Goal: Task Accomplishment & Management: Complete application form

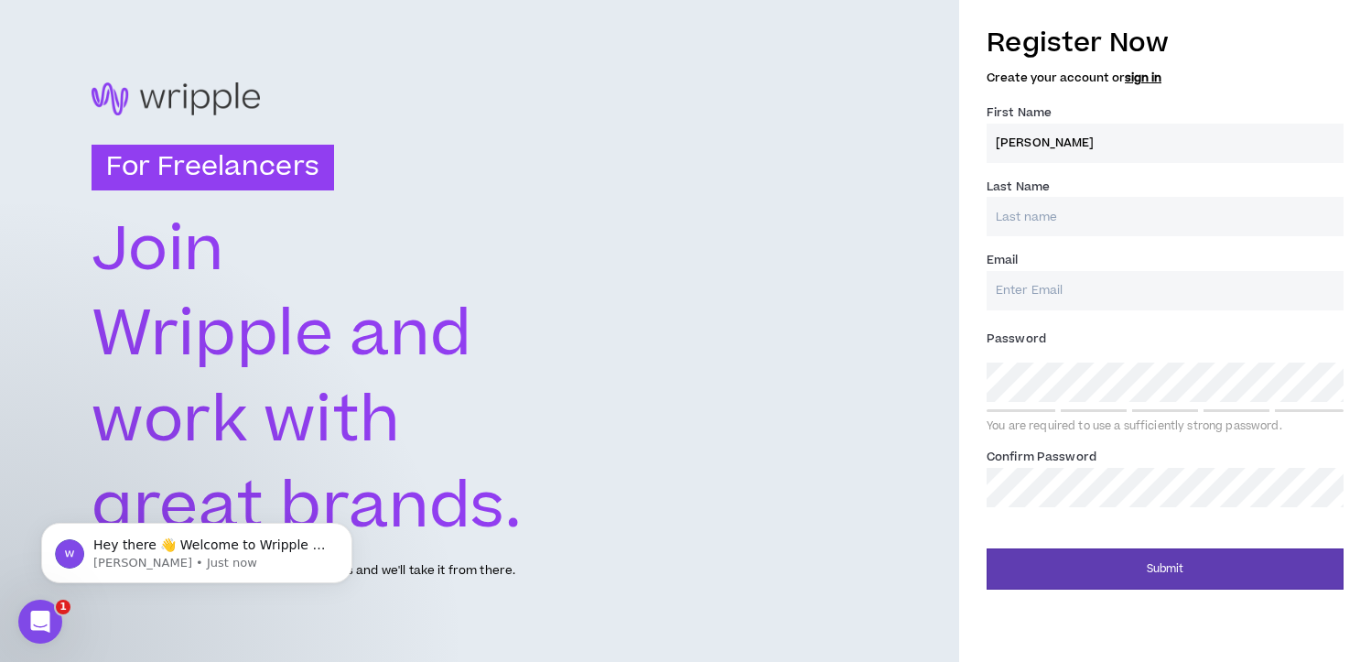
type input "[PERSON_NAME]"
type input "[PERSON_NAME][EMAIL_ADDRESS][PERSON_NAME][PERSON_NAME][DOMAIN_NAME]"
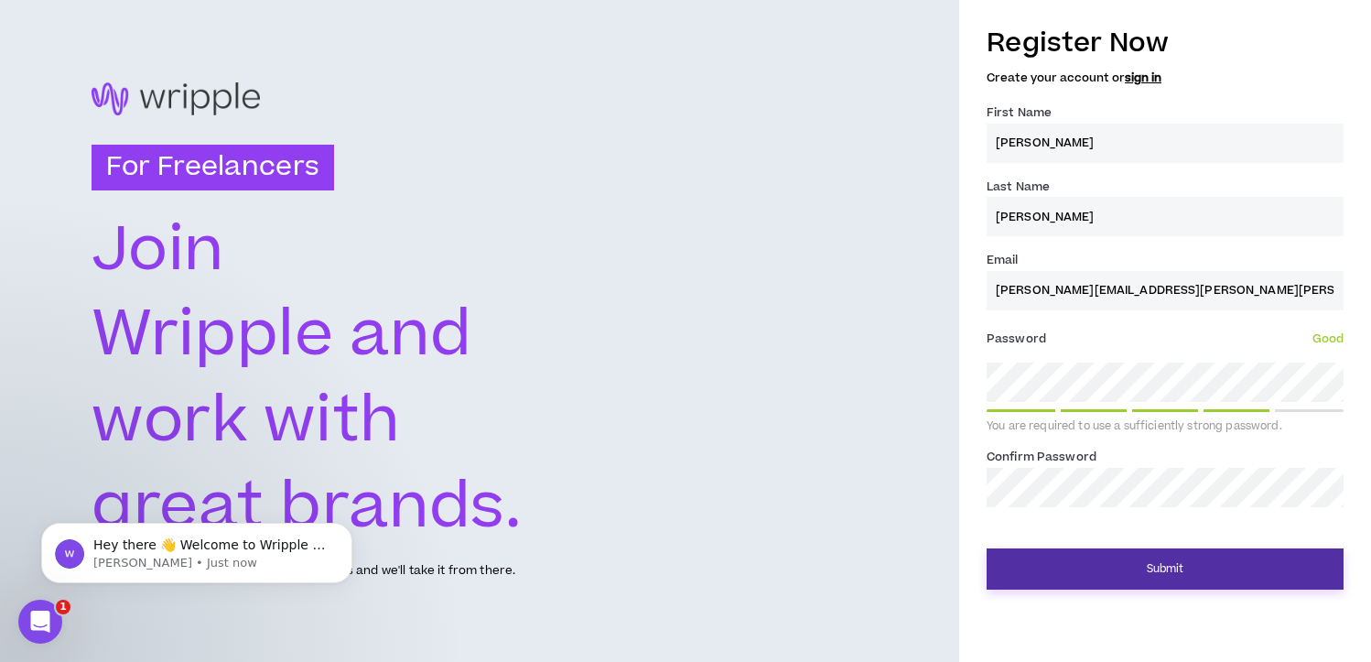
click at [1113, 565] on button "Submit" at bounding box center [1165, 568] width 357 height 41
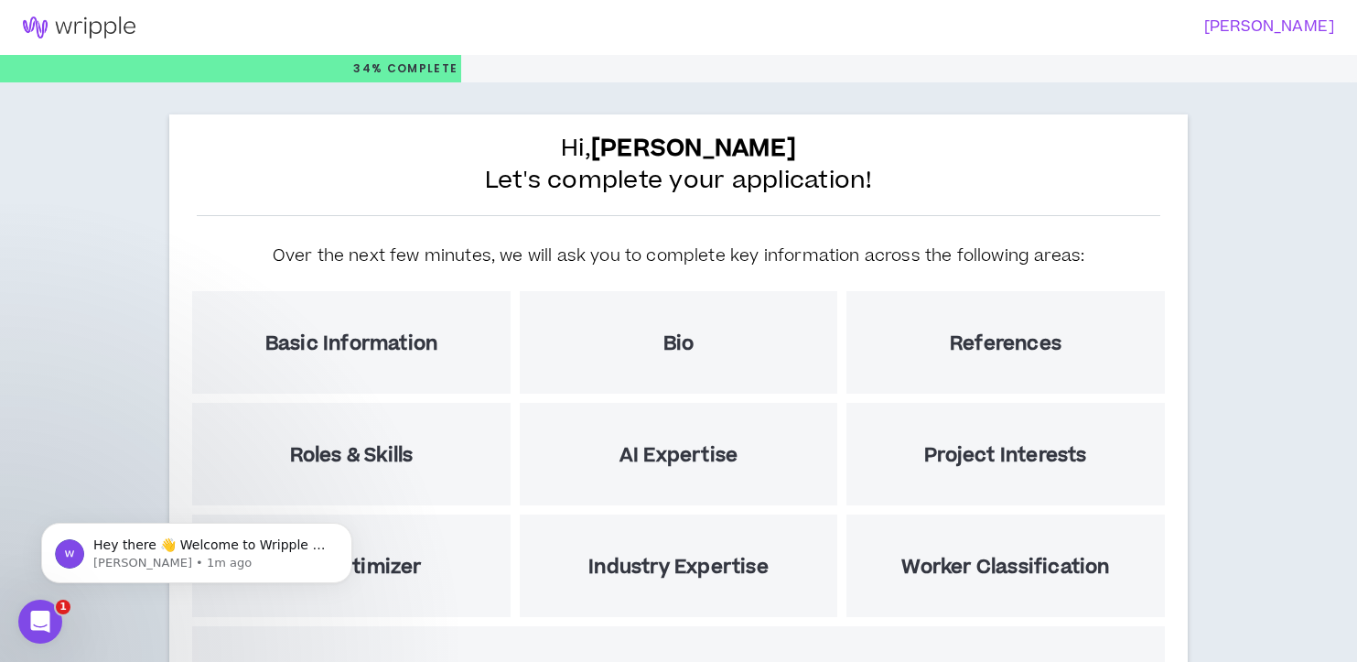
click at [396, 355] on h5 "Basic Information" at bounding box center [351, 343] width 172 height 23
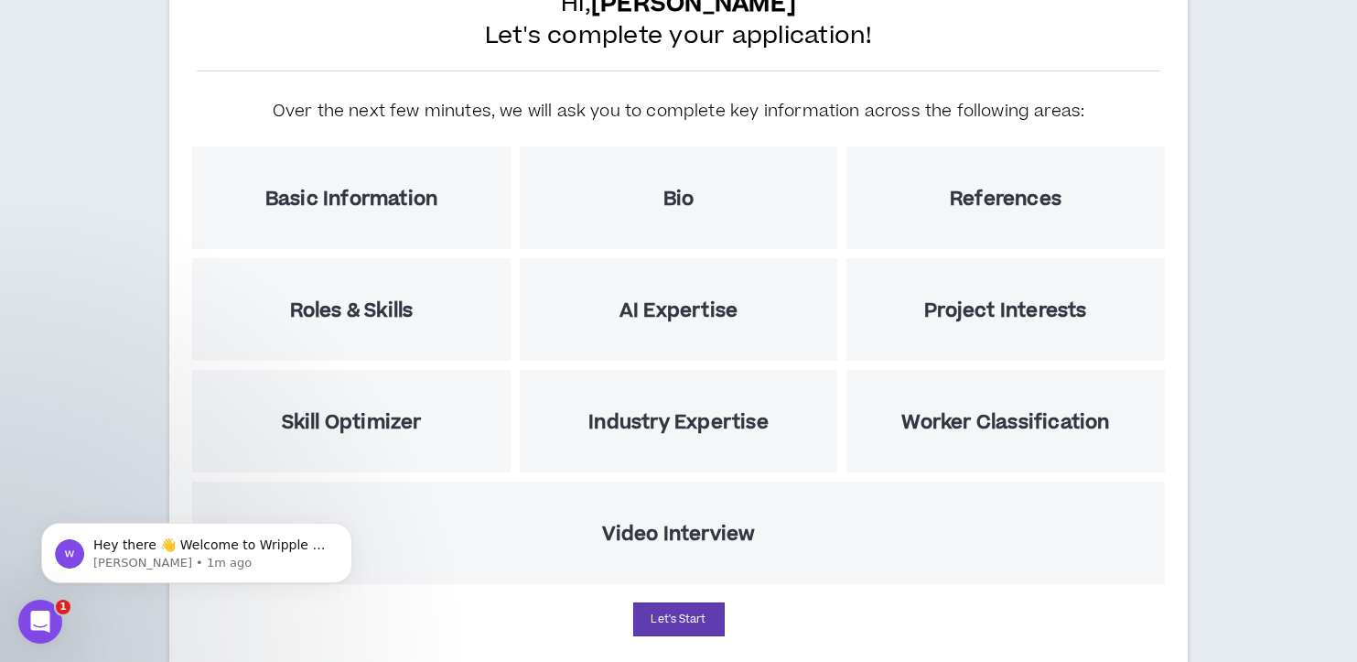
scroll to position [197, 0]
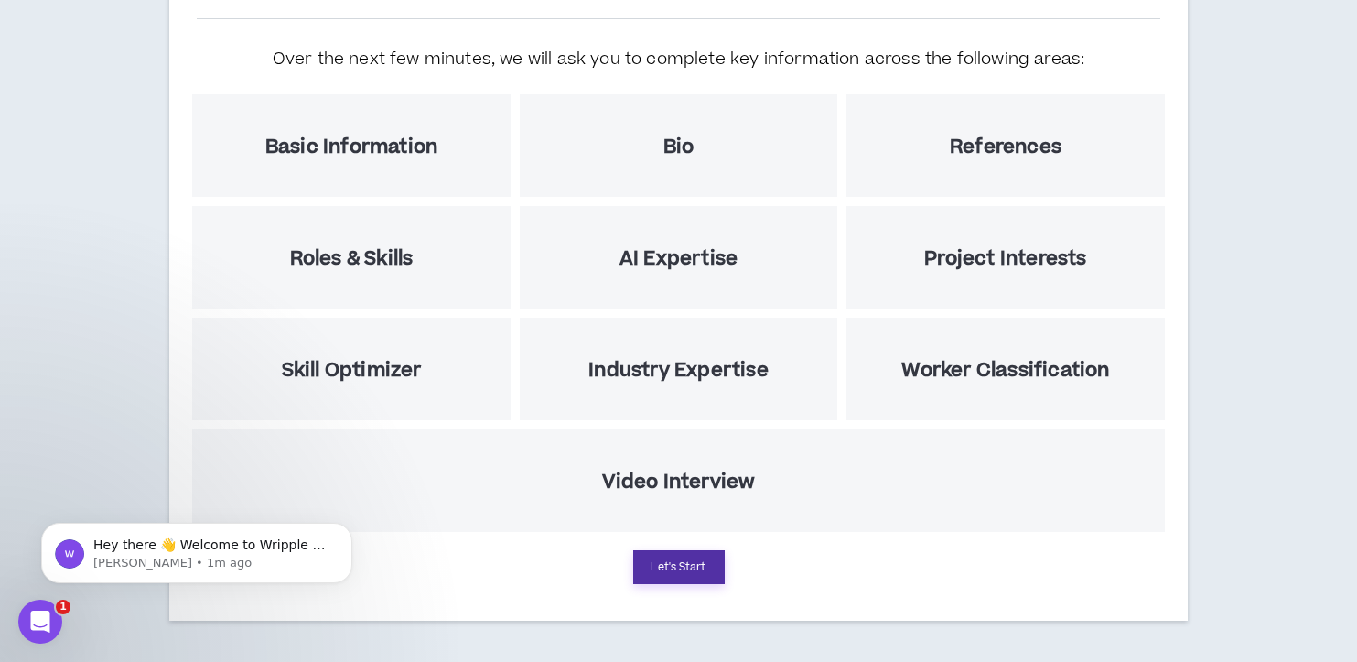
click at [674, 566] on button "Let's Start" at bounding box center [679, 567] width 92 height 34
select select "US"
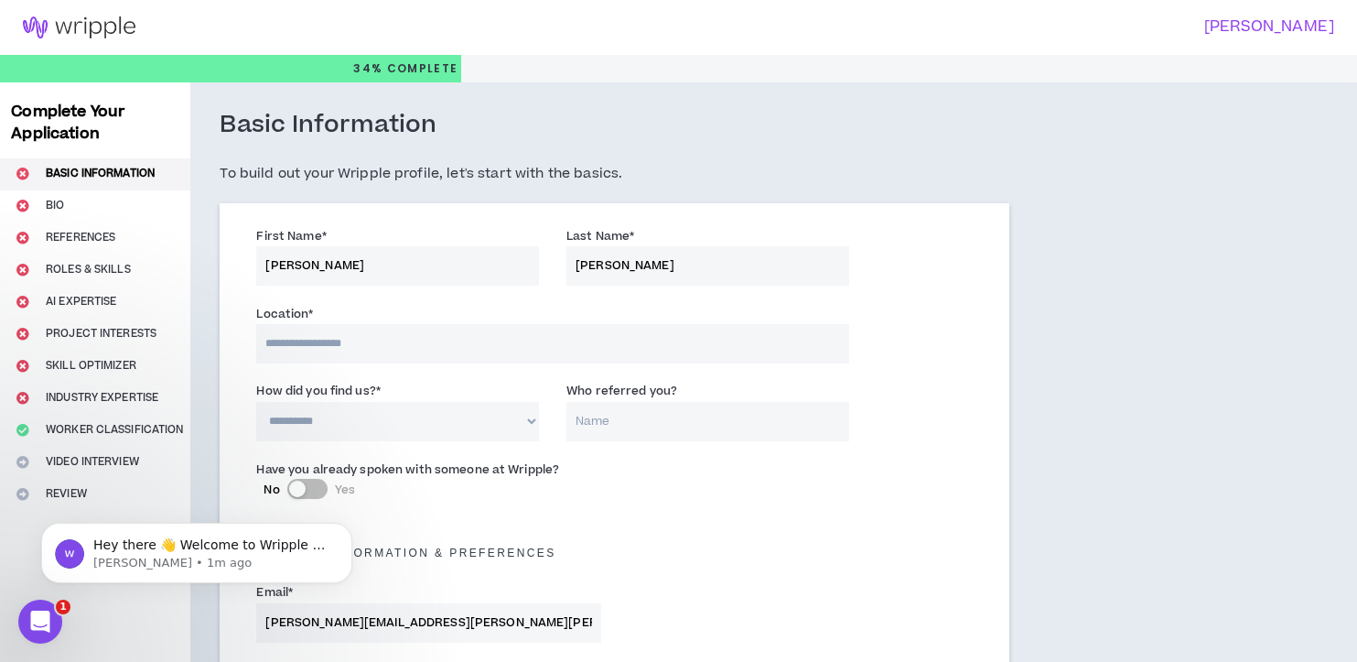
click at [318, 340] on input at bounding box center [552, 343] width 592 height 39
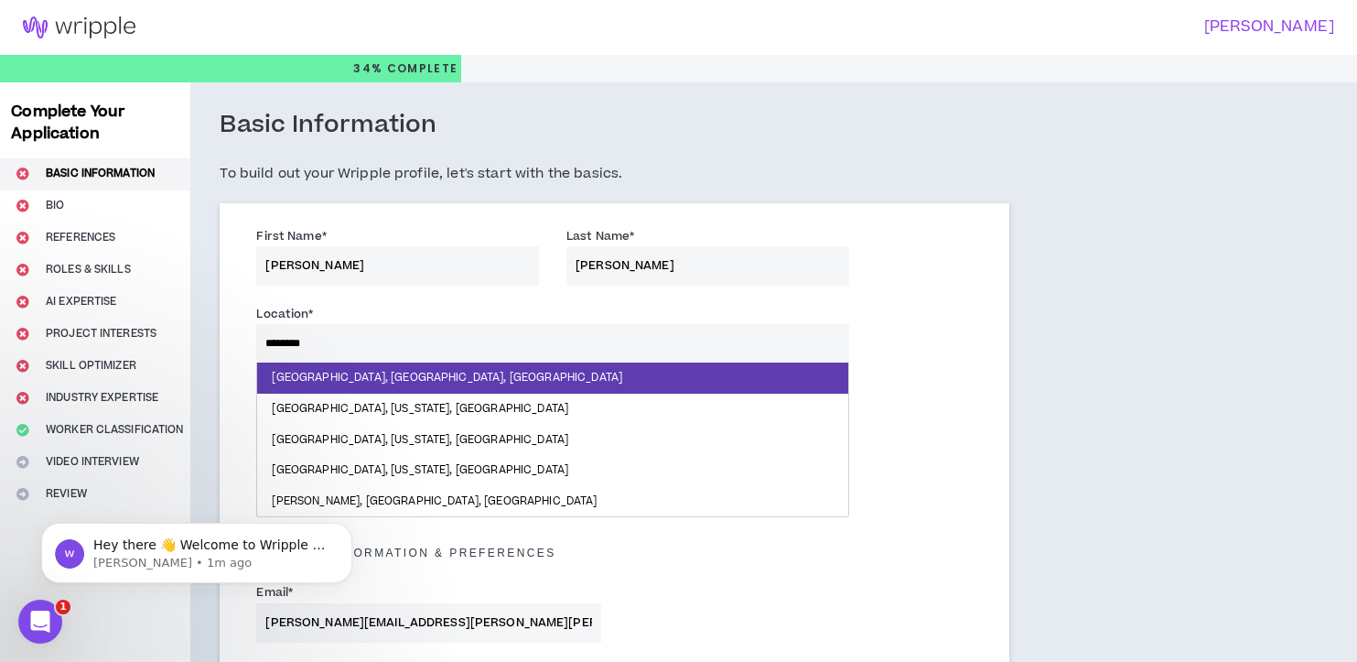
type input "********"
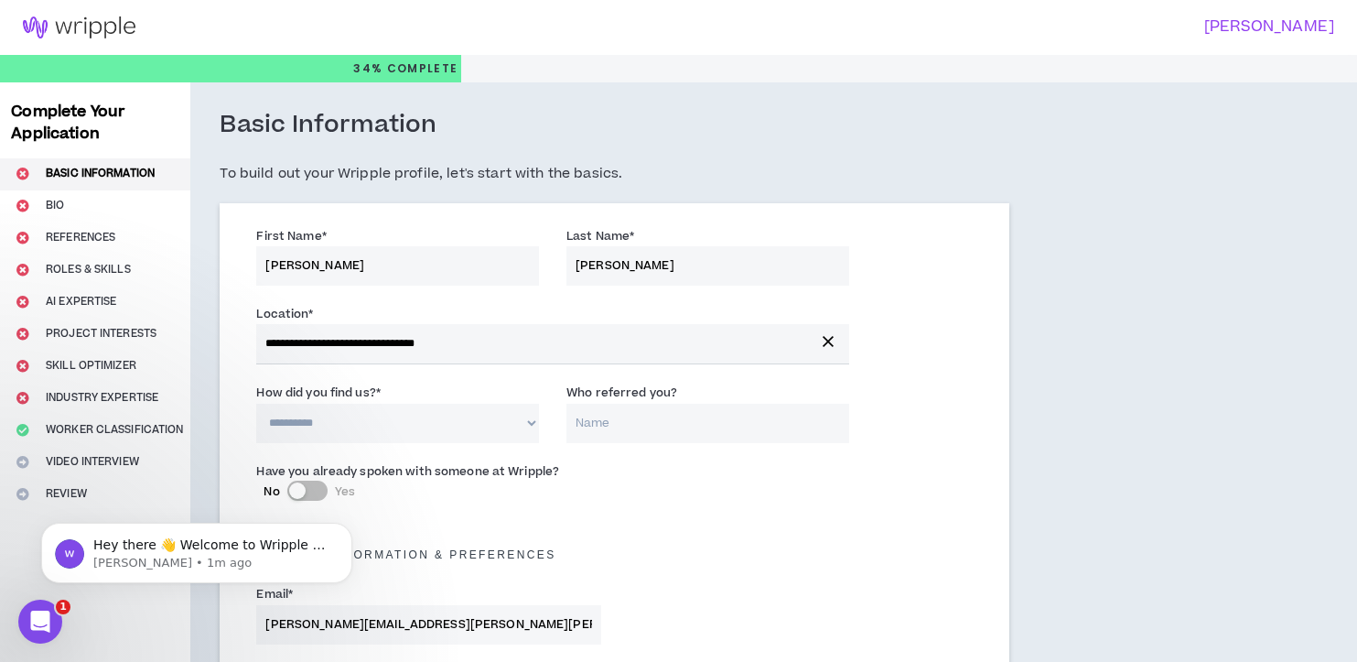
select select "*"
type input "[PERSON_NAME]"
click at [649, 470] on div "Have you already spoken with someone at Wripple? No Yes" at bounding box center [615, 489] width 744 height 64
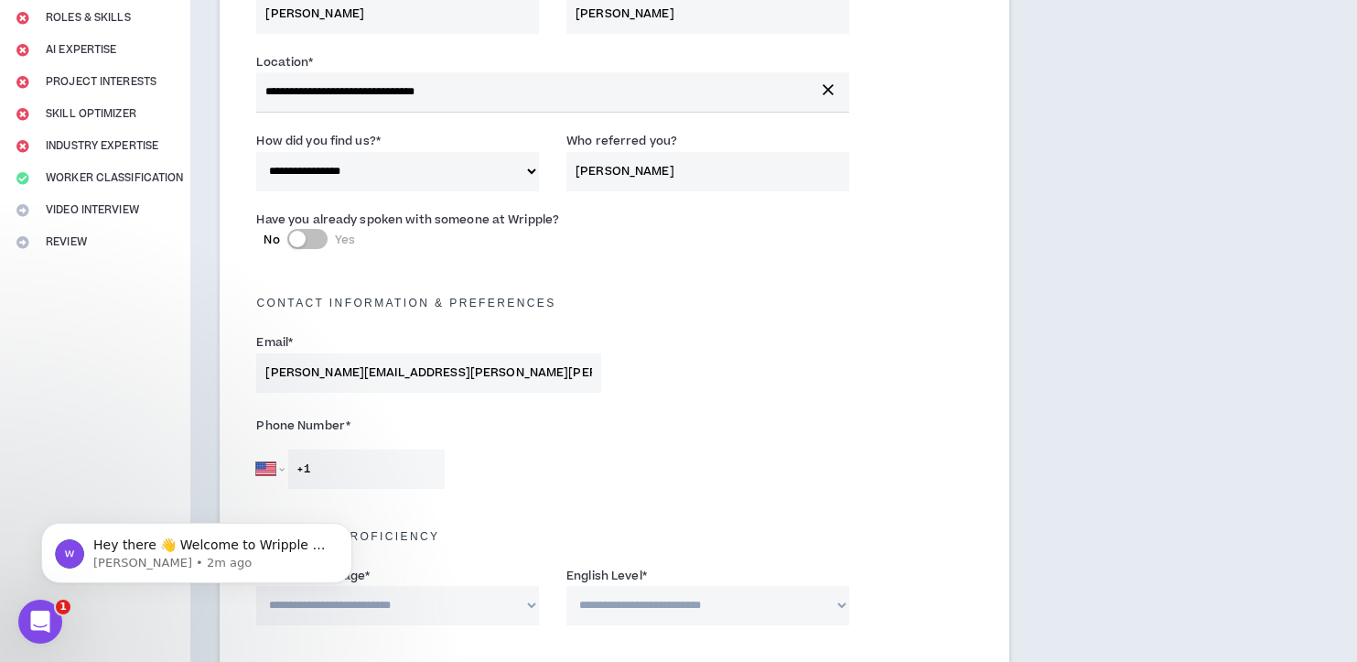
scroll to position [261, 0]
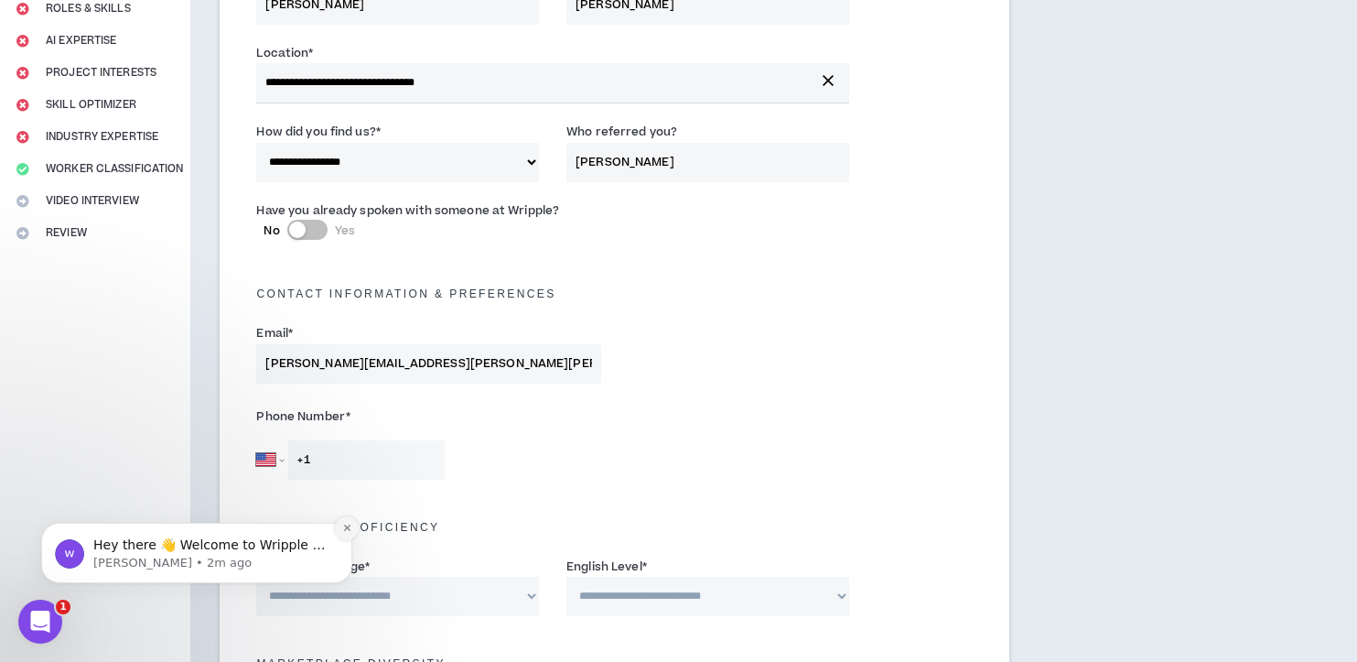
click at [347, 527] on icon "Dismiss notification" at bounding box center [347, 528] width 10 height 10
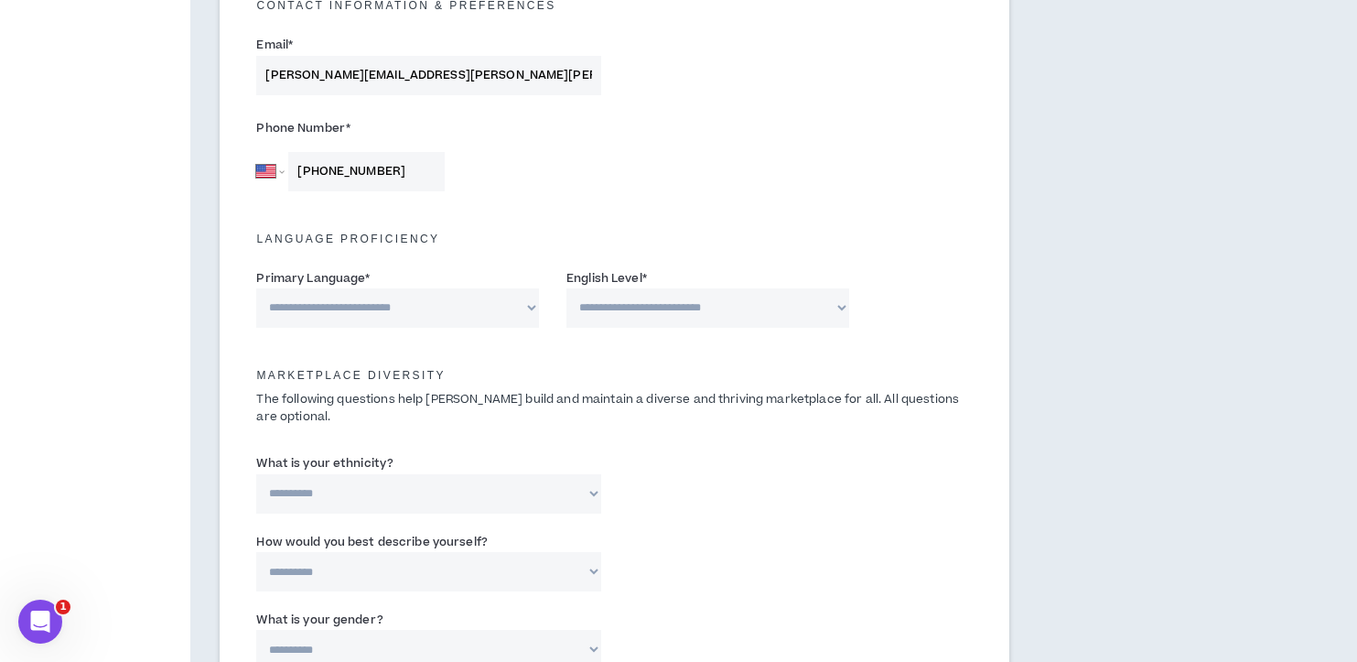
scroll to position [555, 0]
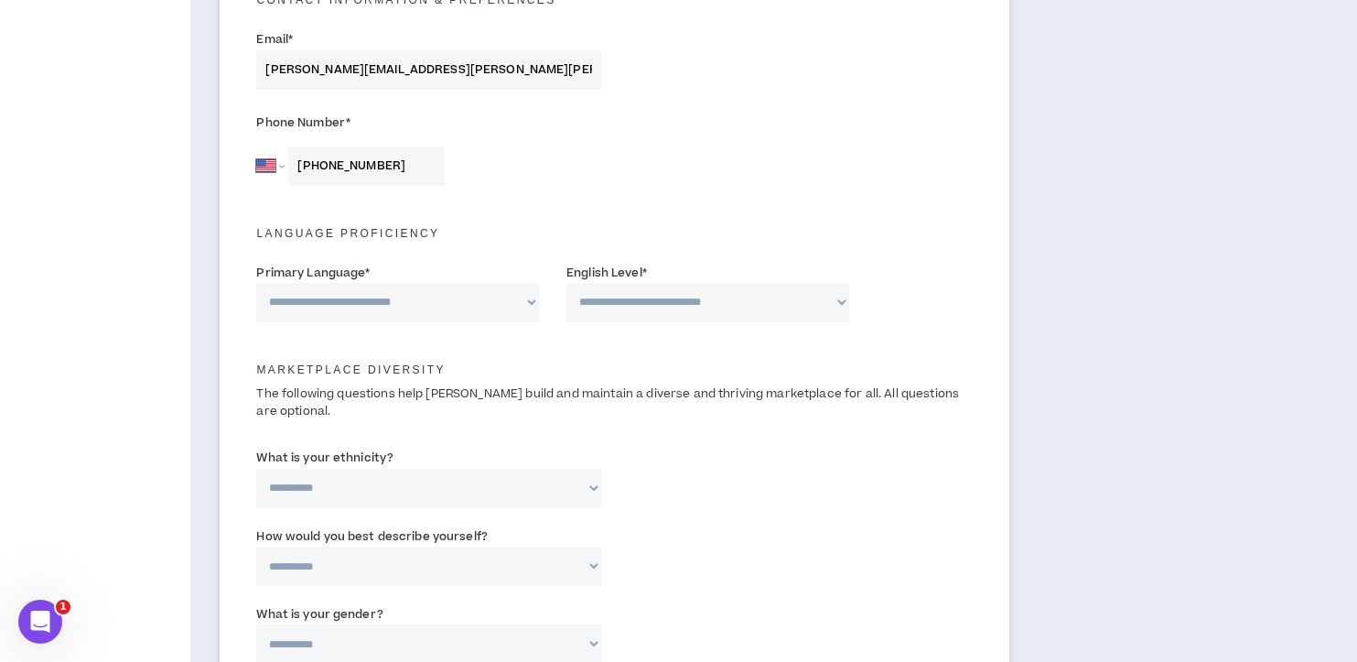
type input "[PHONE_NUMBER]"
select select "*******"
select select "*"
select select "**********"
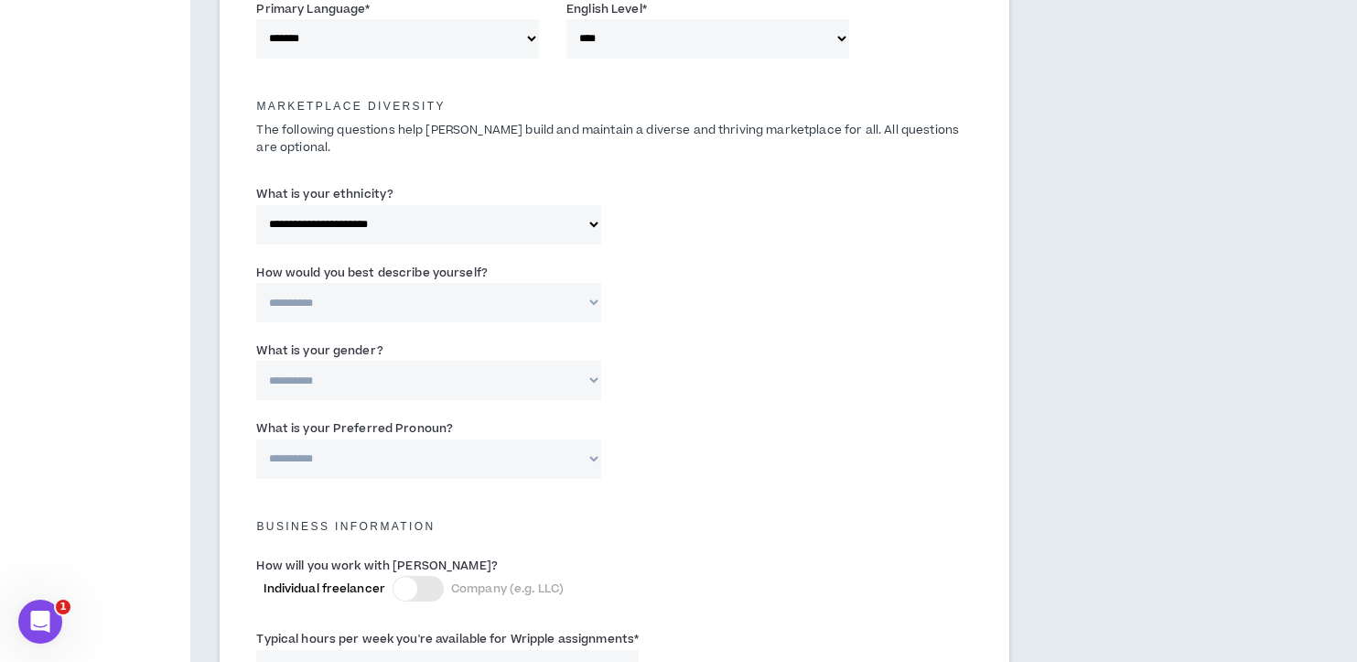
scroll to position [849, 0]
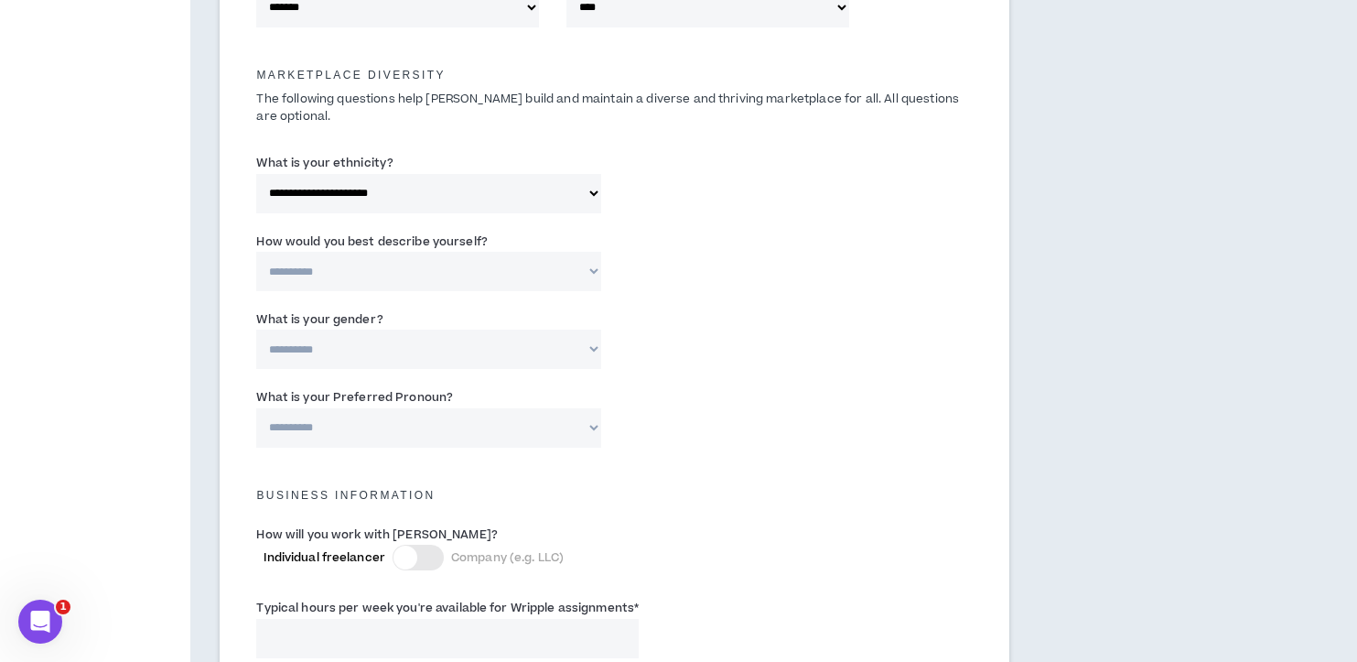
select select "*****"
select select "**********"
click at [408, 554] on div at bounding box center [406, 557] width 24 height 24
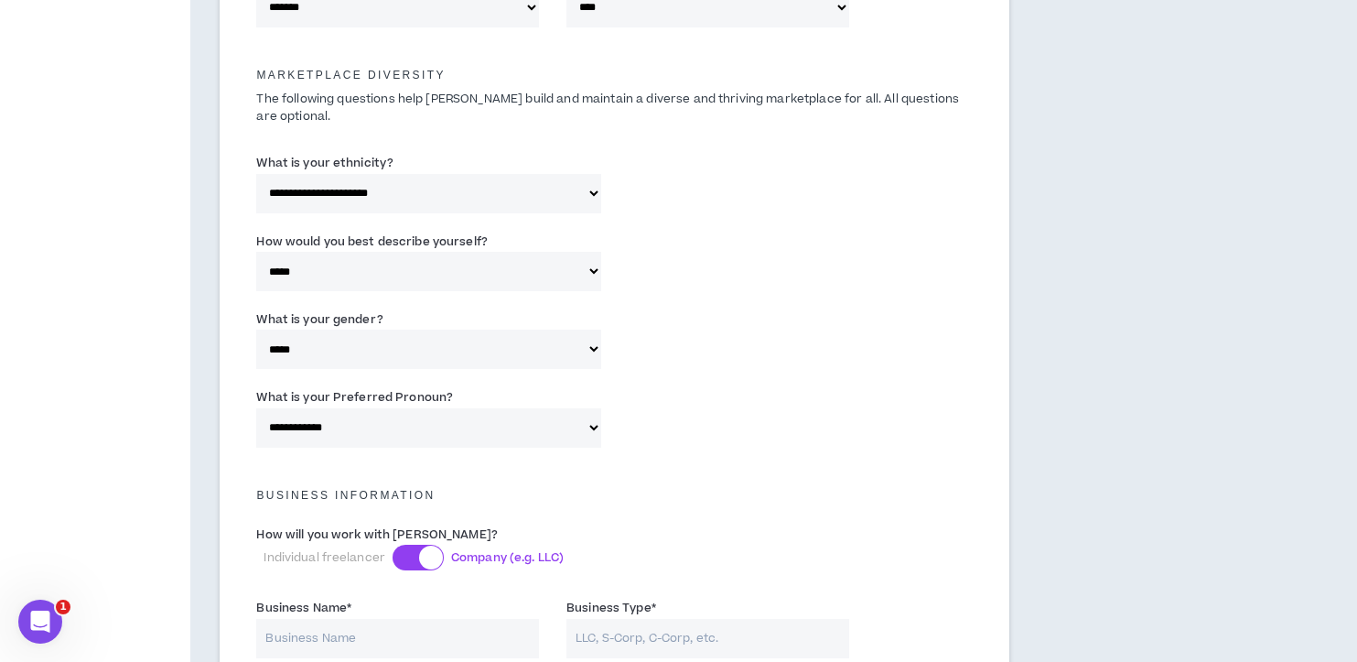
click at [411, 556] on div at bounding box center [418, 558] width 51 height 26
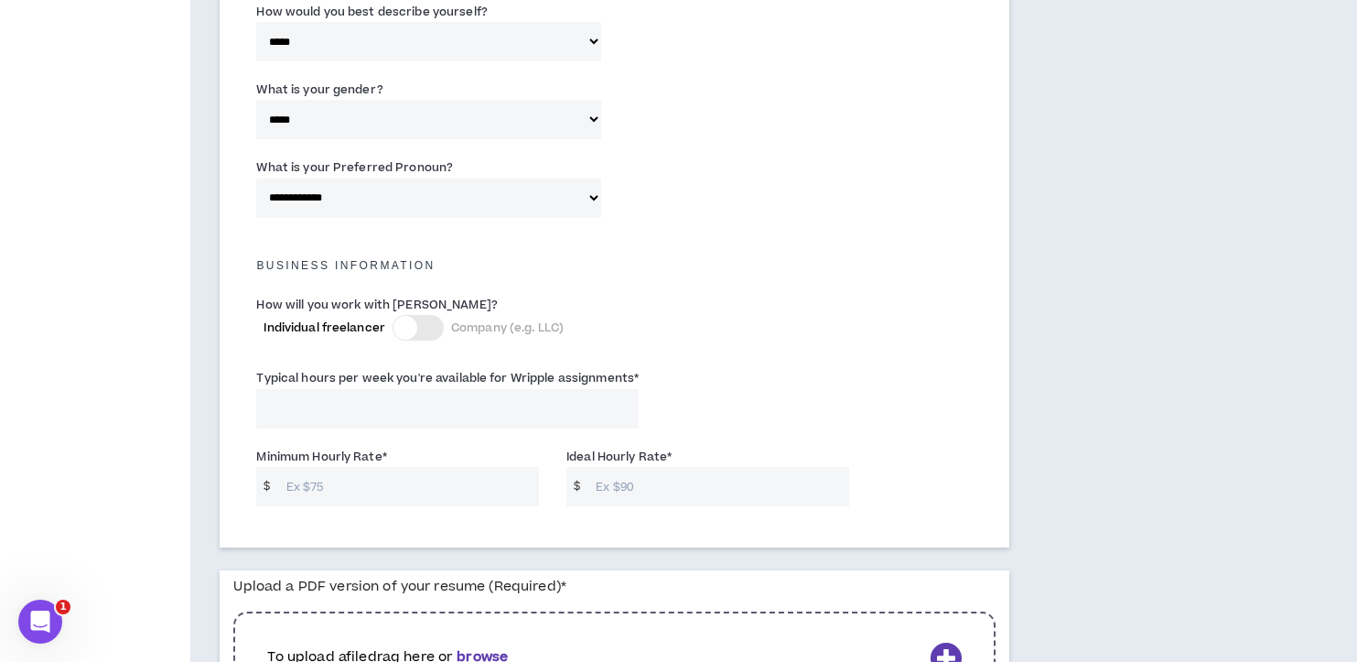
scroll to position [1090, 0]
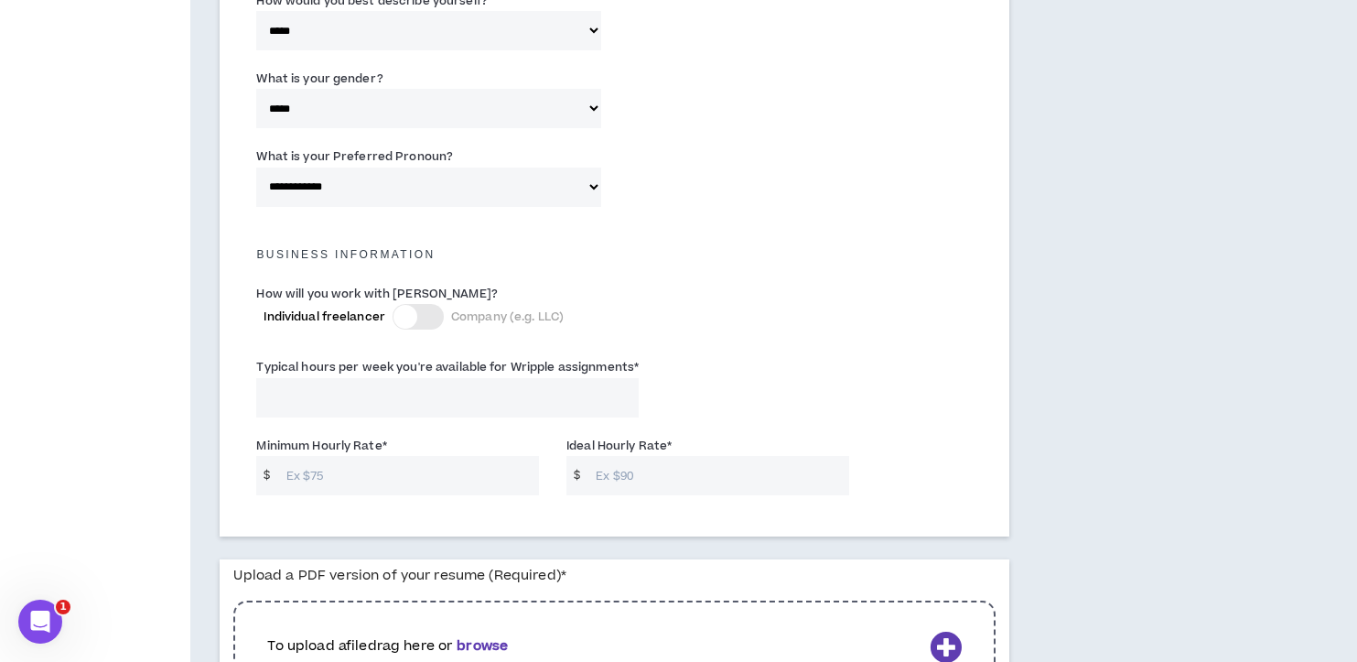
click at [412, 305] on div at bounding box center [406, 317] width 24 height 24
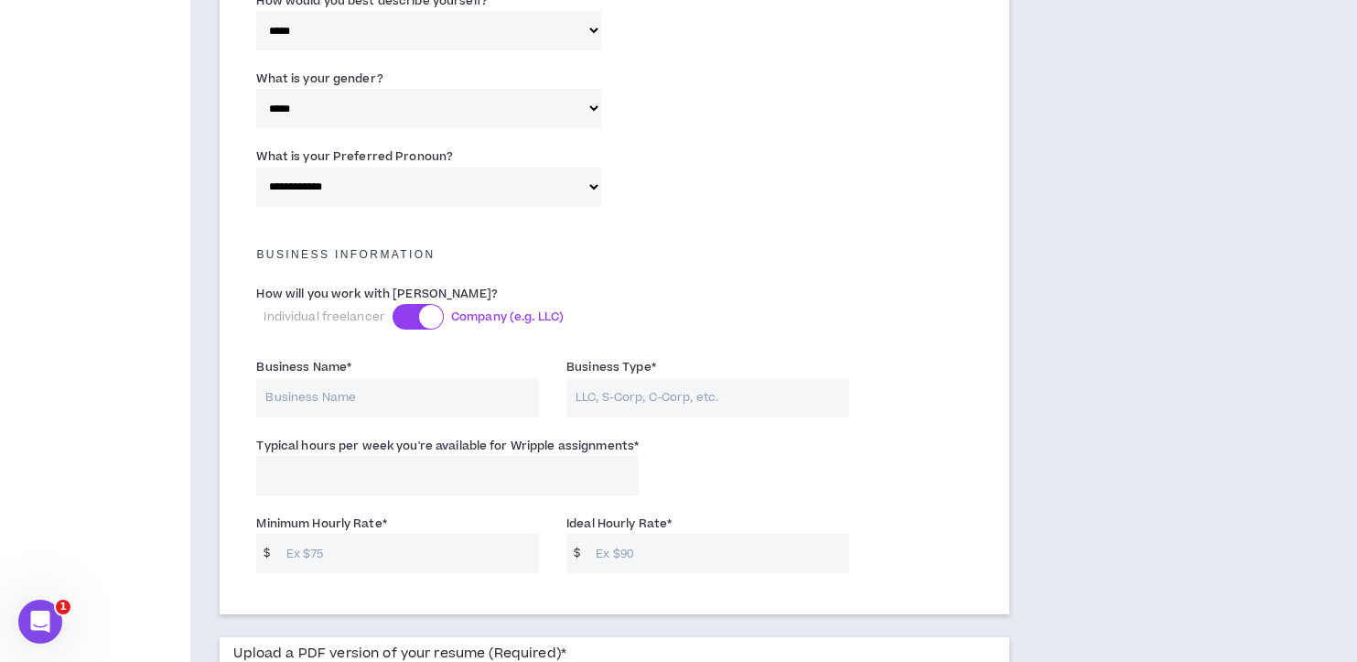
click at [412, 304] on div at bounding box center [418, 317] width 51 height 26
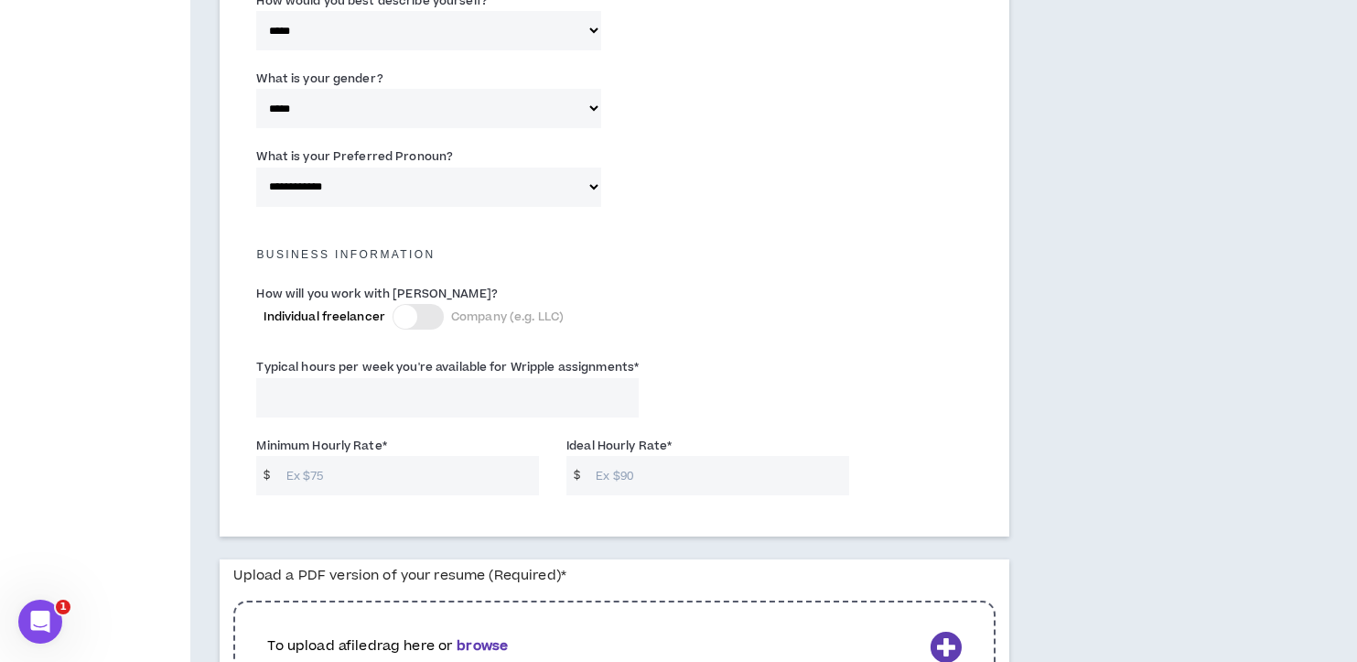
click at [317, 394] on input "Typical hours per week you're available for Wripple assignments *" at bounding box center [447, 397] width 383 height 39
type input "9"
click at [311, 469] on input "Minimum Hourly Rate *" at bounding box center [408, 475] width 263 height 39
type input "25"
click at [633, 472] on input "Ideal Hourly Rate *" at bounding box center [718, 475] width 263 height 39
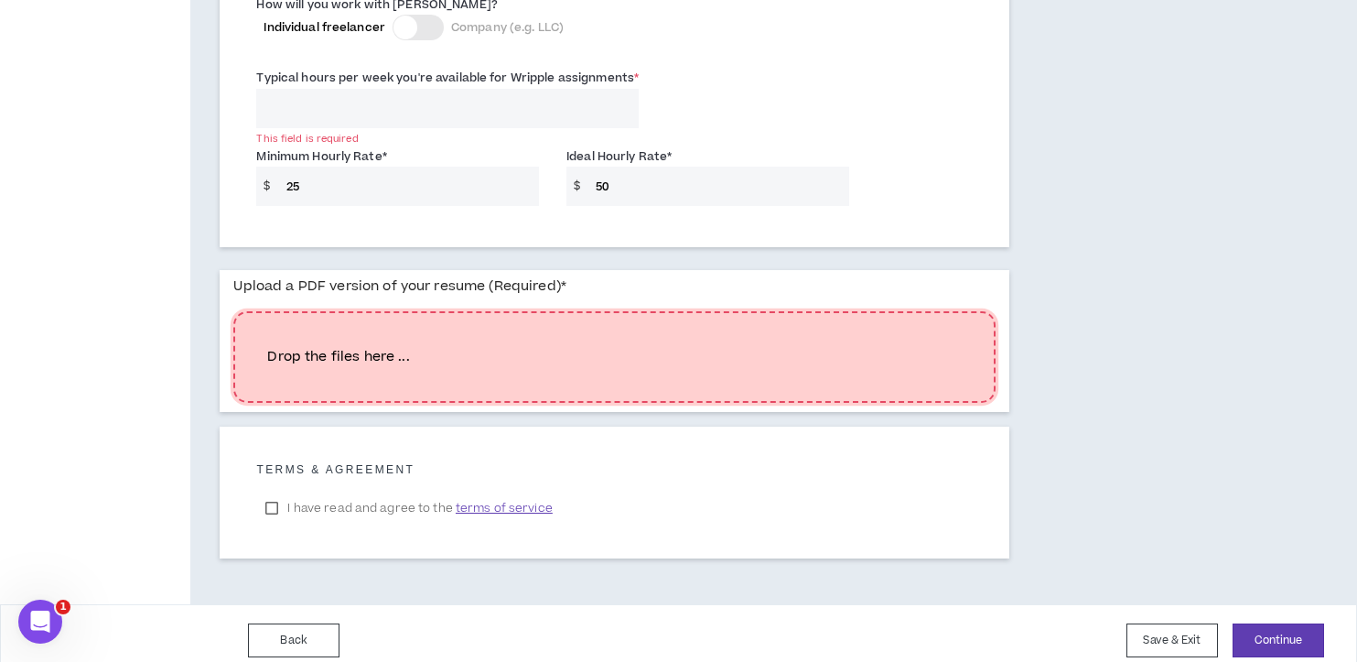
scroll to position [1354, 0]
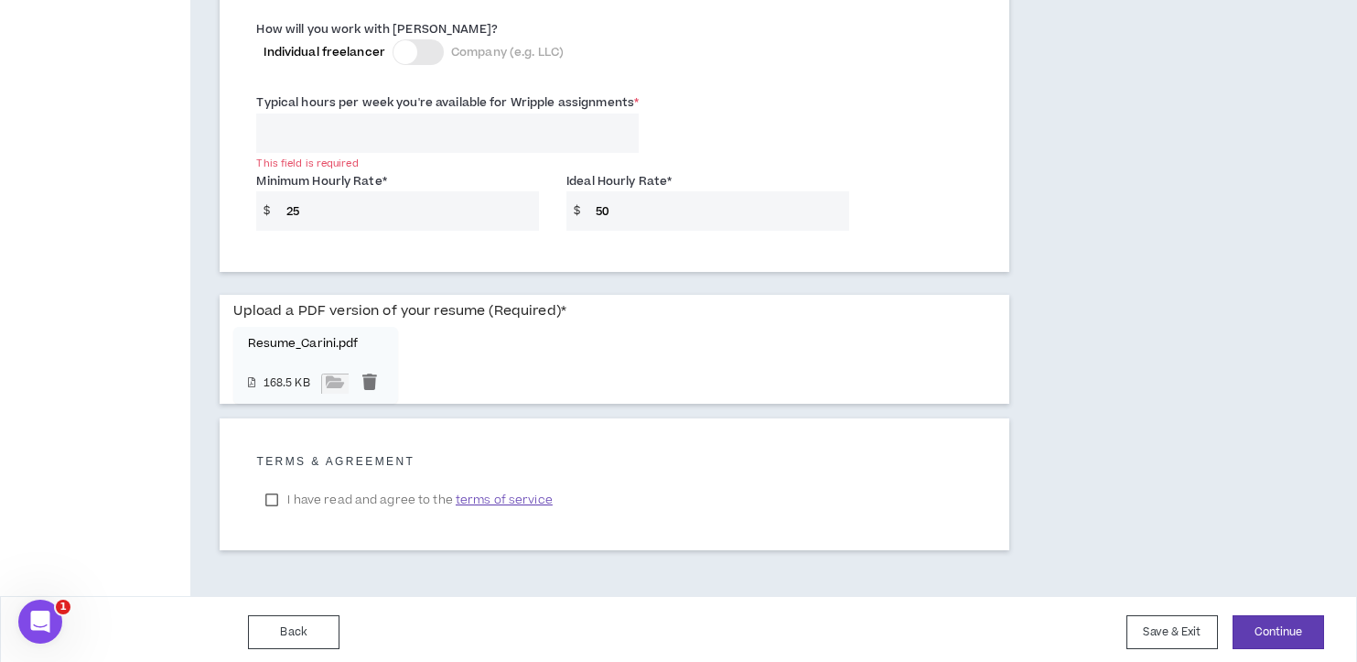
type input "50"
click at [275, 494] on label "I have read and agree to the terms of service" at bounding box center [408, 499] width 305 height 27
click at [1276, 624] on button "Continue" at bounding box center [1279, 632] width 92 height 34
click at [319, 127] on input "Typical hours per week you're available for Wripple assignments *" at bounding box center [447, 132] width 383 height 39
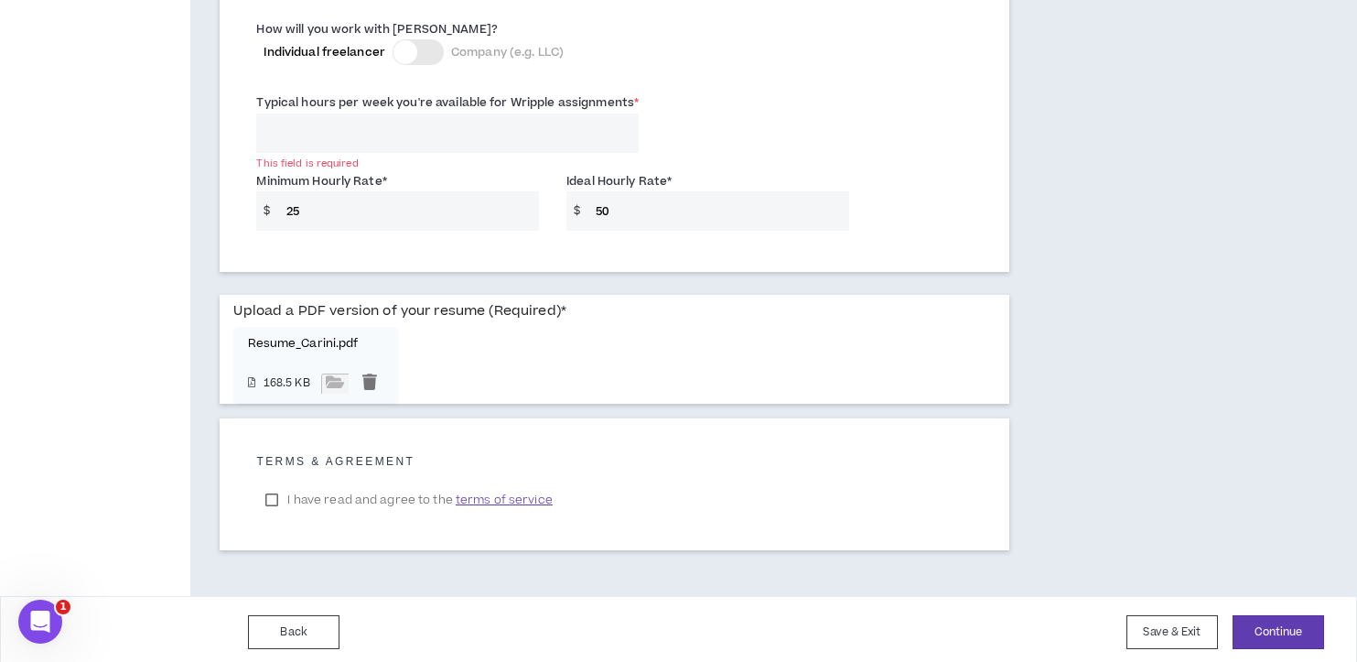
drag, startPoint x: 287, startPoint y: 126, endPoint x: 231, endPoint y: 125, distance: 56.7
type input "9"
type input "20"
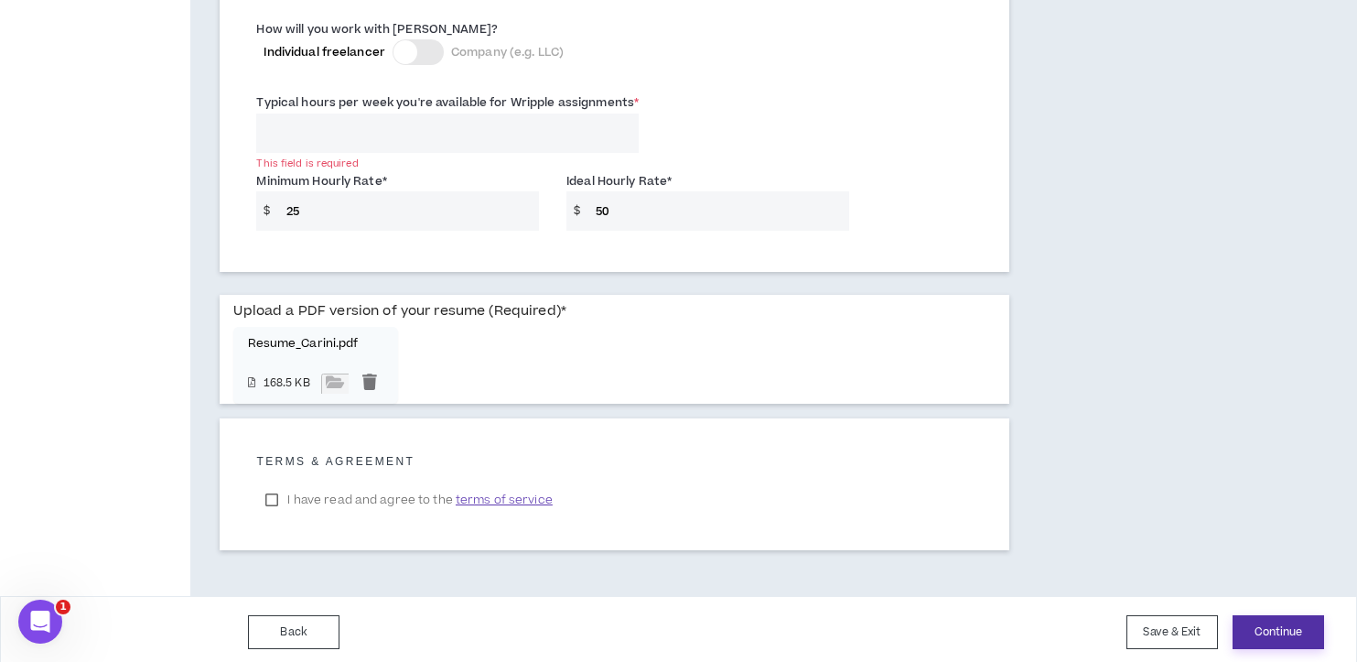
click at [1273, 619] on button "Continue" at bounding box center [1279, 632] width 92 height 34
click at [413, 45] on div at bounding box center [406, 52] width 24 height 24
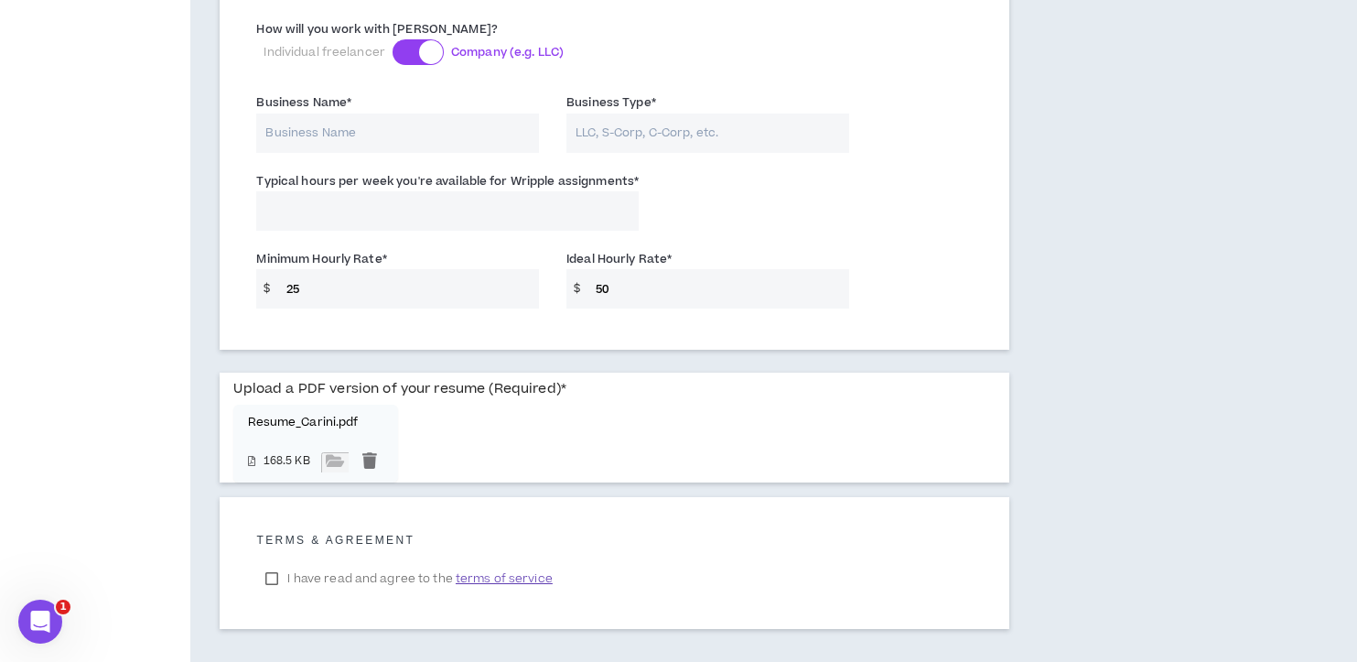
click at [413, 45] on div at bounding box center [418, 52] width 51 height 26
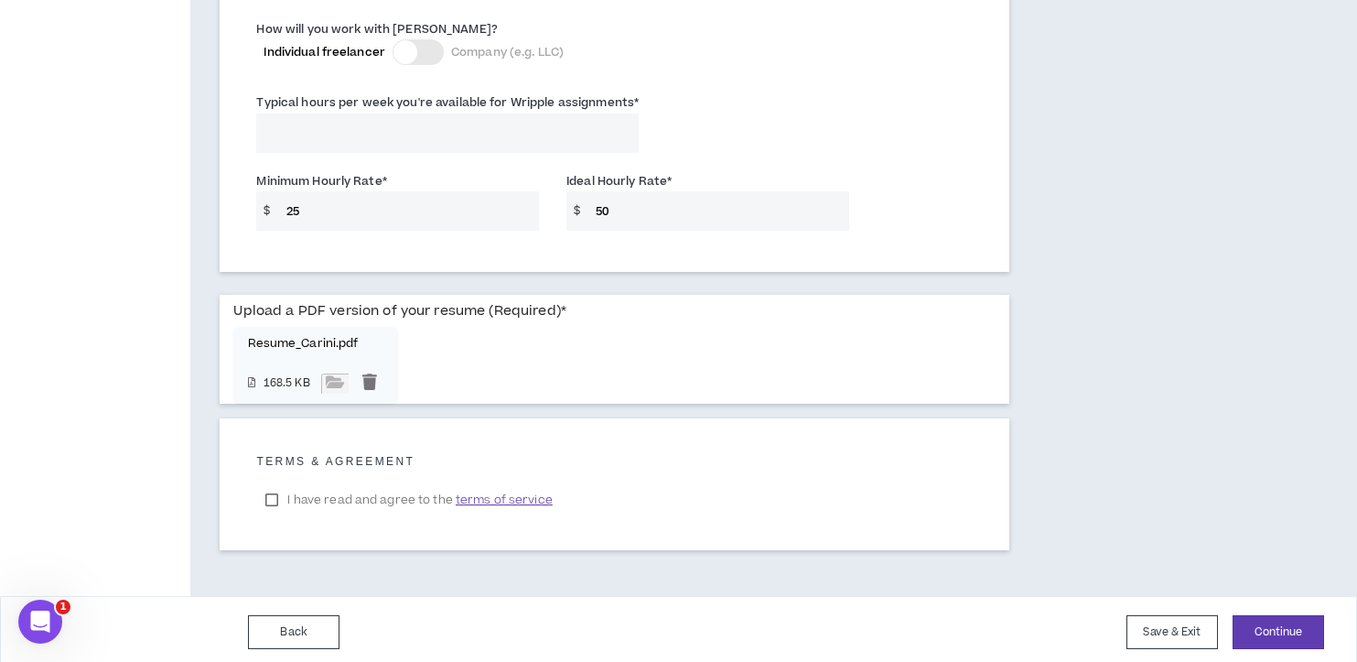
click at [413, 45] on div at bounding box center [406, 52] width 24 height 24
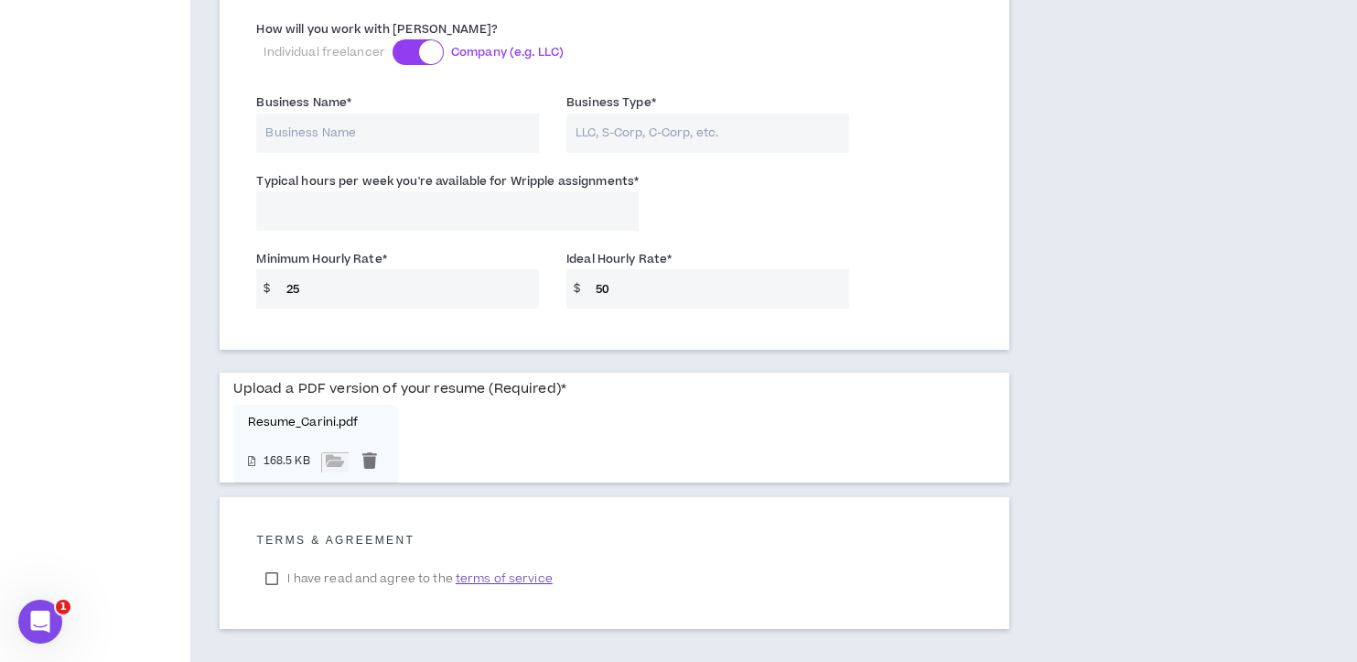
click at [413, 45] on div at bounding box center [418, 52] width 51 height 26
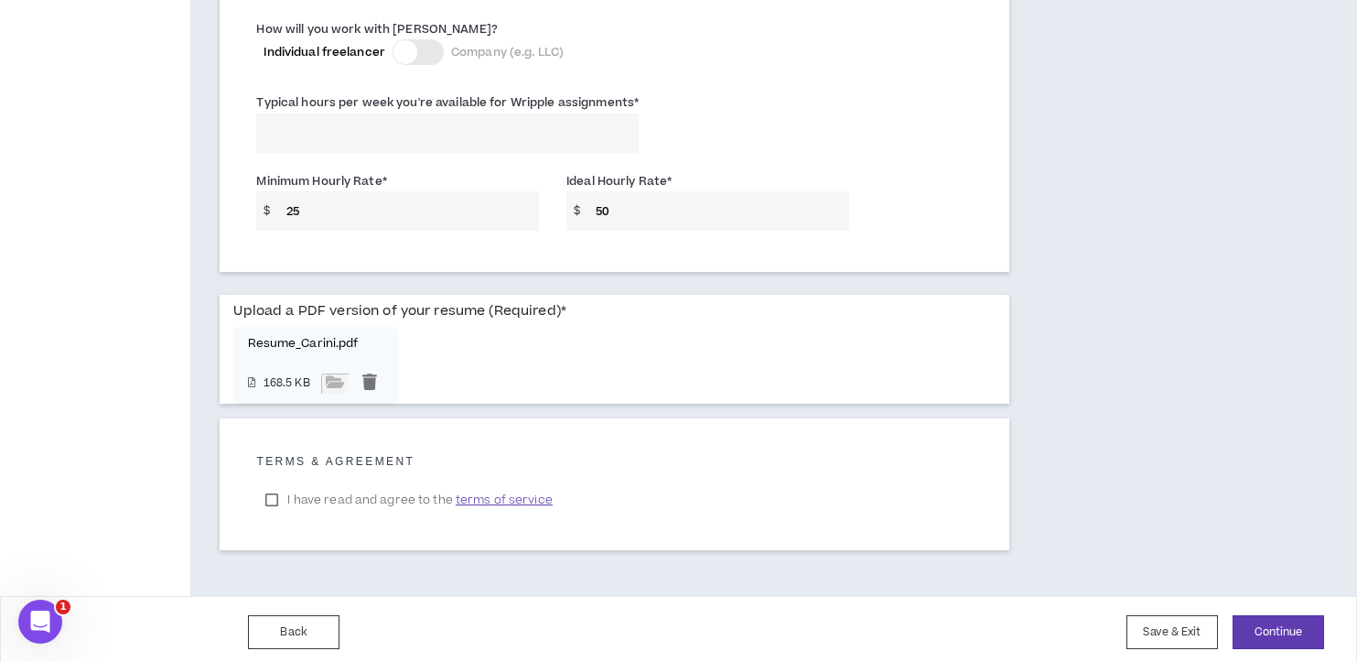
click at [311, 123] on input "Typical hours per week you're available for Wripple assignments *" at bounding box center [447, 132] width 383 height 39
click at [1281, 625] on button "Continue" at bounding box center [1279, 632] width 92 height 34
click at [407, 127] on input "Typical hours per week you're available for Wripple assignments *" at bounding box center [447, 132] width 383 height 39
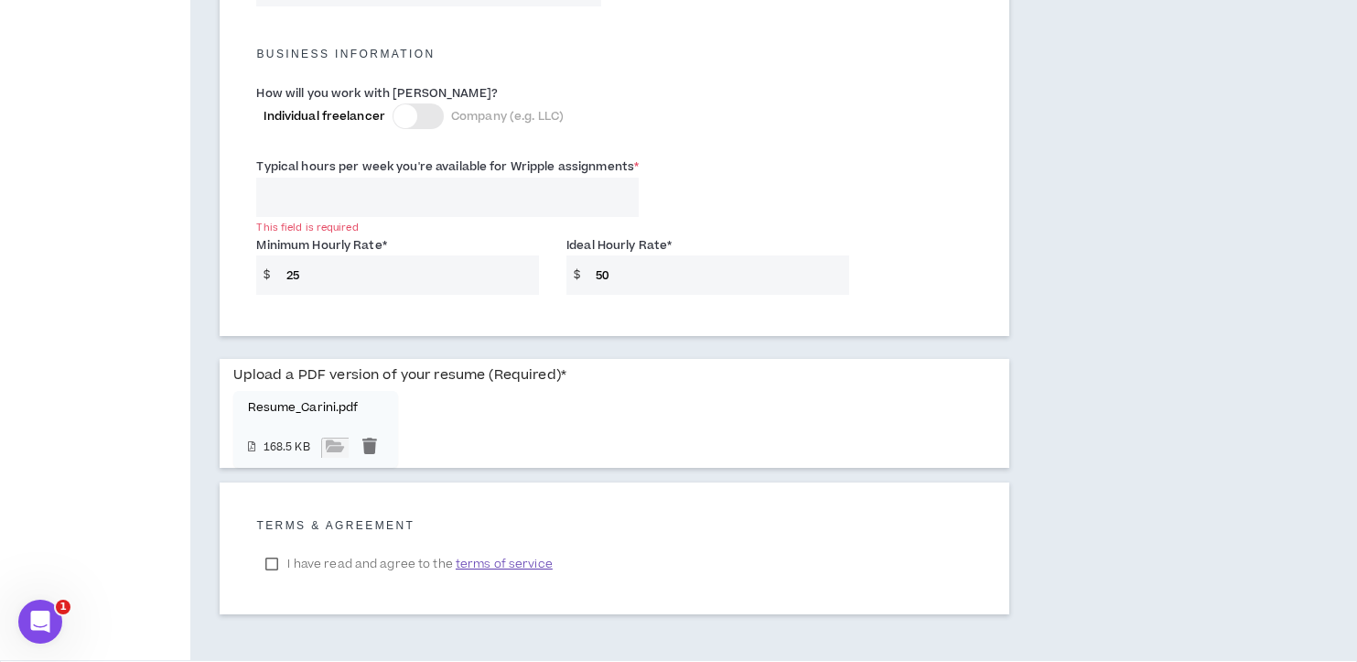
scroll to position [1293, 0]
drag, startPoint x: 455, startPoint y: 193, endPoint x: 181, endPoint y: 161, distance: 275.5
click at [339, 218] on div "This field is required" at bounding box center [447, 225] width 383 height 14
drag, startPoint x: 325, startPoint y: 194, endPoint x: 199, endPoint y: 188, distance: 126.5
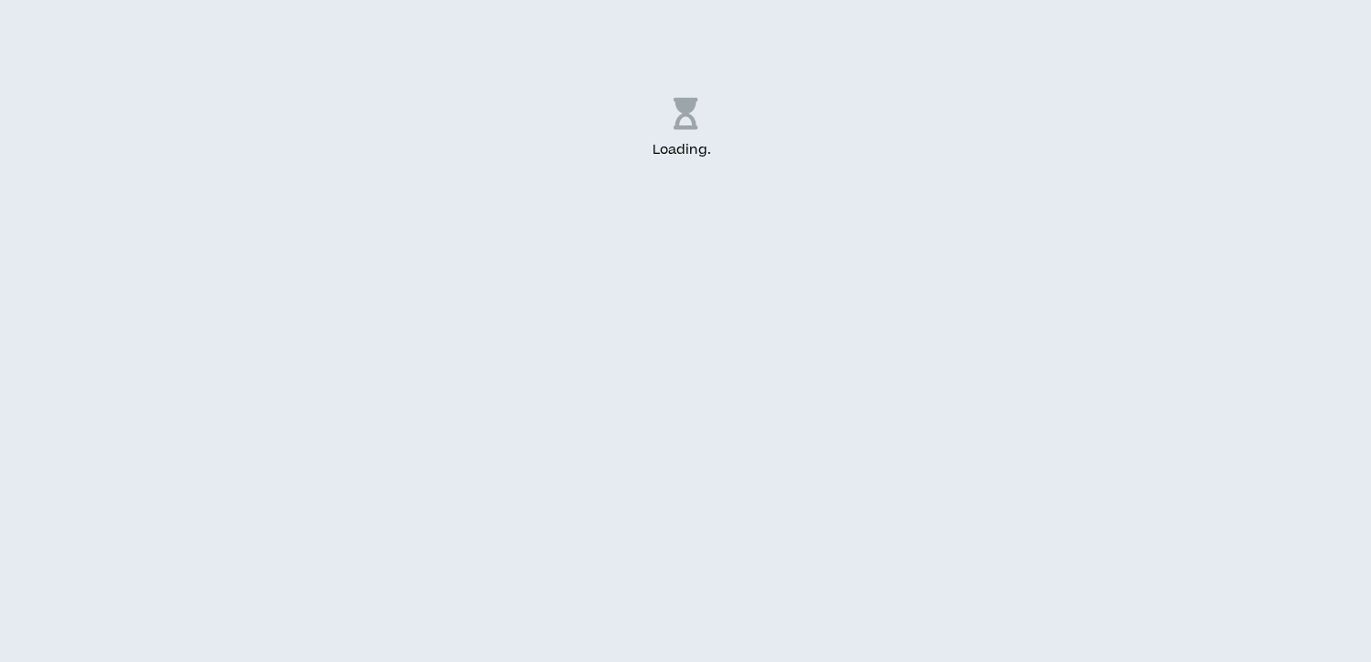
select select "US"
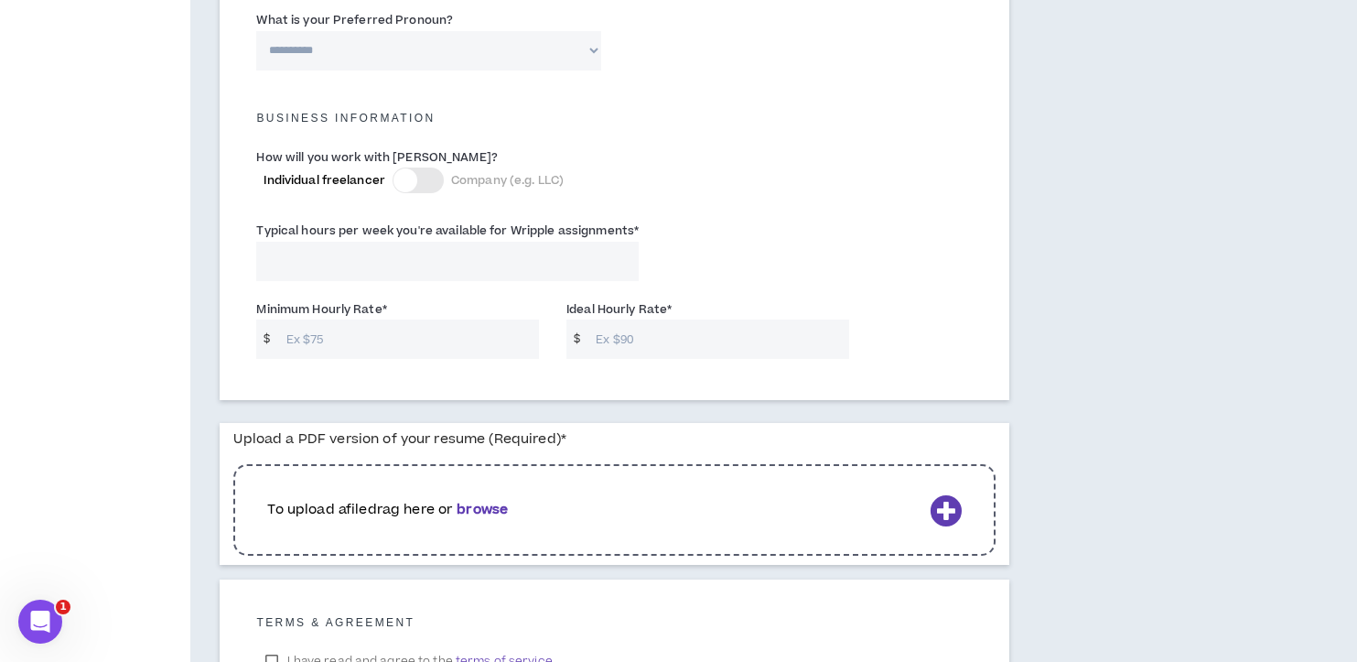
scroll to position [1246, 0]
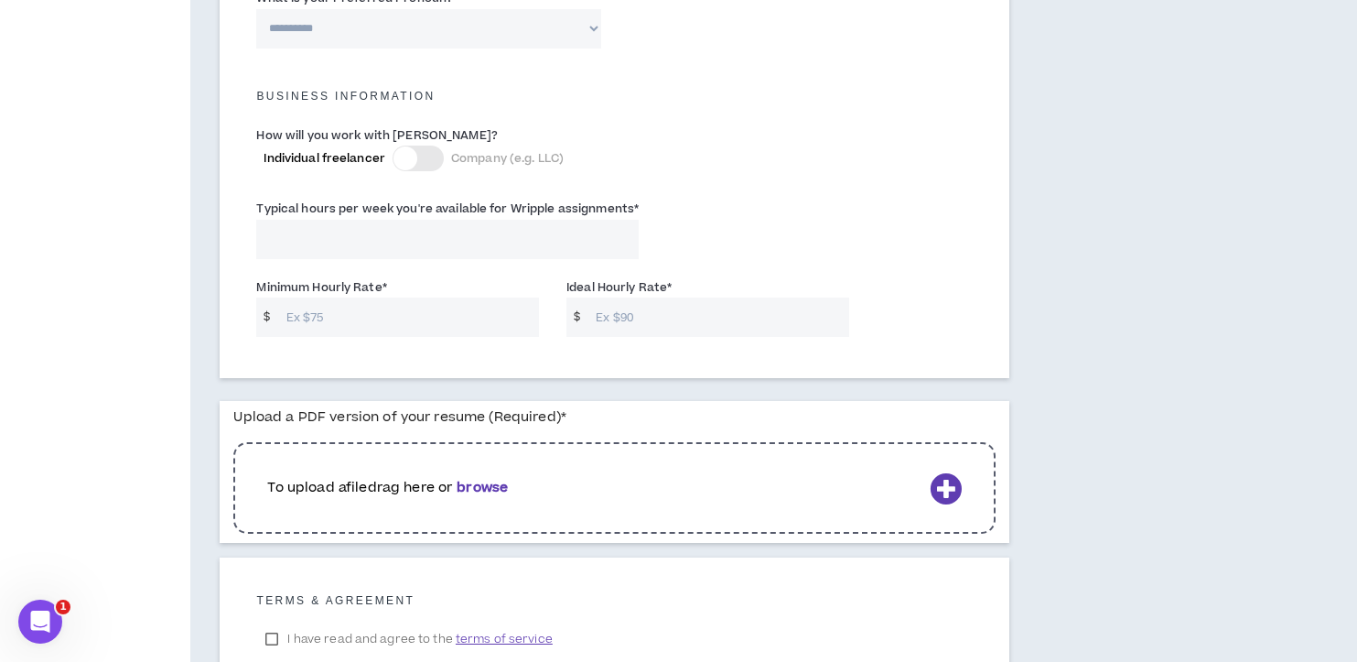
click at [422, 152] on div at bounding box center [418, 159] width 51 height 26
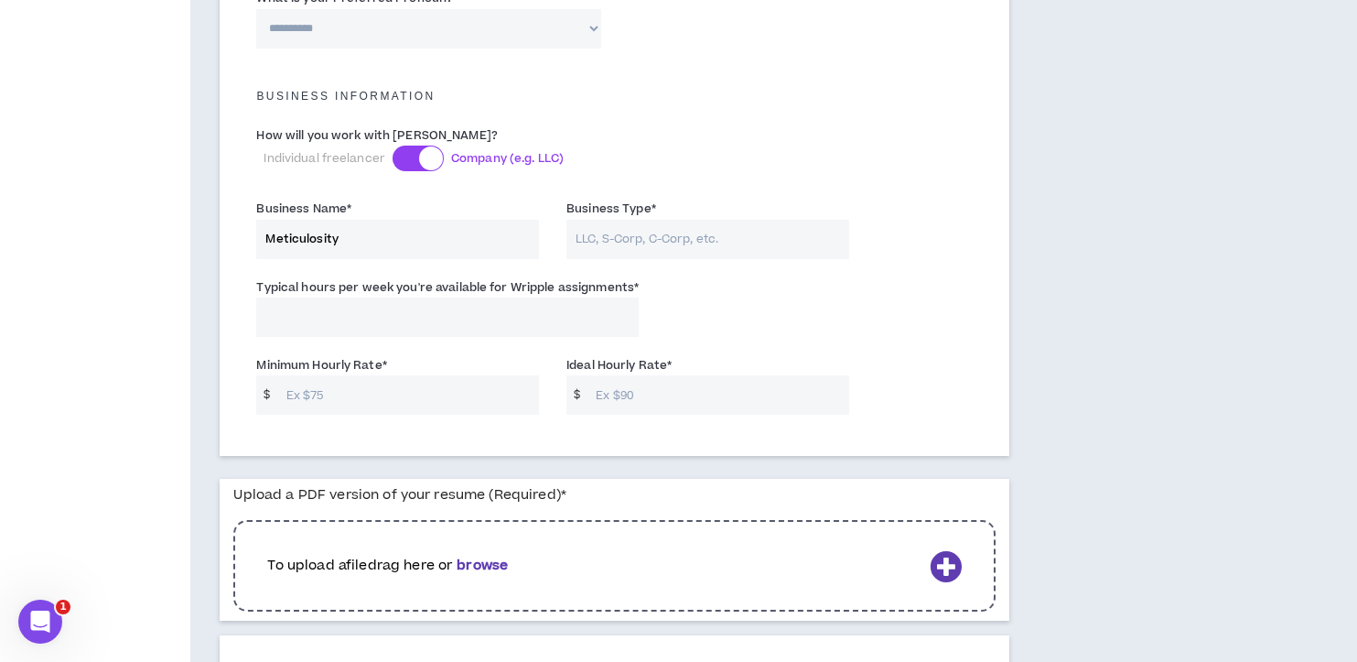
type input "Meticulosity"
type input "LLC"
click at [451, 307] on input "Typical hours per week you're available for Wripple assignments *" at bounding box center [447, 316] width 383 height 39
type input "9"
click at [332, 390] on input "Minimum Hourly Rate *" at bounding box center [408, 394] width 263 height 39
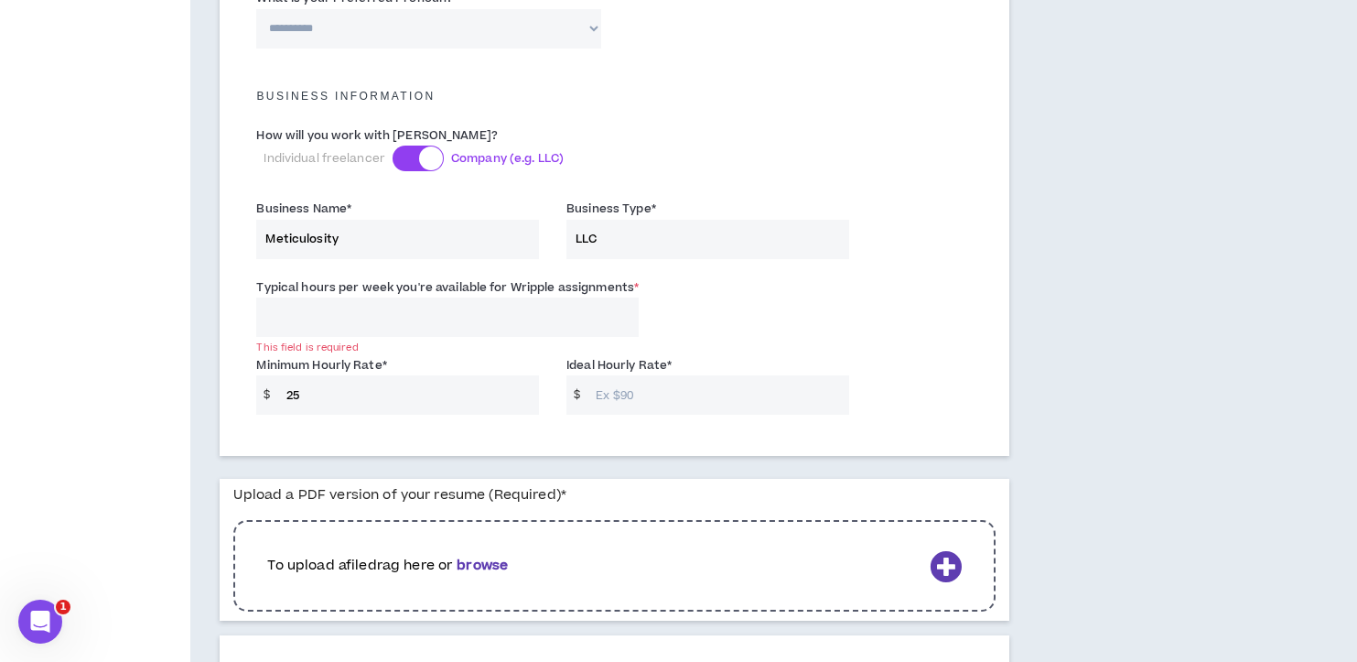
type input "25"
click at [641, 386] on input "Ideal Hourly Rate *" at bounding box center [718, 394] width 263 height 39
type input "50"
click at [847, 301] on div "Typical hours per week you're available for Wripple assignments * This field is…" at bounding box center [615, 312] width 744 height 78
click at [317, 327] on input "Typical hours per week you're available for Wripple assignments *" at bounding box center [447, 316] width 383 height 39
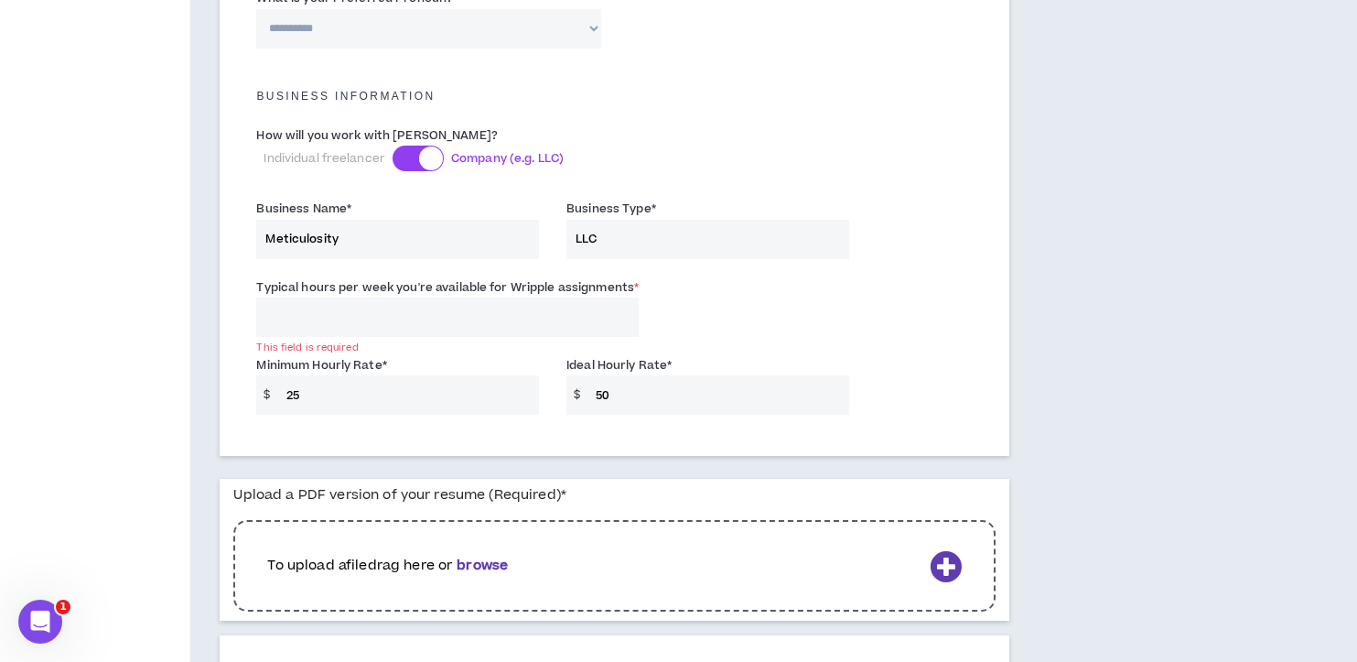
type input "9"
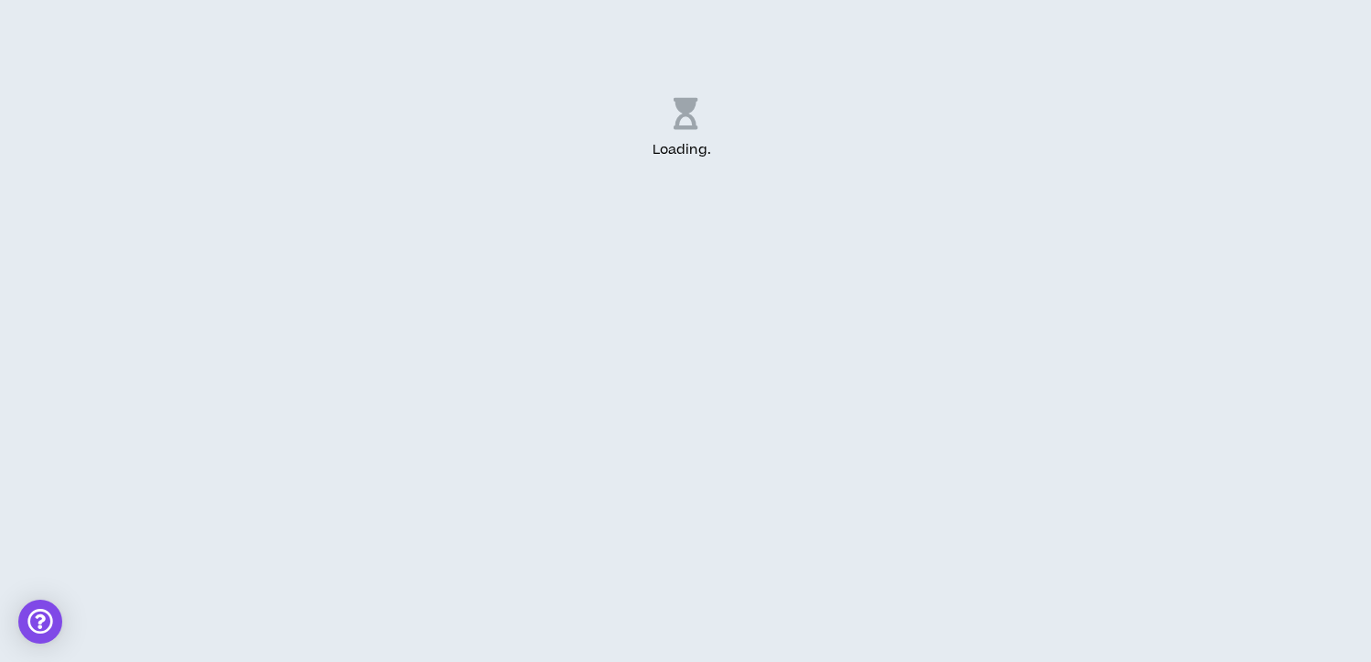
select select "US"
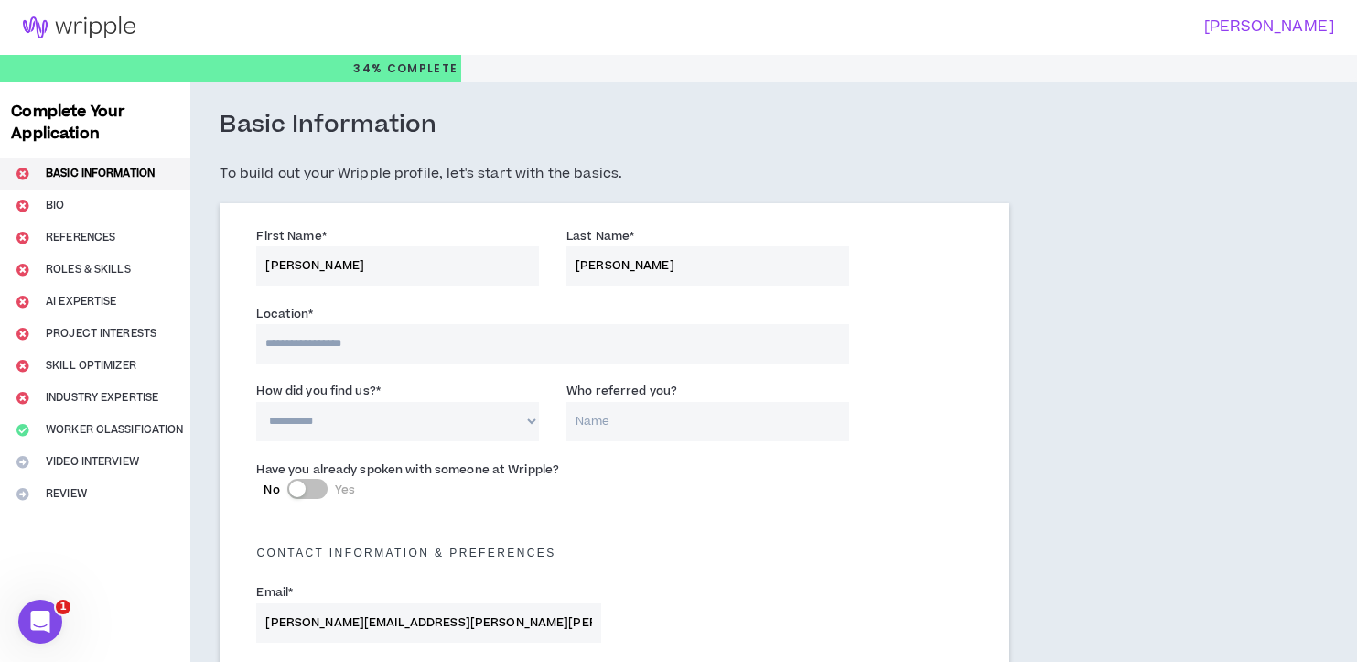
select select "*"
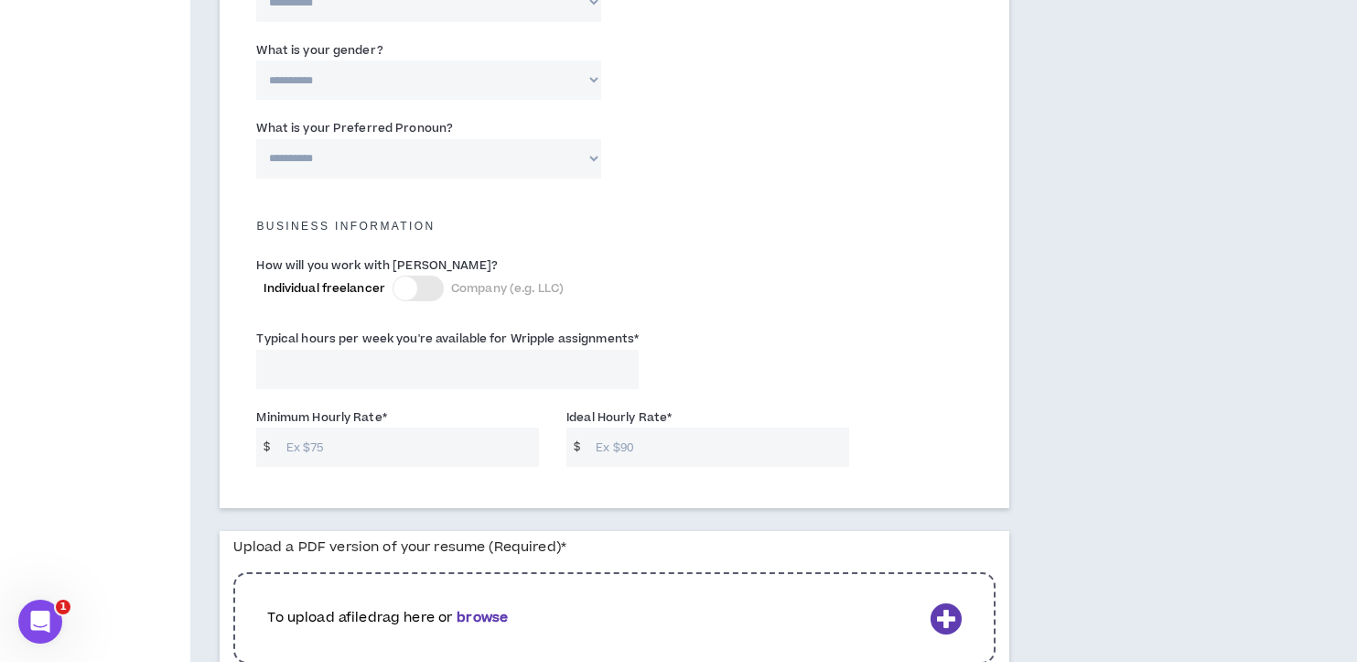
scroll to position [1111, 0]
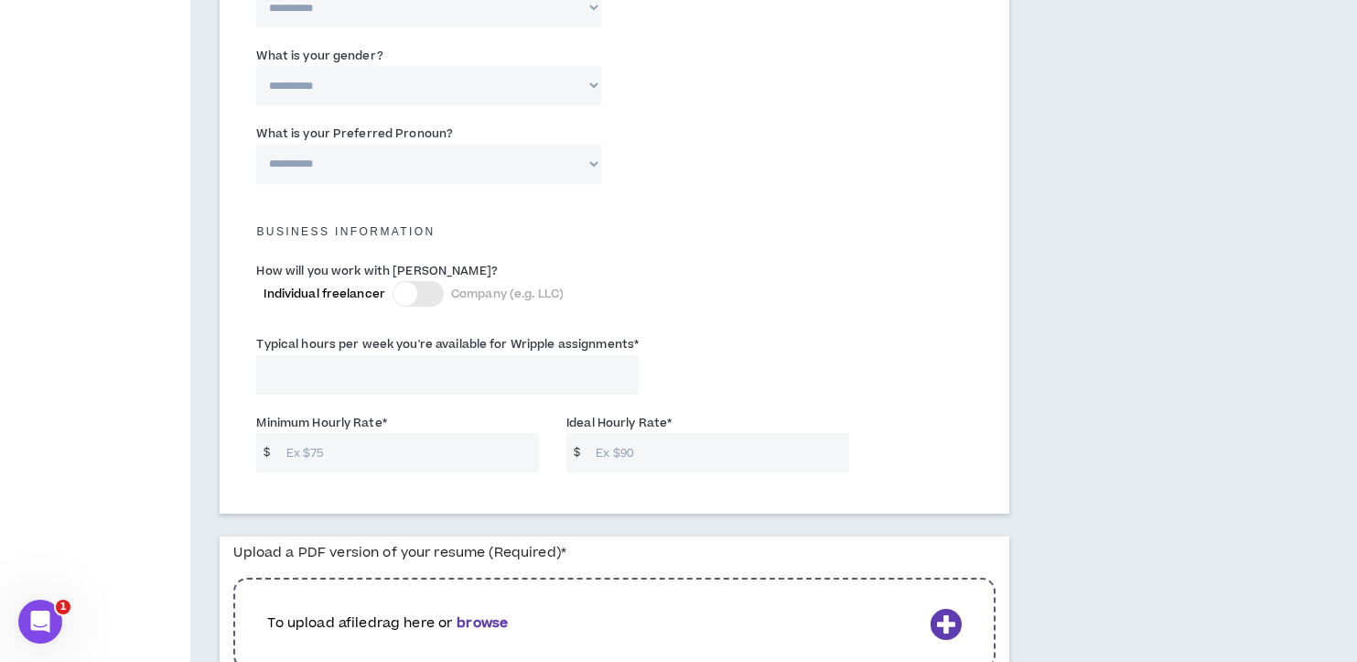
type input "[PERSON_NAME]"
click at [348, 365] on input "Typical hours per week you're available for Wripple assignments *" at bounding box center [447, 374] width 383 height 39
type input "9"
type input "30"
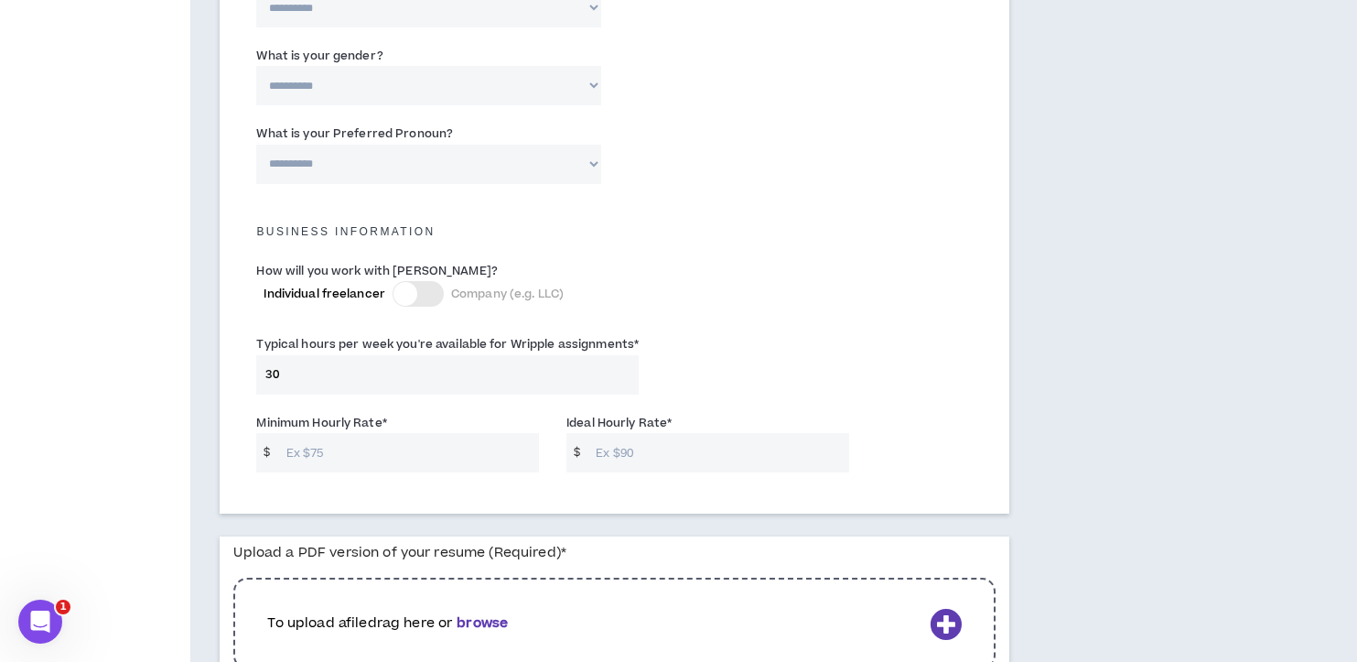
click at [439, 447] on input "Minimum Hourly Rate *" at bounding box center [408, 452] width 263 height 39
type input "25"
click at [645, 461] on input "Ideal Hourly Rate *" at bounding box center [718, 452] width 263 height 39
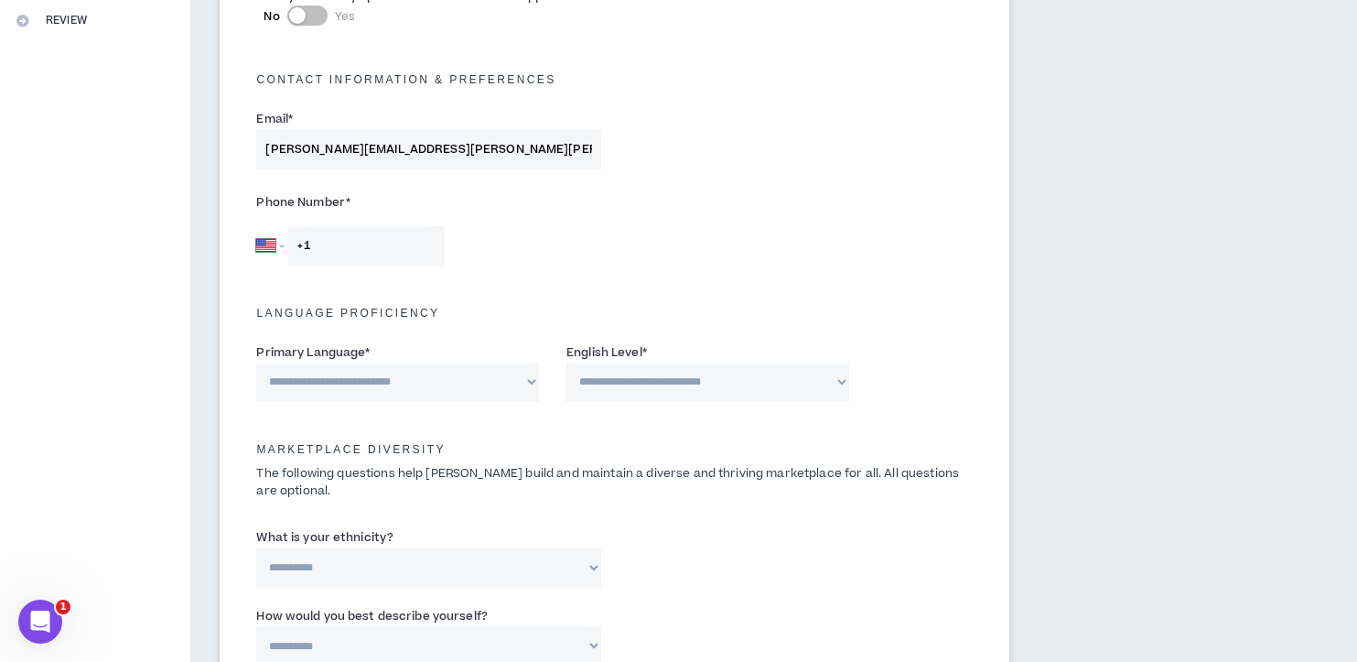
scroll to position [459, 0]
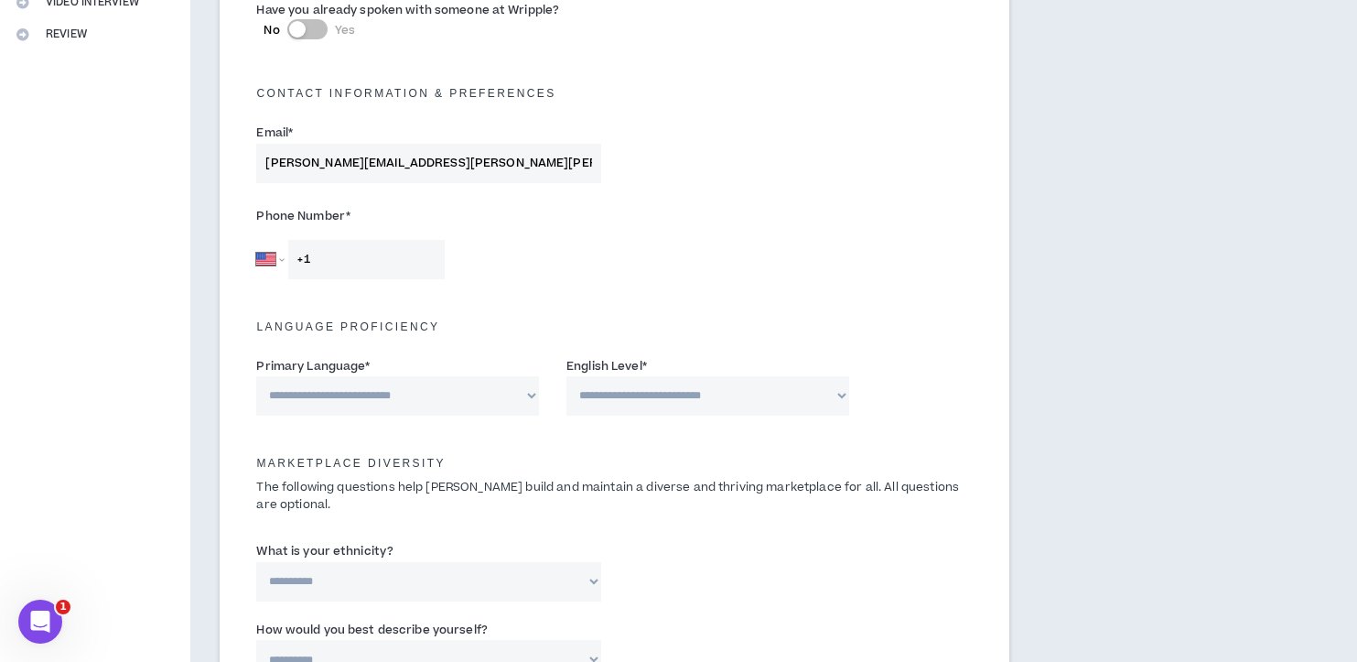
type input "50"
type input "[PHONE_NUMBER]"
select select "*******"
select select "*"
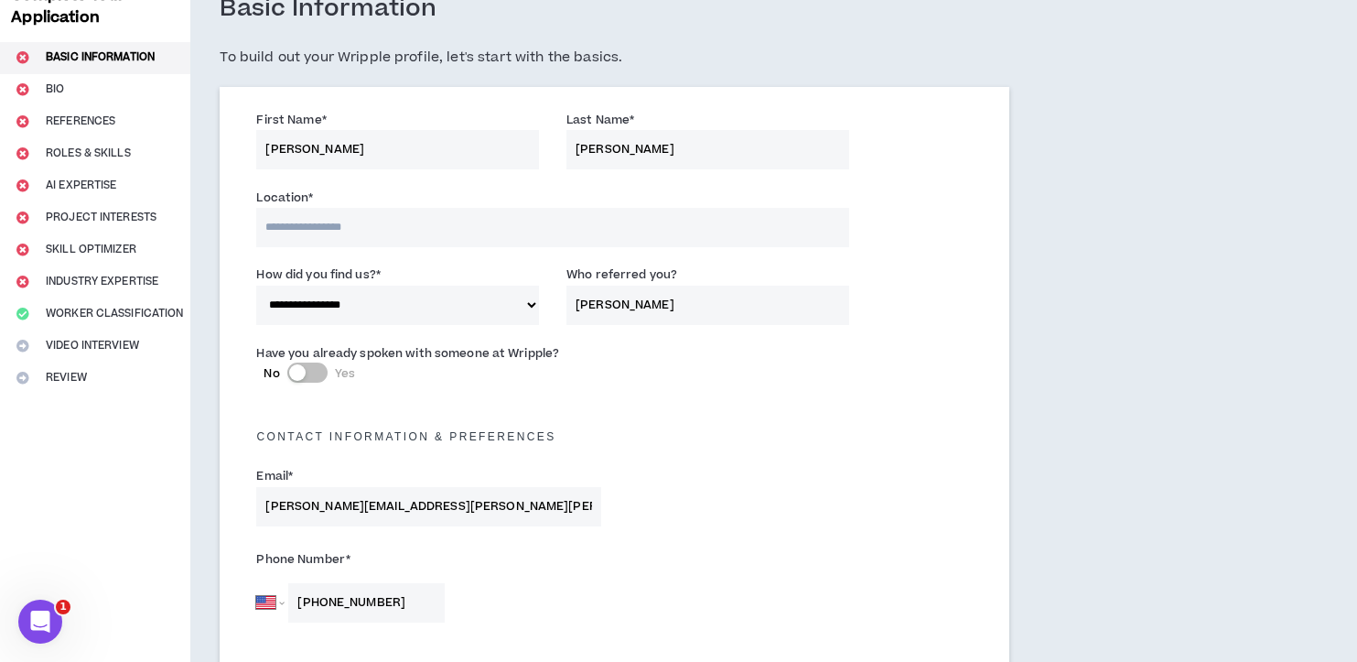
scroll to position [113, 0]
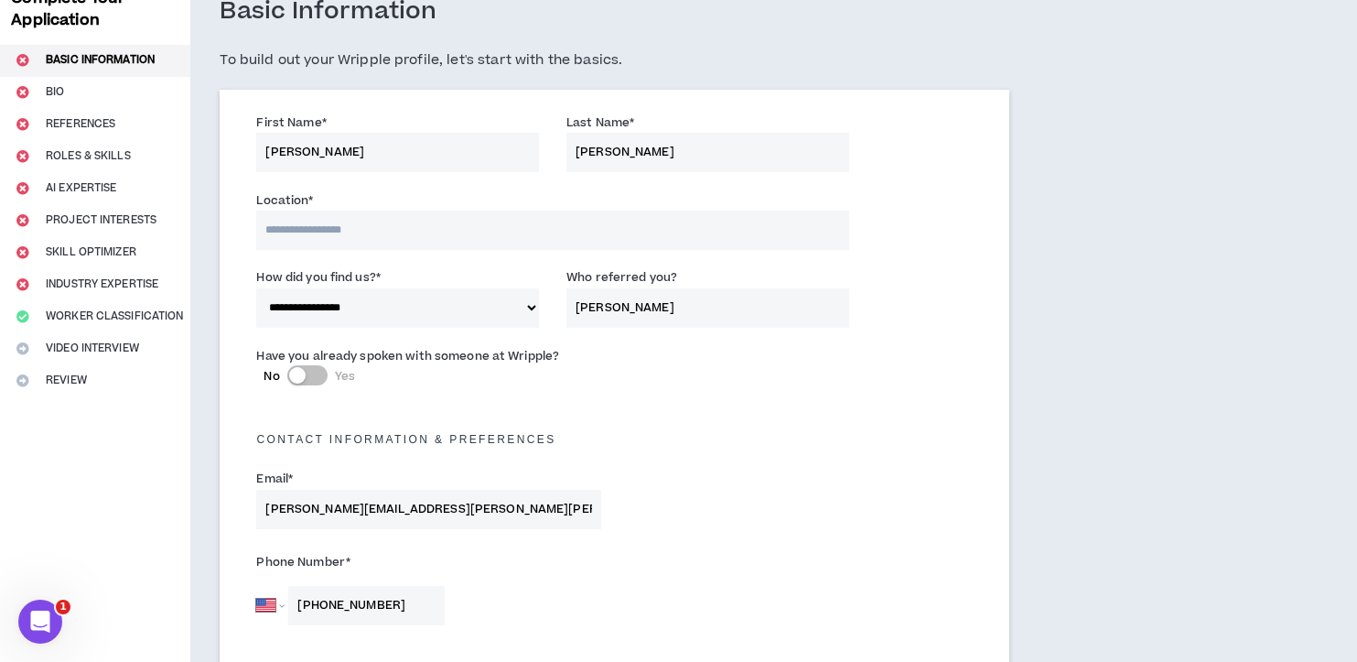
click at [344, 223] on input at bounding box center [552, 229] width 592 height 39
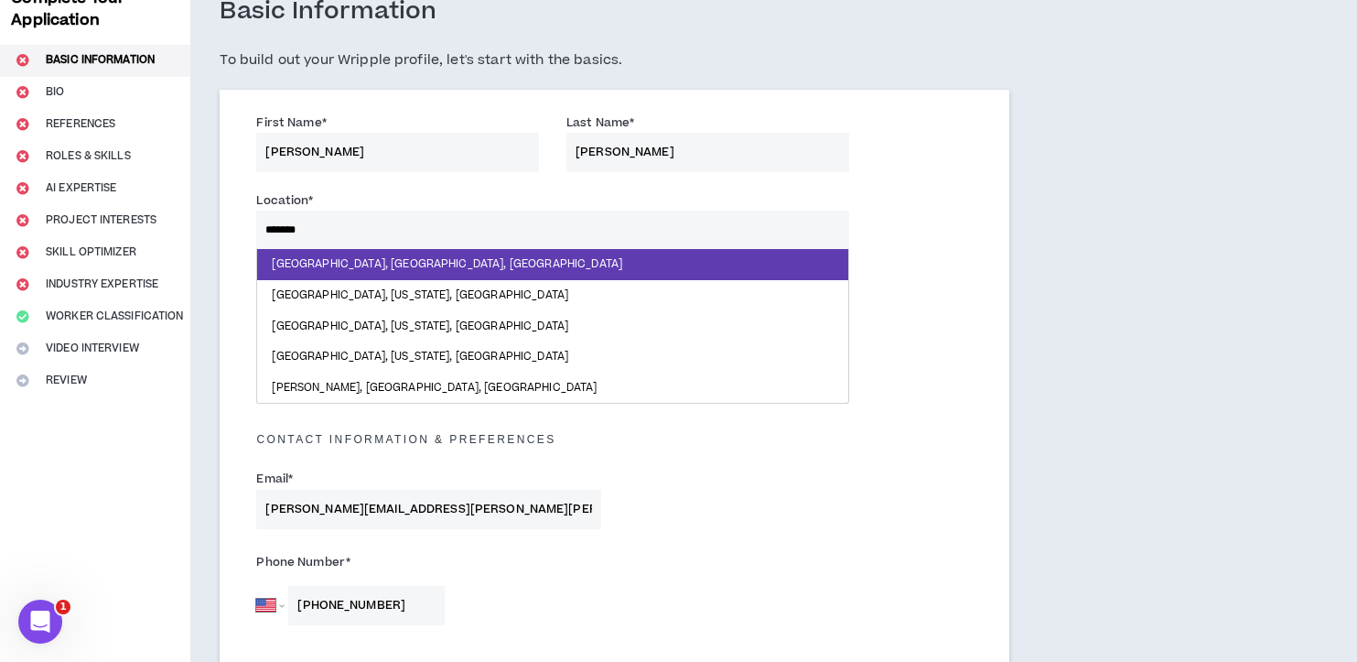
type input "********"
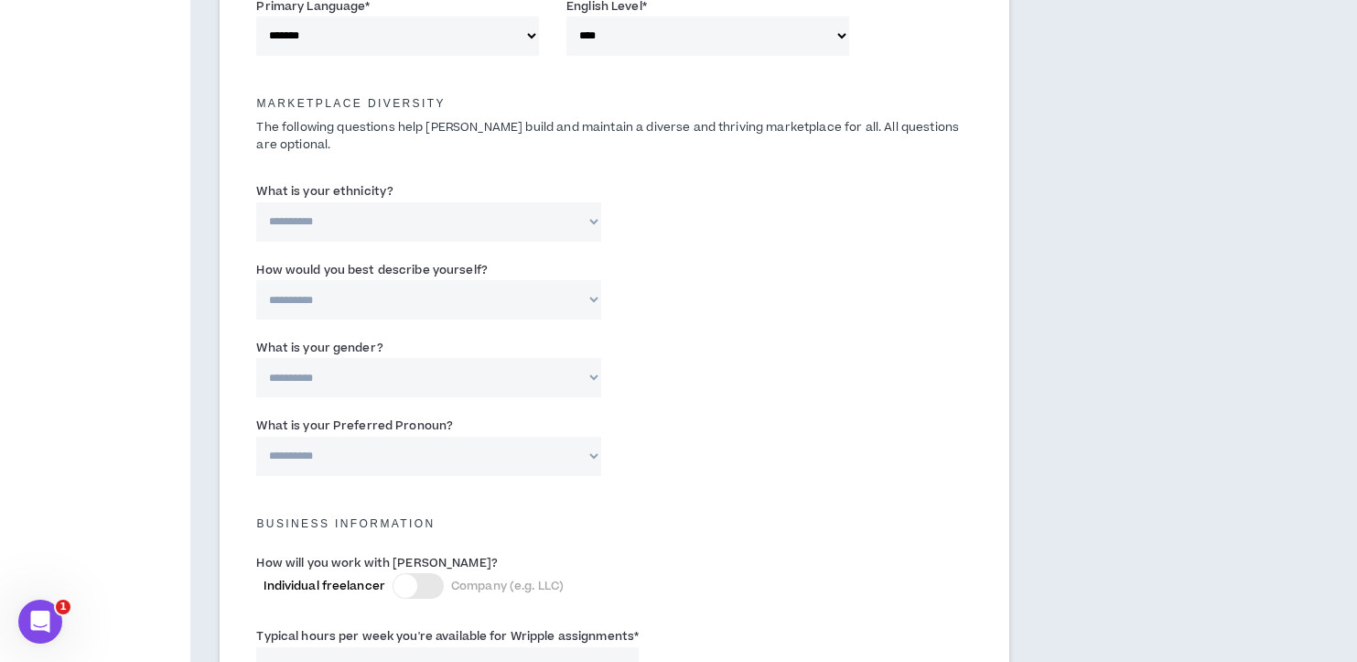
scroll to position [836, 0]
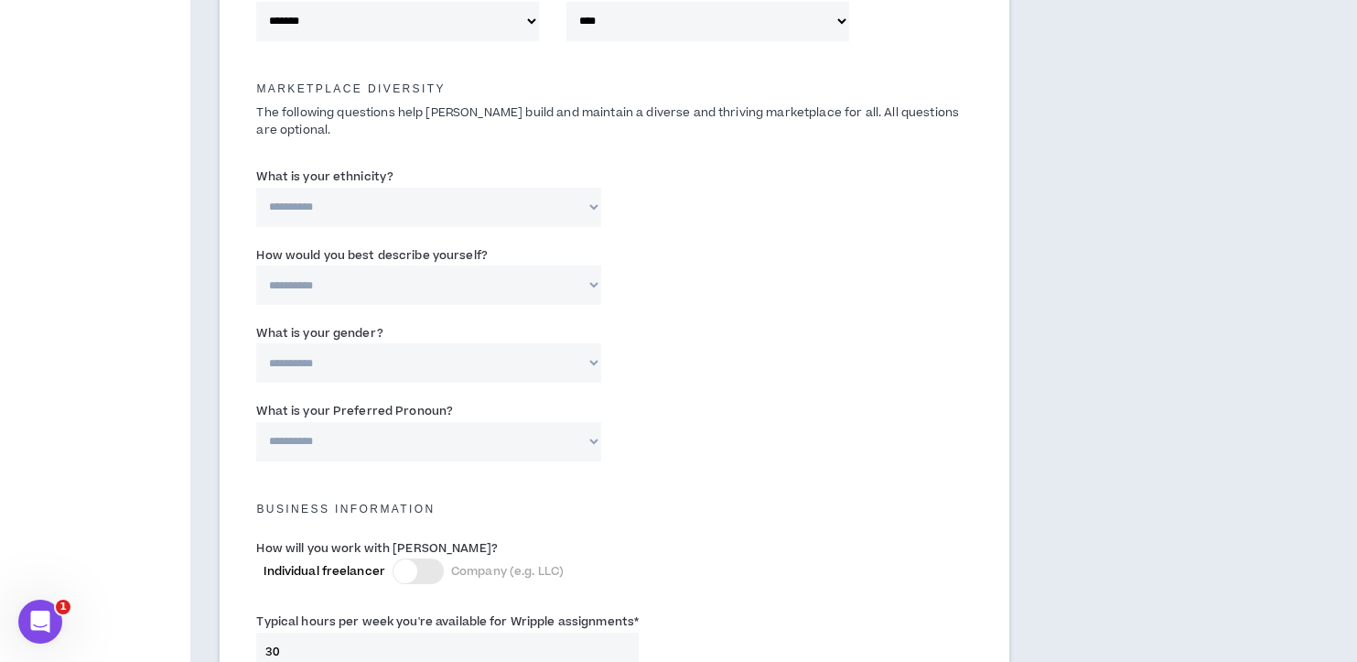
select select "**********"
select select "*****"
select select "**********"
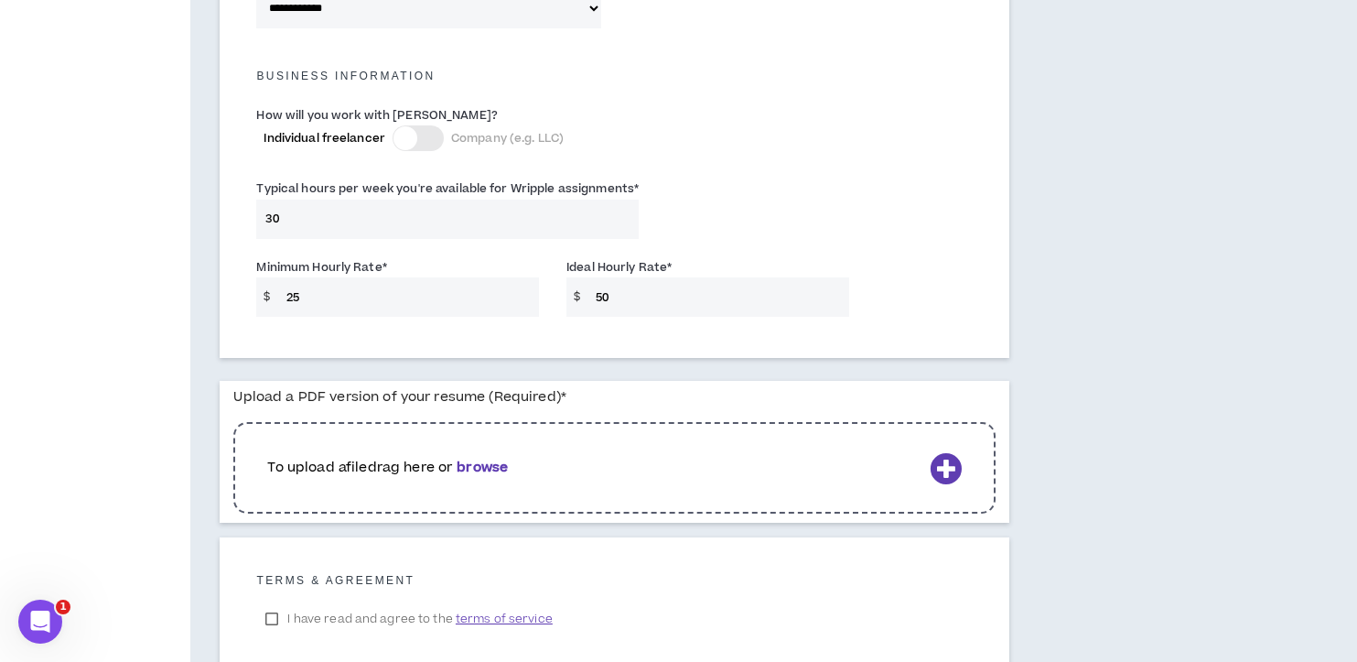
scroll to position [1271, 0]
click at [421, 125] on div at bounding box center [418, 136] width 51 height 26
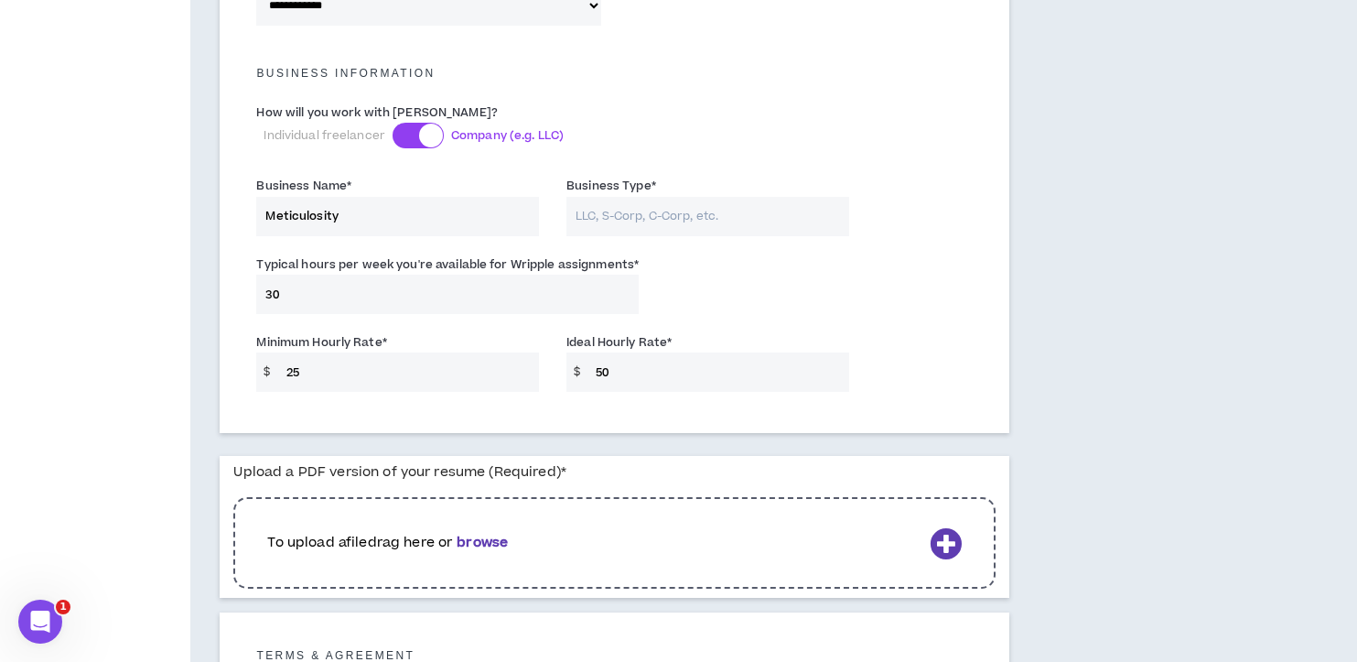
type input "Meticulosity"
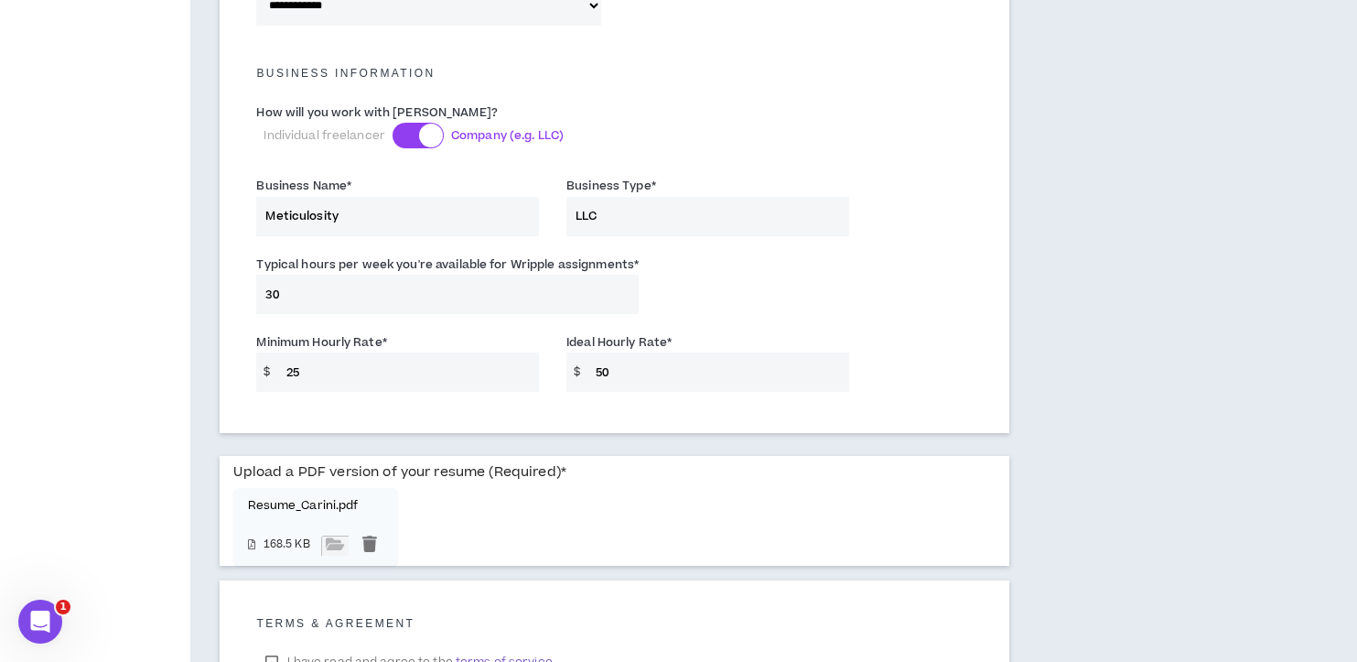
scroll to position [1432, 0]
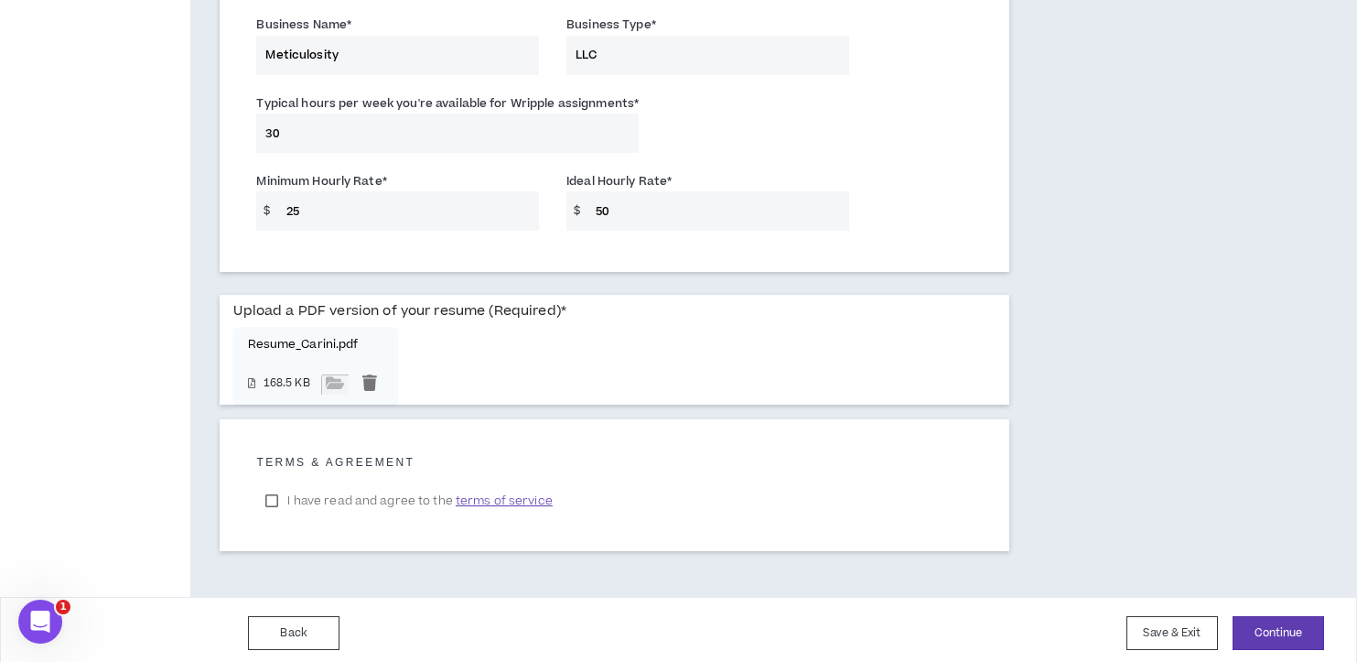
type input "LLC"
click at [275, 491] on label "I have read and agree to the terms of service" at bounding box center [408, 500] width 305 height 27
click at [1280, 625] on button "Continue" at bounding box center [1279, 633] width 92 height 34
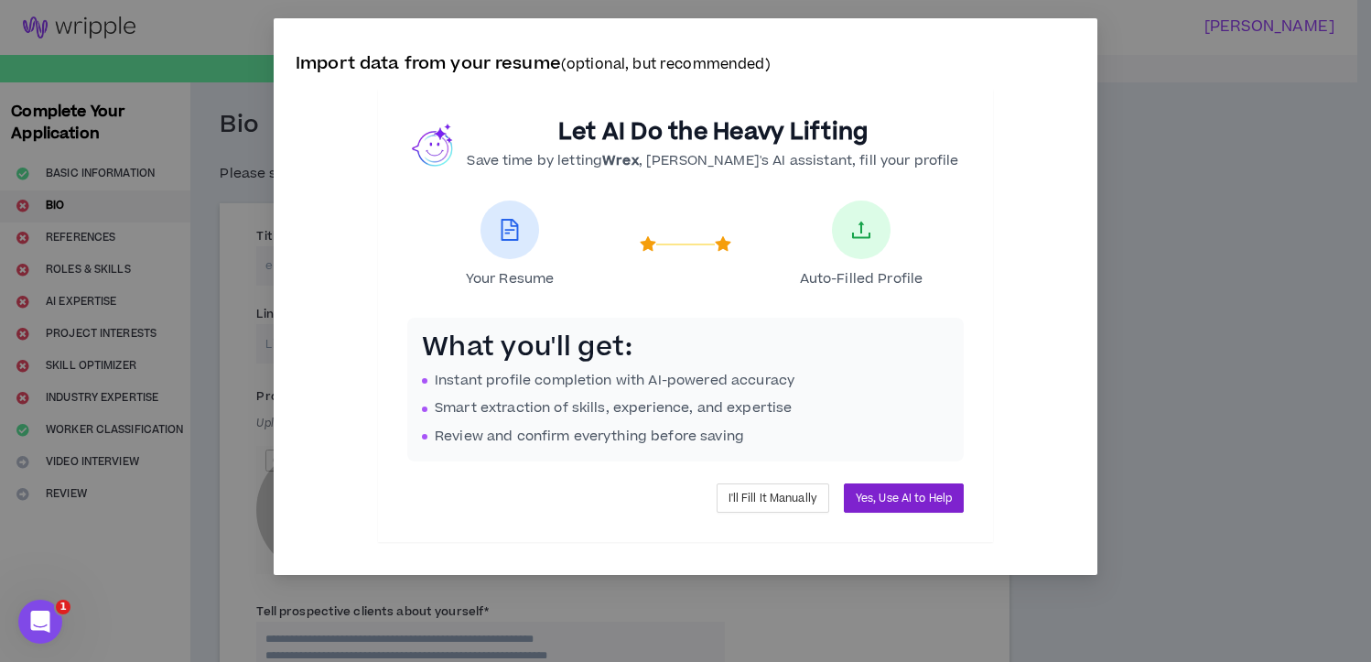
click at [889, 497] on span "Yes, Use AI to Help" at bounding box center [904, 498] width 96 height 17
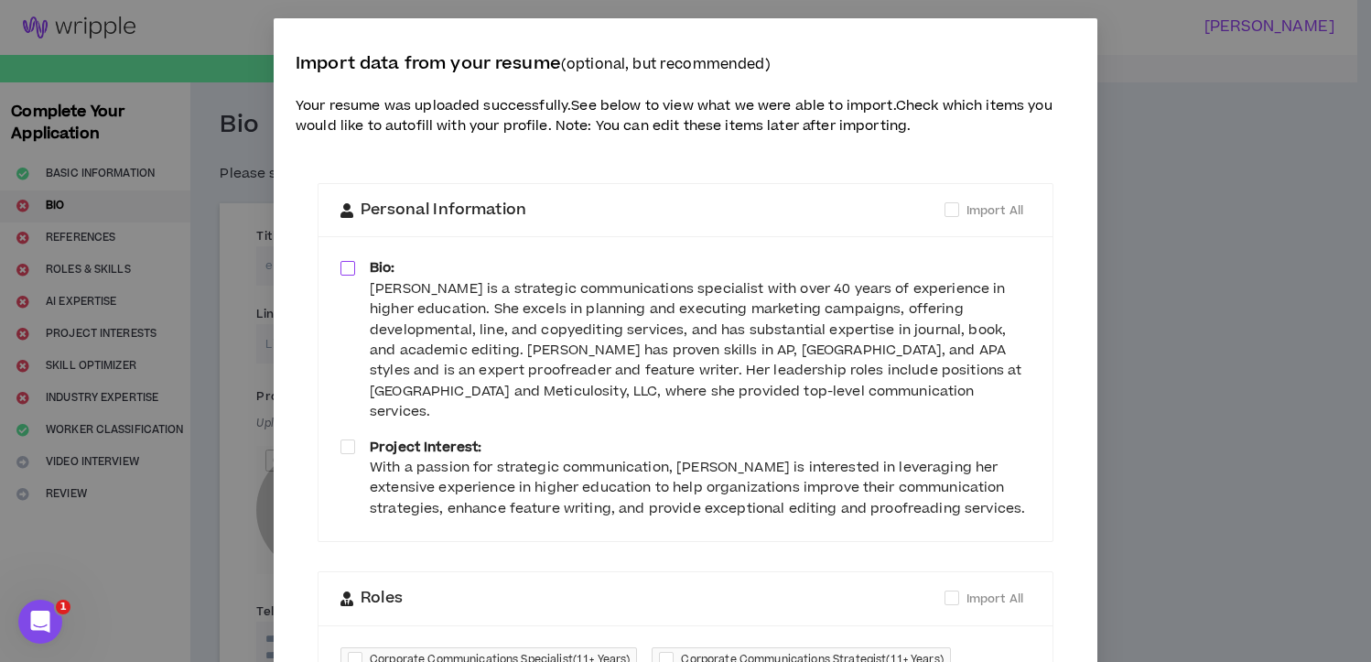
click at [345, 261] on span at bounding box center [347, 268] width 15 height 15
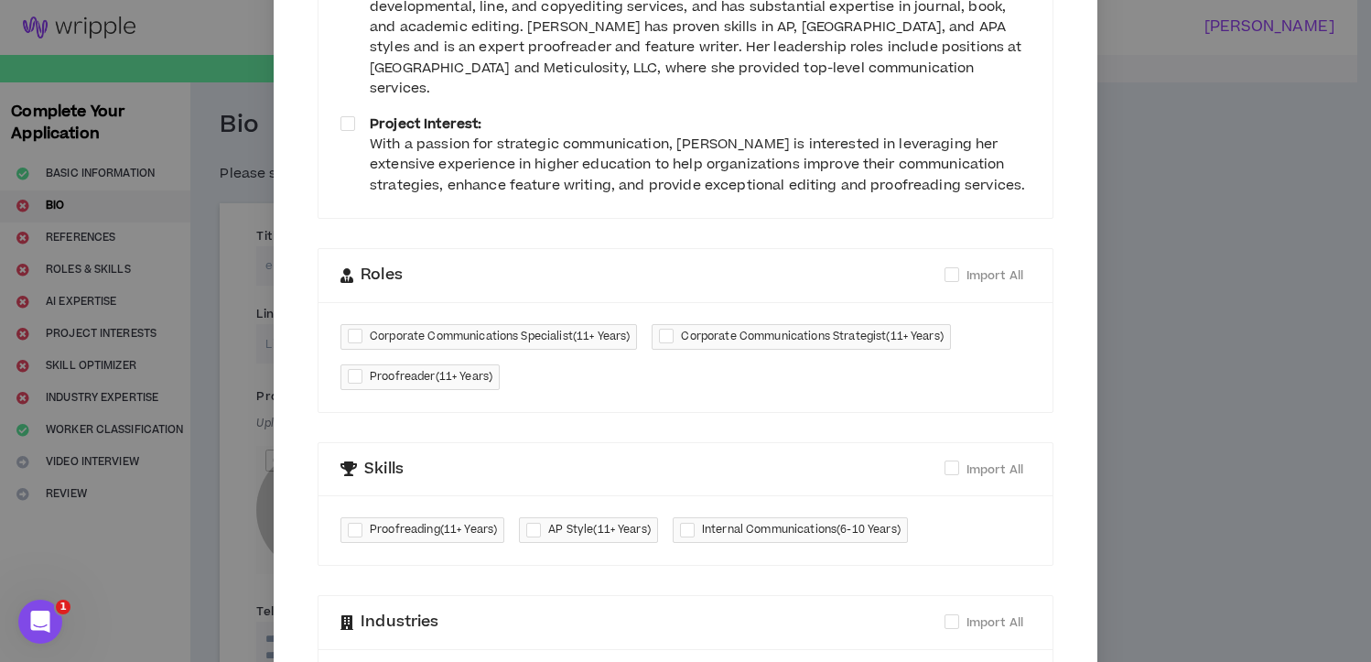
scroll to position [319, 0]
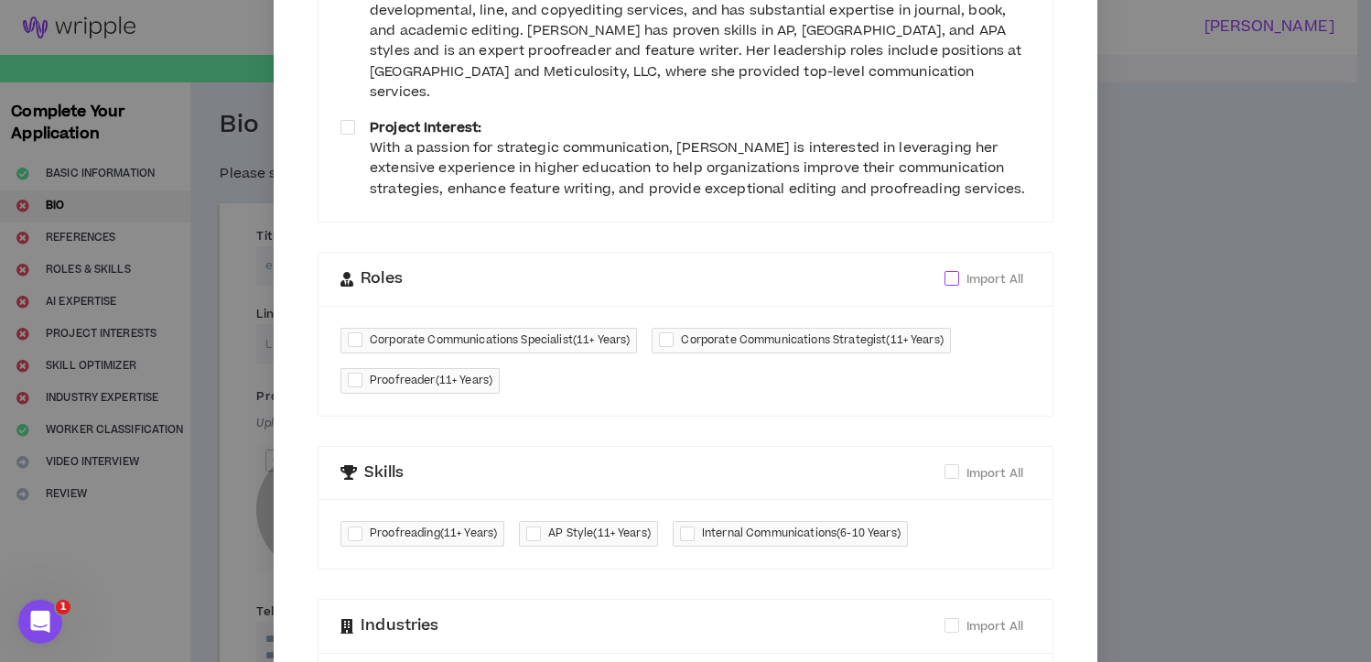
click at [945, 271] on span at bounding box center [951, 278] width 15 height 15
checkbox input "****"
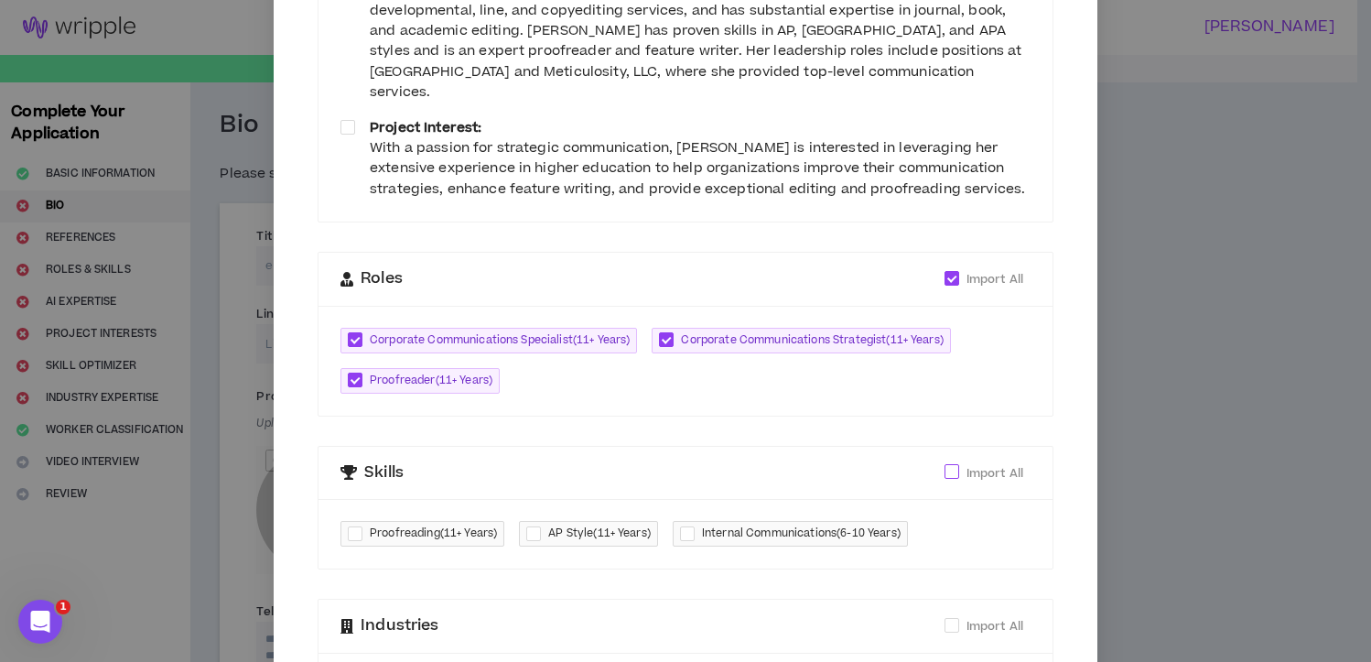
click at [945, 464] on span at bounding box center [951, 471] width 15 height 15
checkbox input "****"
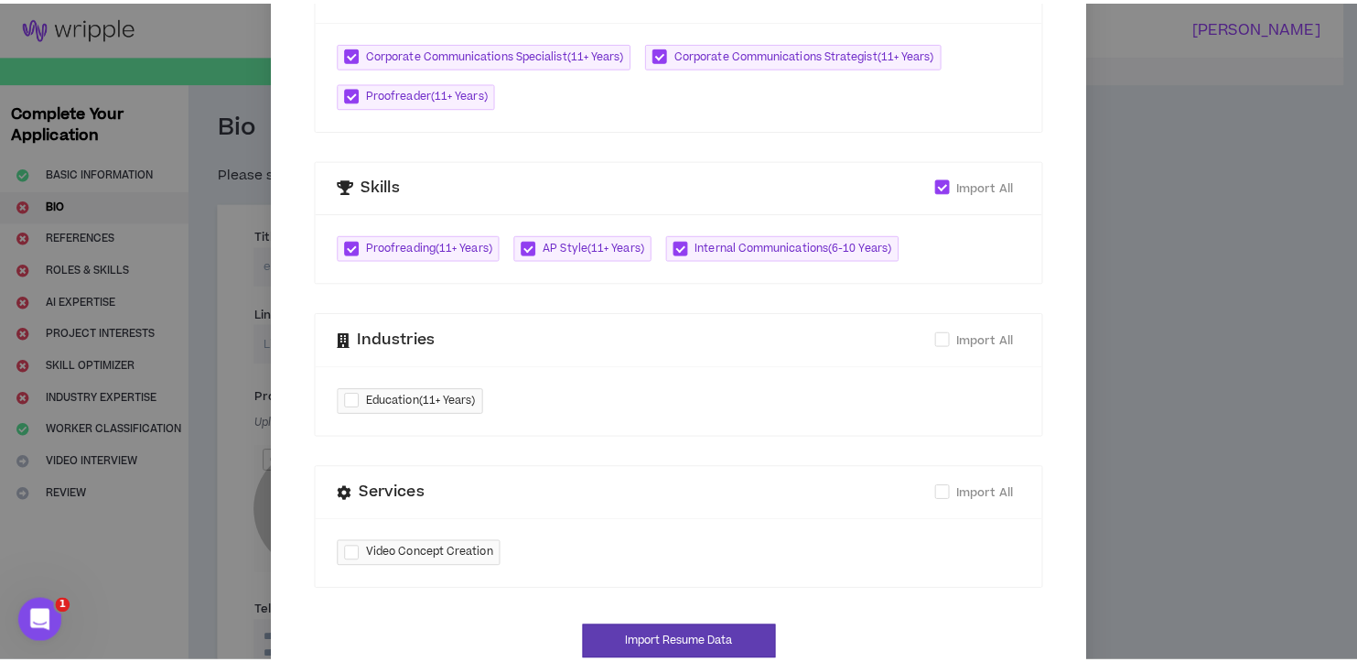
scroll to position [608, 0]
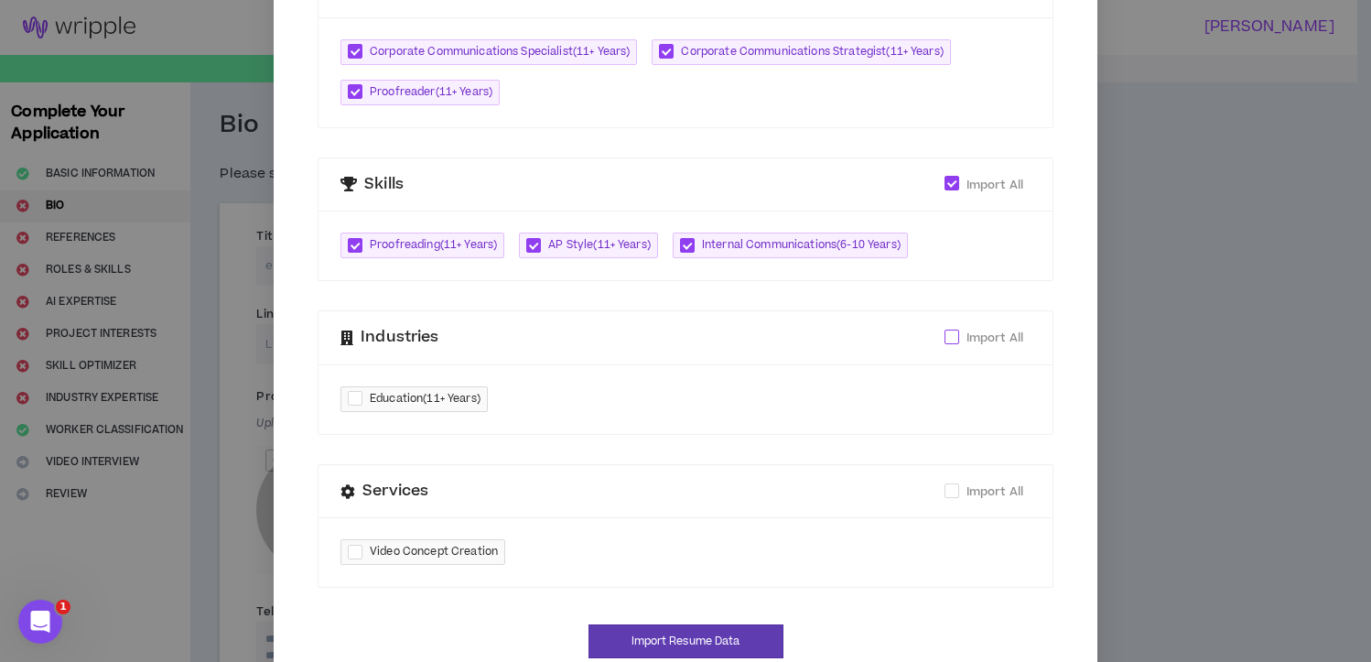
click at [944, 329] on span at bounding box center [951, 336] width 15 height 15
checkbox input "****"
click at [718, 624] on button "Import Resume Data" at bounding box center [685, 641] width 195 height 34
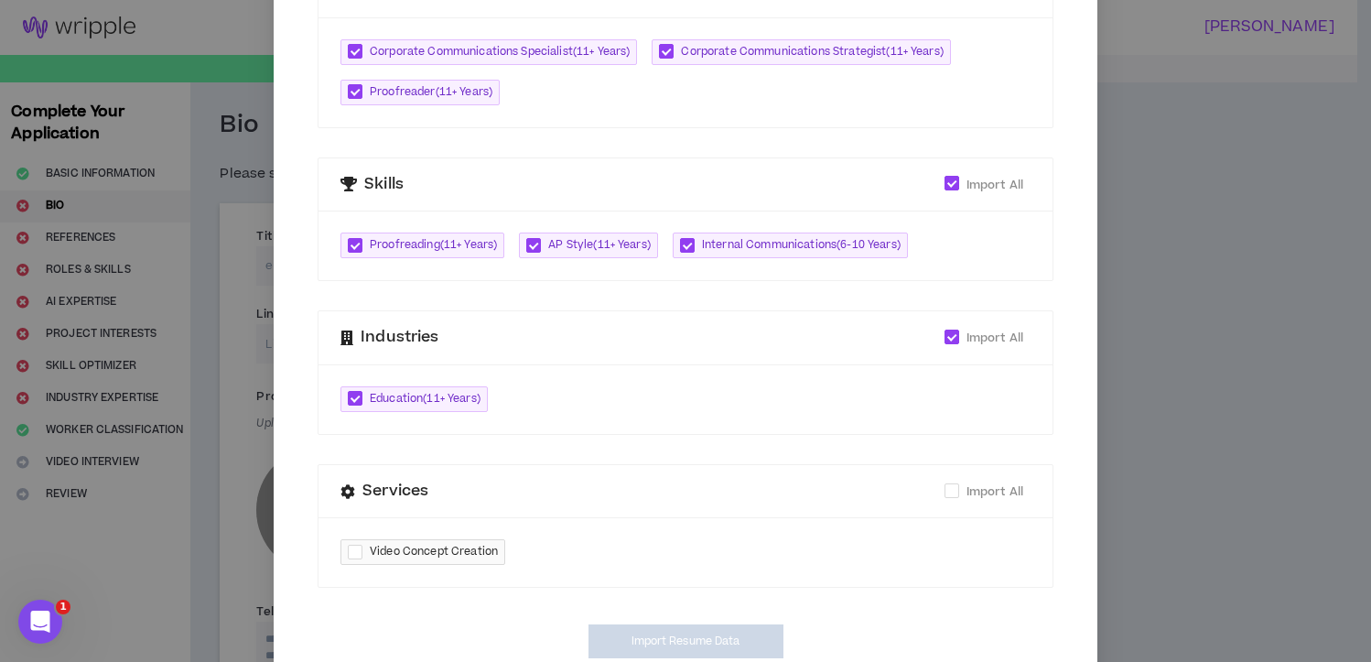
type textarea "**********"
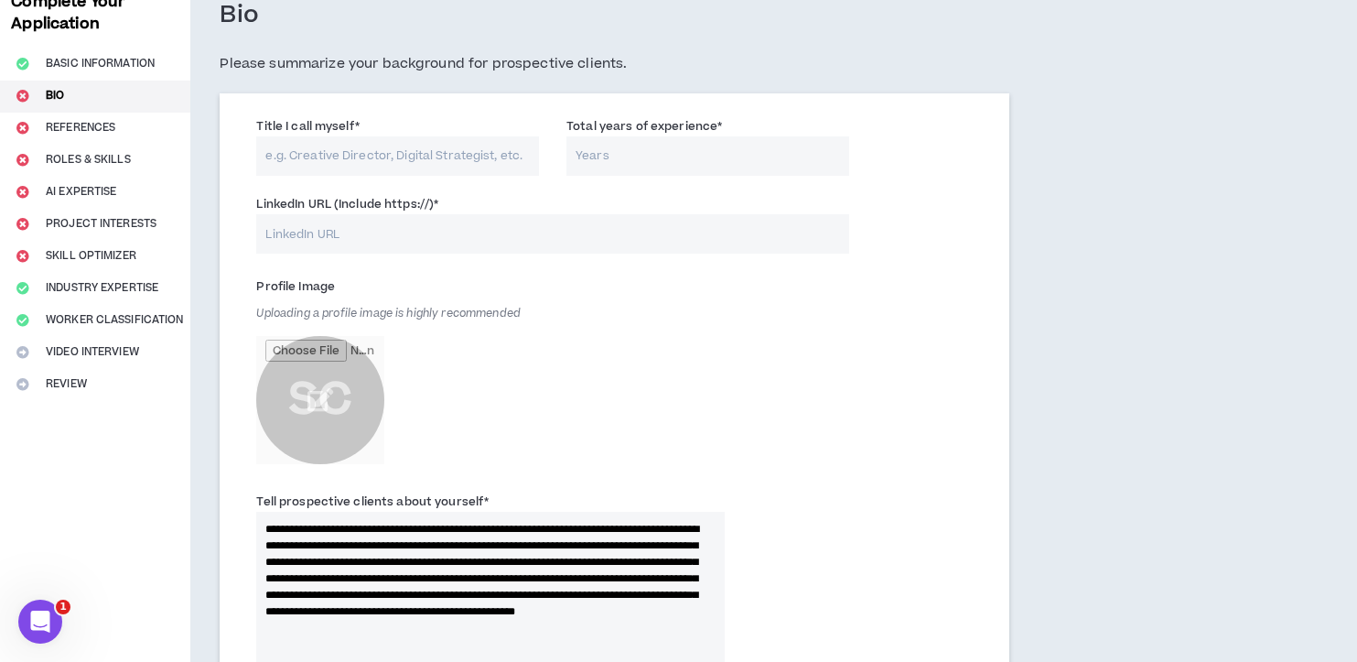
scroll to position [112, 0]
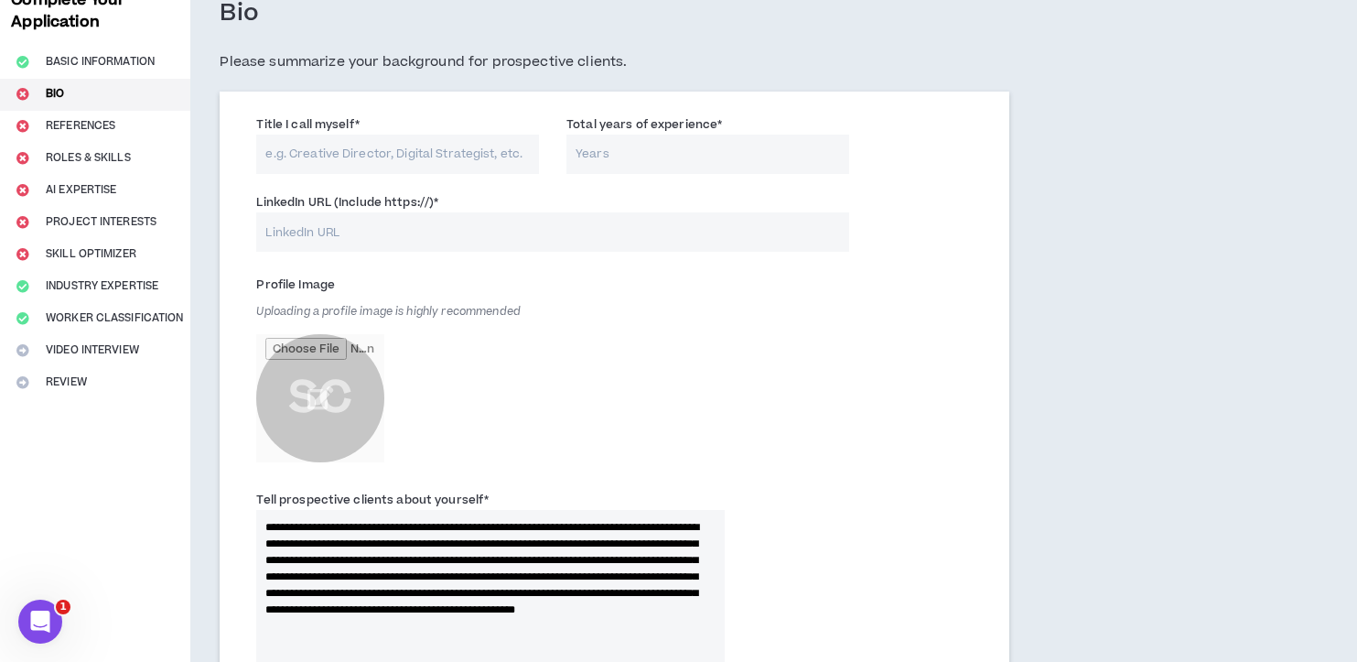
click at [612, 153] on input "Total years of experience *" at bounding box center [707, 154] width 283 height 39
type input "41"
click at [415, 154] on input "Title I call myself *" at bounding box center [397, 154] width 283 height 39
type input "/"
type input "Communications specialist"
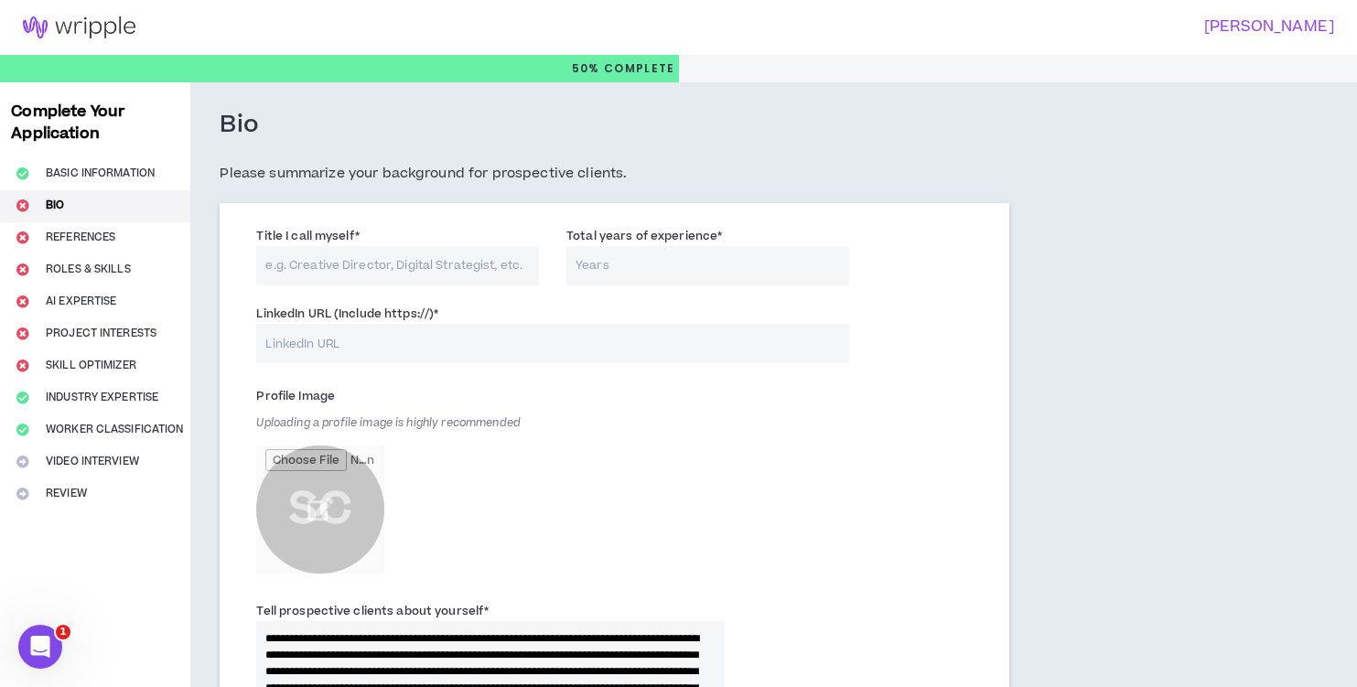
click at [304, 332] on input "LinkedIn URL (Include https://) *" at bounding box center [552, 343] width 592 height 39
paste input "www.linkedin.com/in/susan-carini-aa18884a"
click at [267, 347] on input "www.linkedin.com/in/susan-carini-aa18884a" at bounding box center [552, 343] width 592 height 39
type input "https://www.linkedin.com/in/susan-carini-aa18884a"
click at [370, 264] on input "Title I call myself *" at bounding box center [397, 265] width 283 height 39
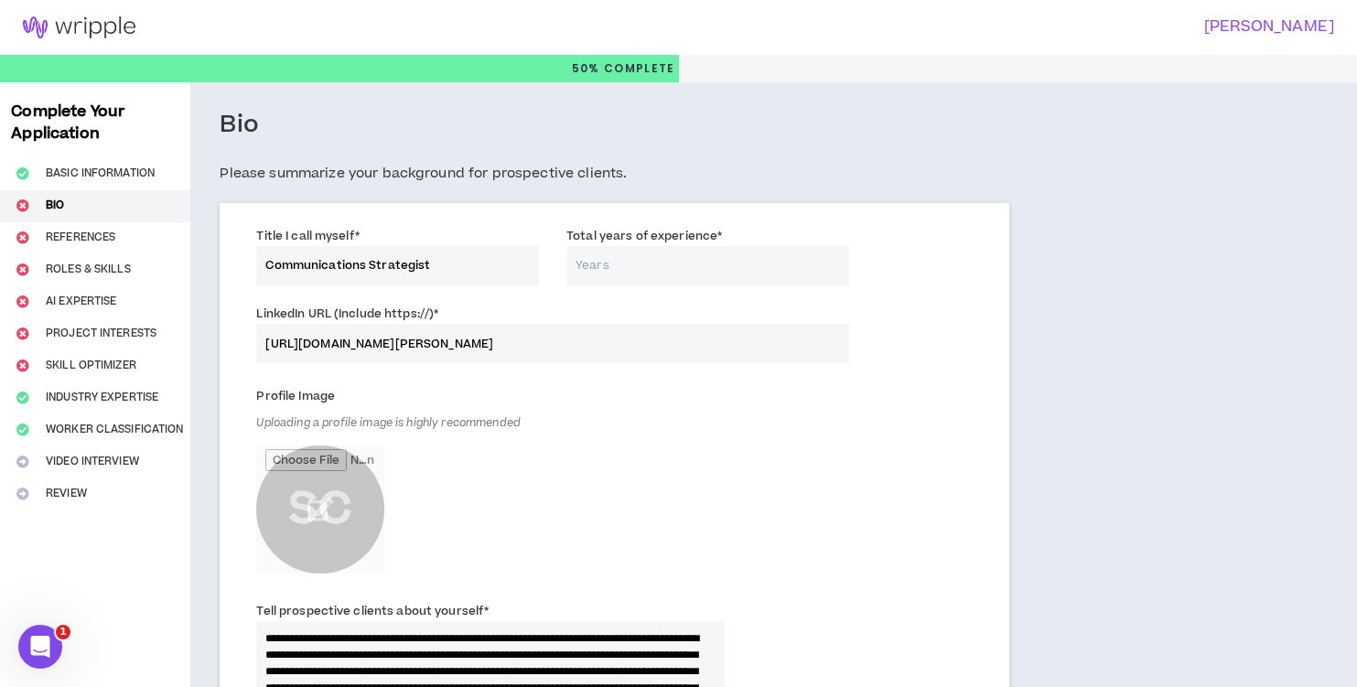
type input "Communications Strategist"
click at [618, 264] on input "Total years of experience *" at bounding box center [707, 265] width 283 height 39
type input "41"
click at [329, 495] on input "file" at bounding box center [320, 510] width 128 height 128
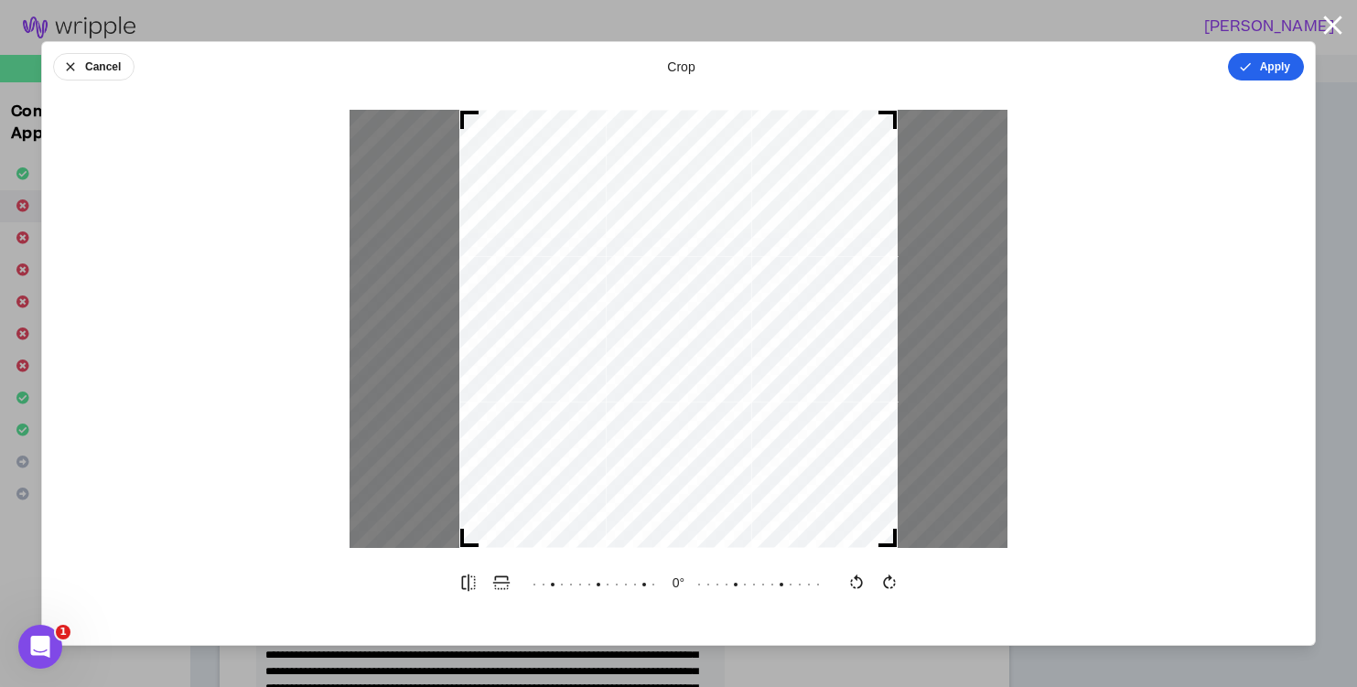
click at [1280, 65] on button "Apply" at bounding box center [1266, 66] width 76 height 27
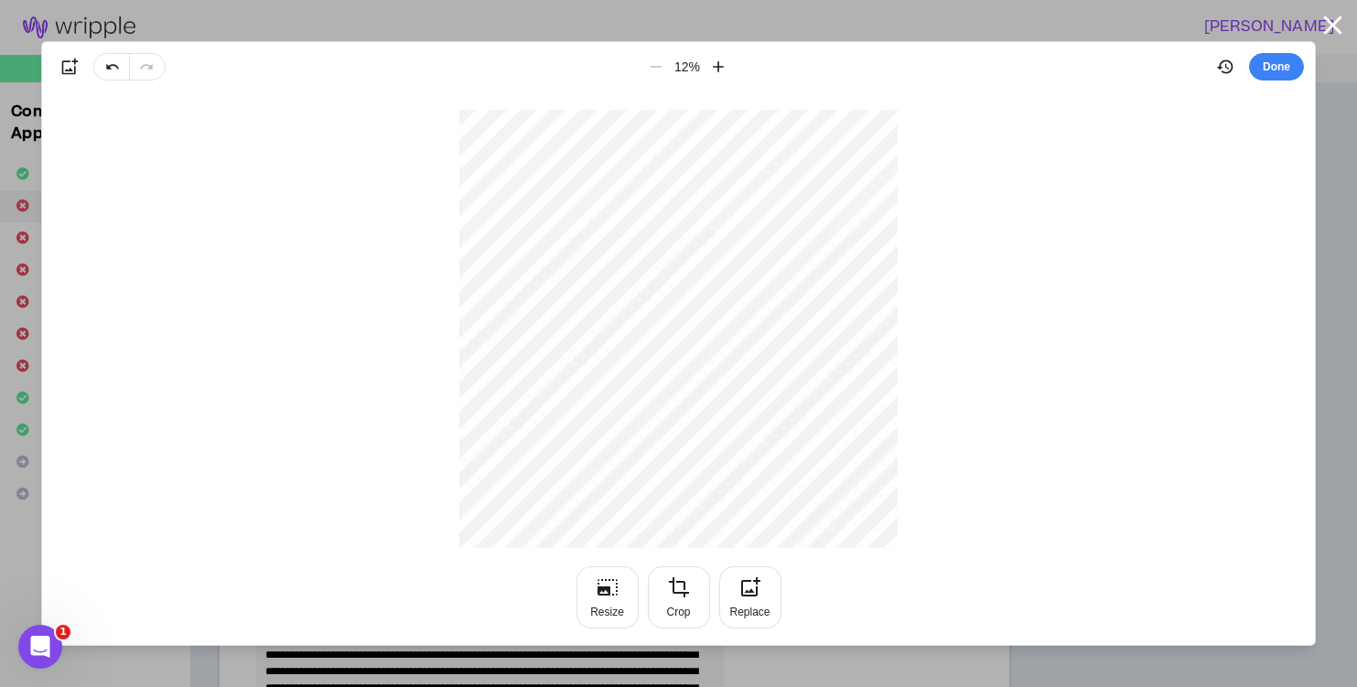
click at [1280, 65] on button "Done" at bounding box center [1276, 66] width 55 height 27
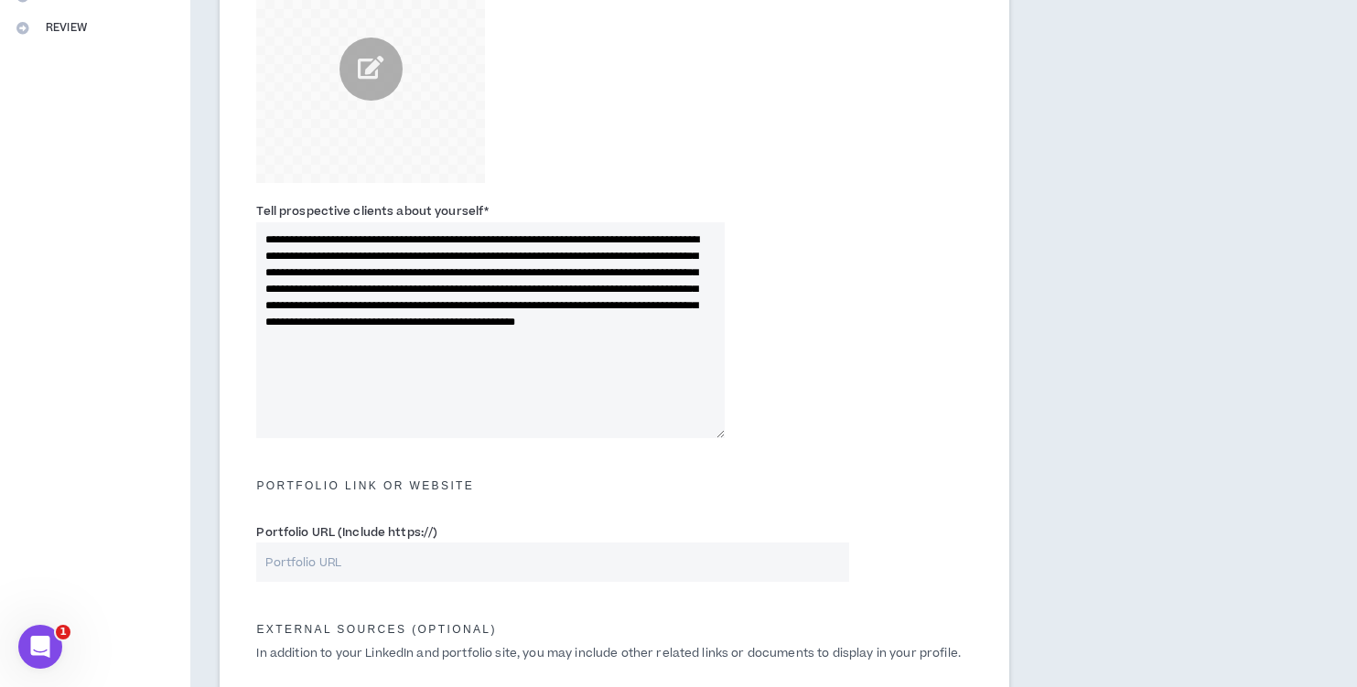
scroll to position [463, 0]
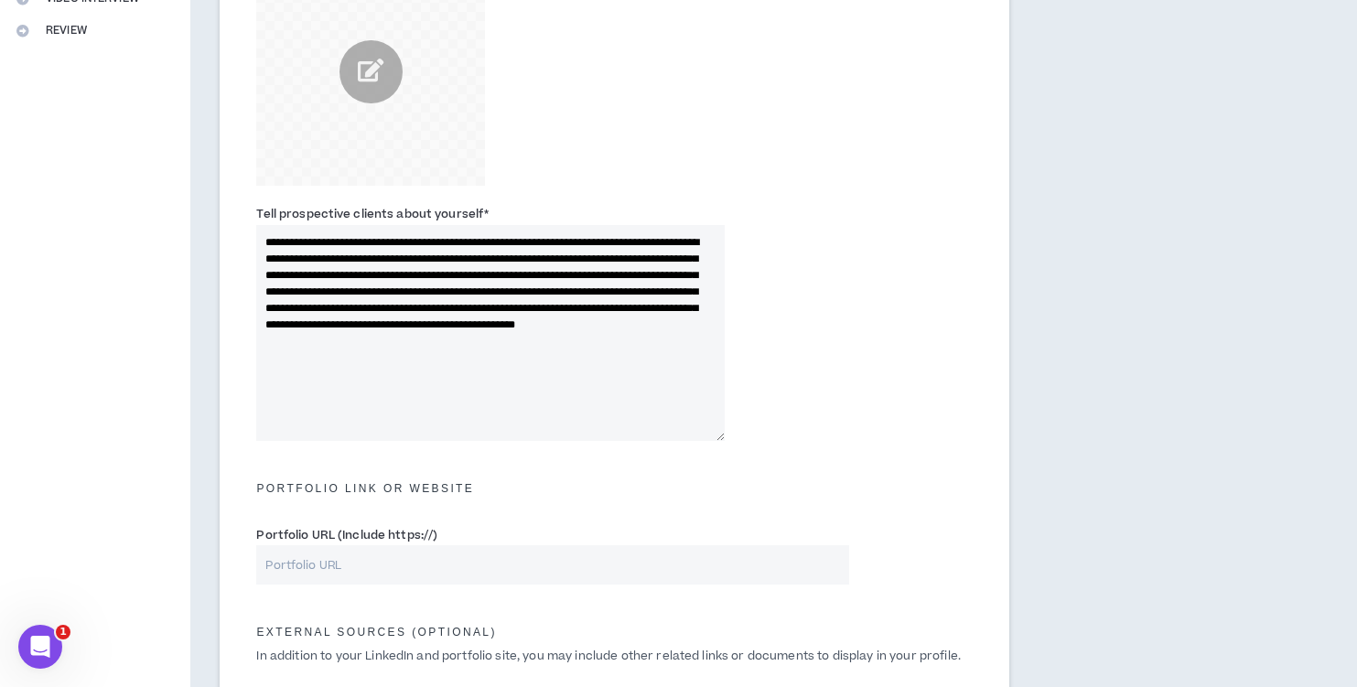
click at [331, 341] on textarea "**********" at bounding box center [490, 333] width 469 height 216
click at [382, 340] on textarea "**********" at bounding box center [490, 333] width 469 height 216
click at [281, 341] on textarea "**********" at bounding box center [490, 333] width 469 height 216
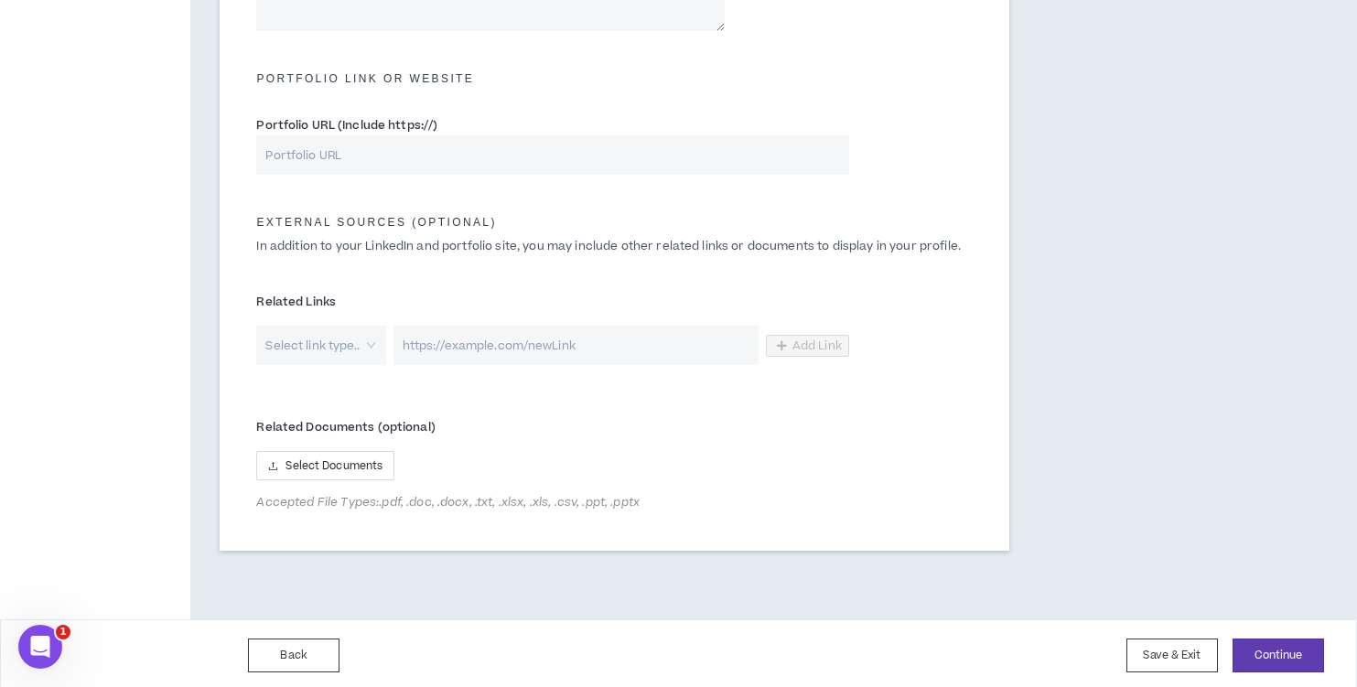
scroll to position [875, 0]
type textarea "**********"
click at [1273, 648] on button "Continue" at bounding box center [1279, 654] width 92 height 34
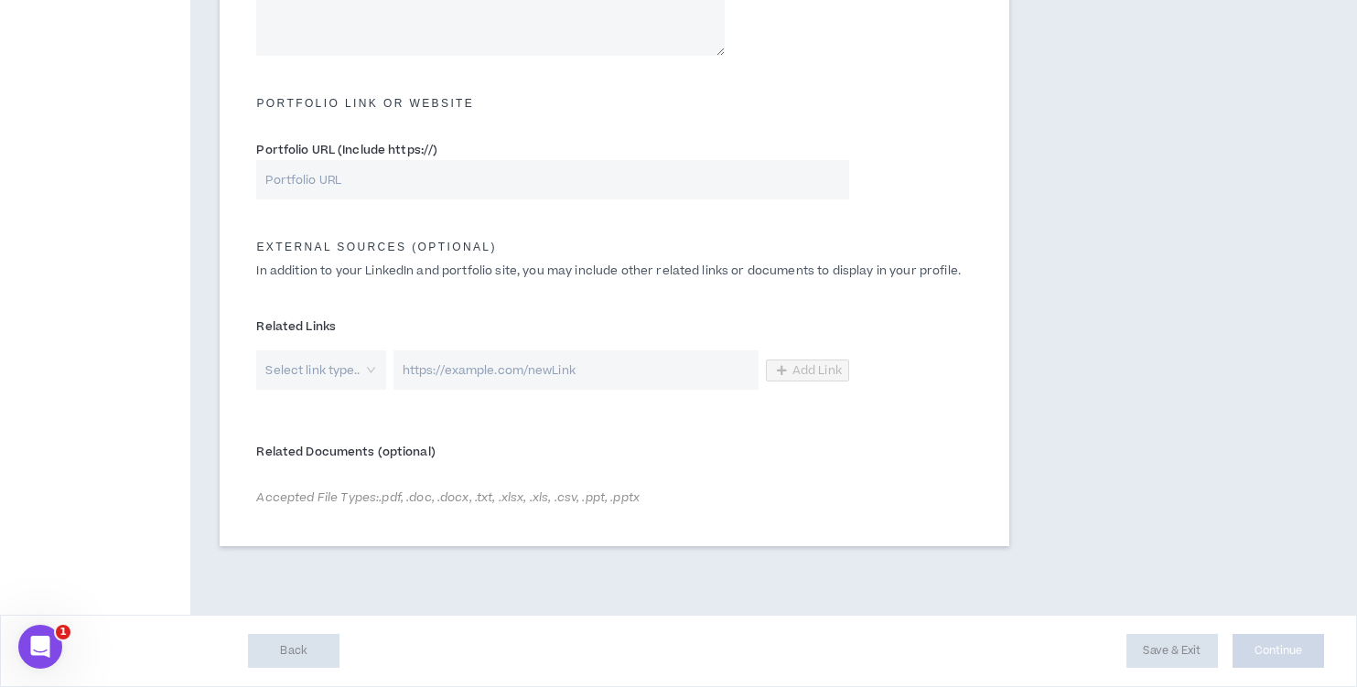
scroll to position [846, 0]
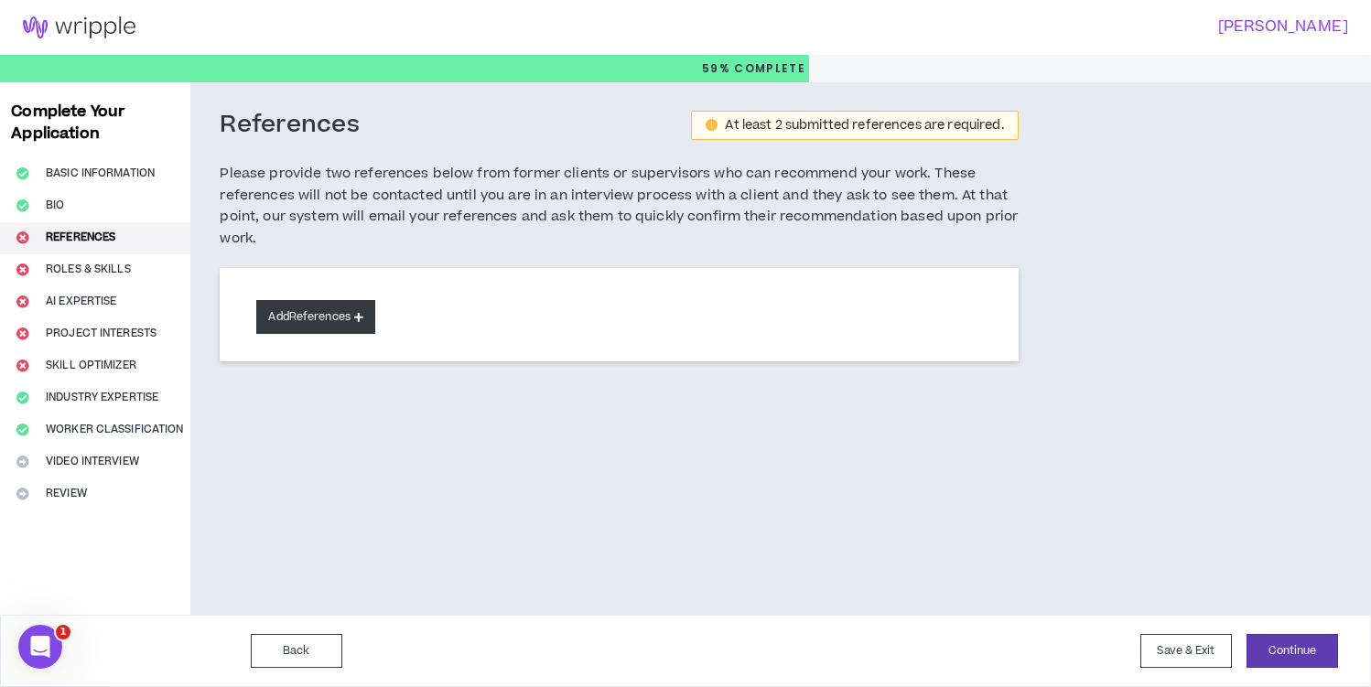
click at [362, 312] on icon at bounding box center [358, 317] width 9 height 10
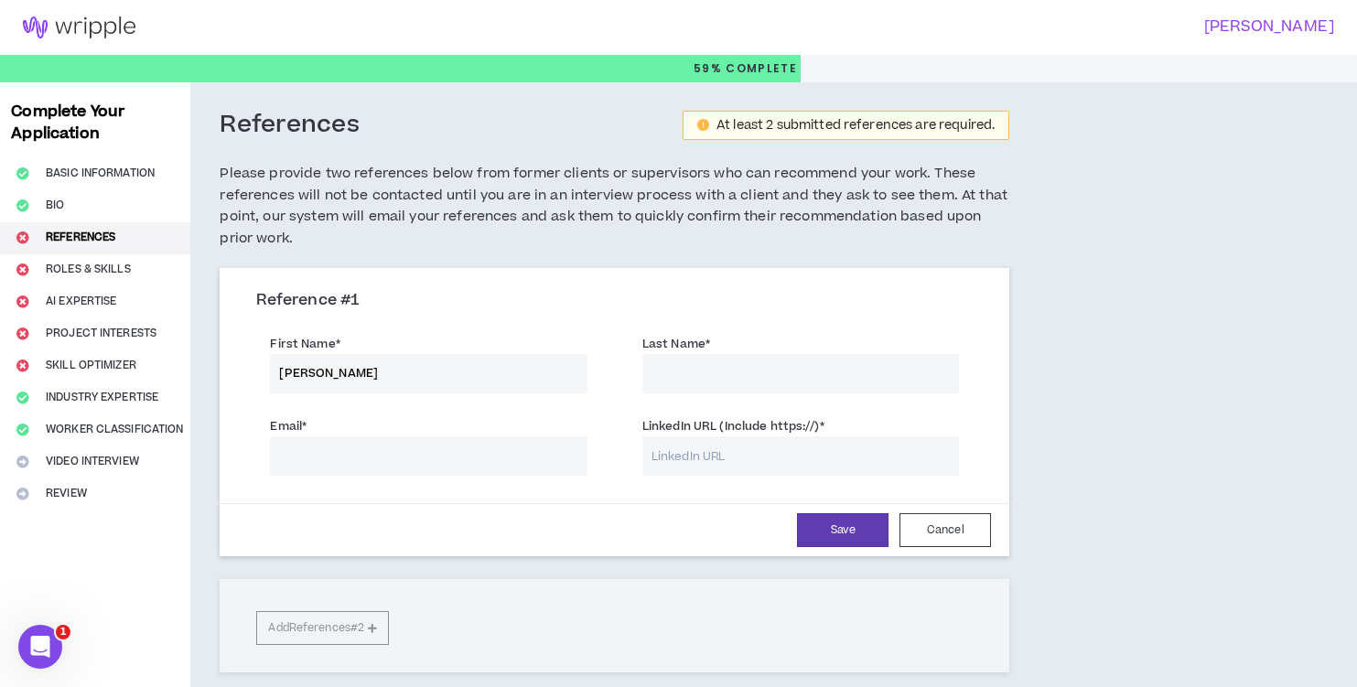
type input "[PERSON_NAME]"
type input "Driebe"
type input "driebe.caroline@paideiaschool.org"
click at [718, 448] on input "LinkedIn URL (Include https://) *" at bounding box center [800, 456] width 317 height 39
paste input "https://www.linkedin.com/in/carolinedriebe/"
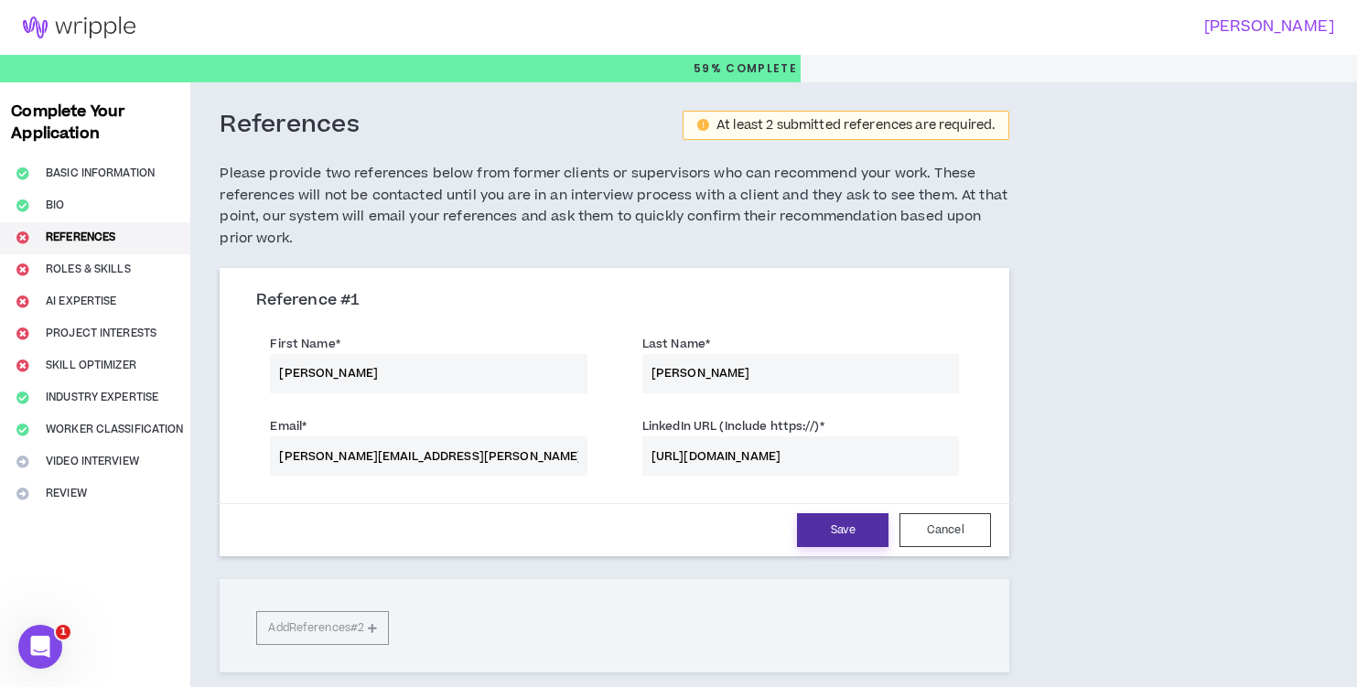
type input "https://www.linkedin.com/in/carolinedriebe/"
click at [835, 524] on button "Save" at bounding box center [843, 530] width 92 height 34
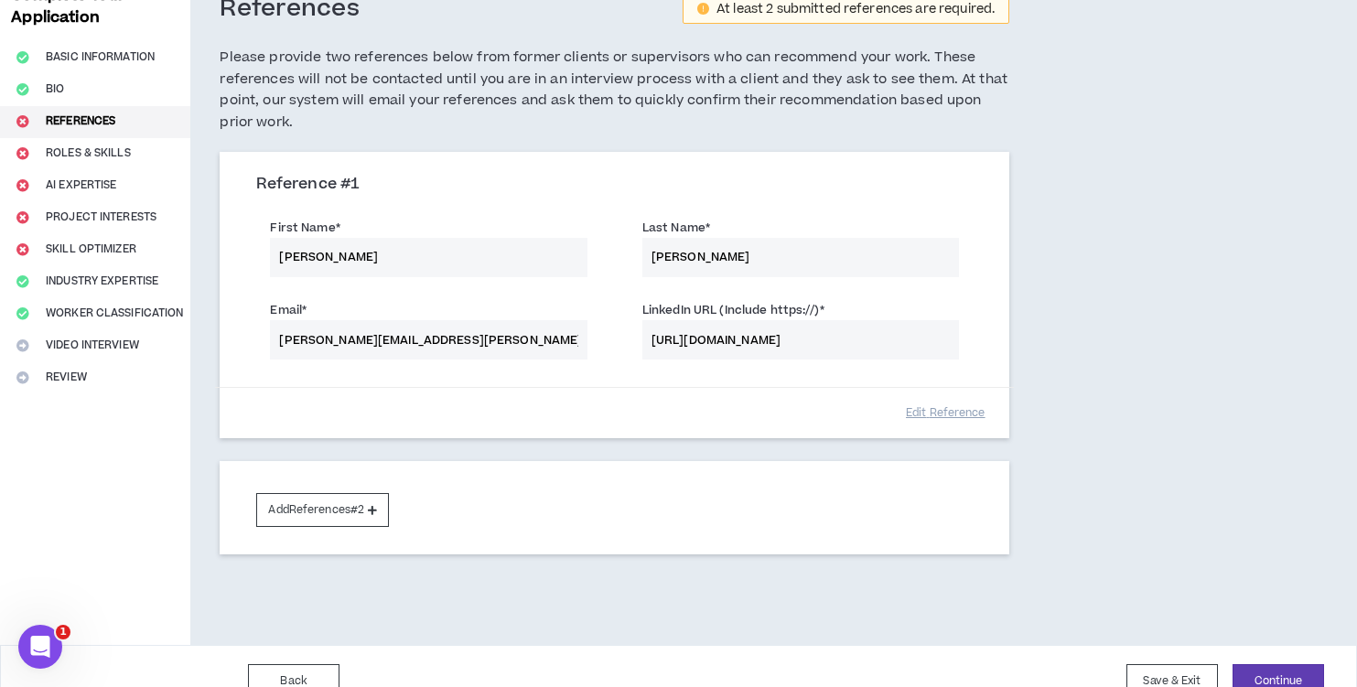
scroll to position [142, 0]
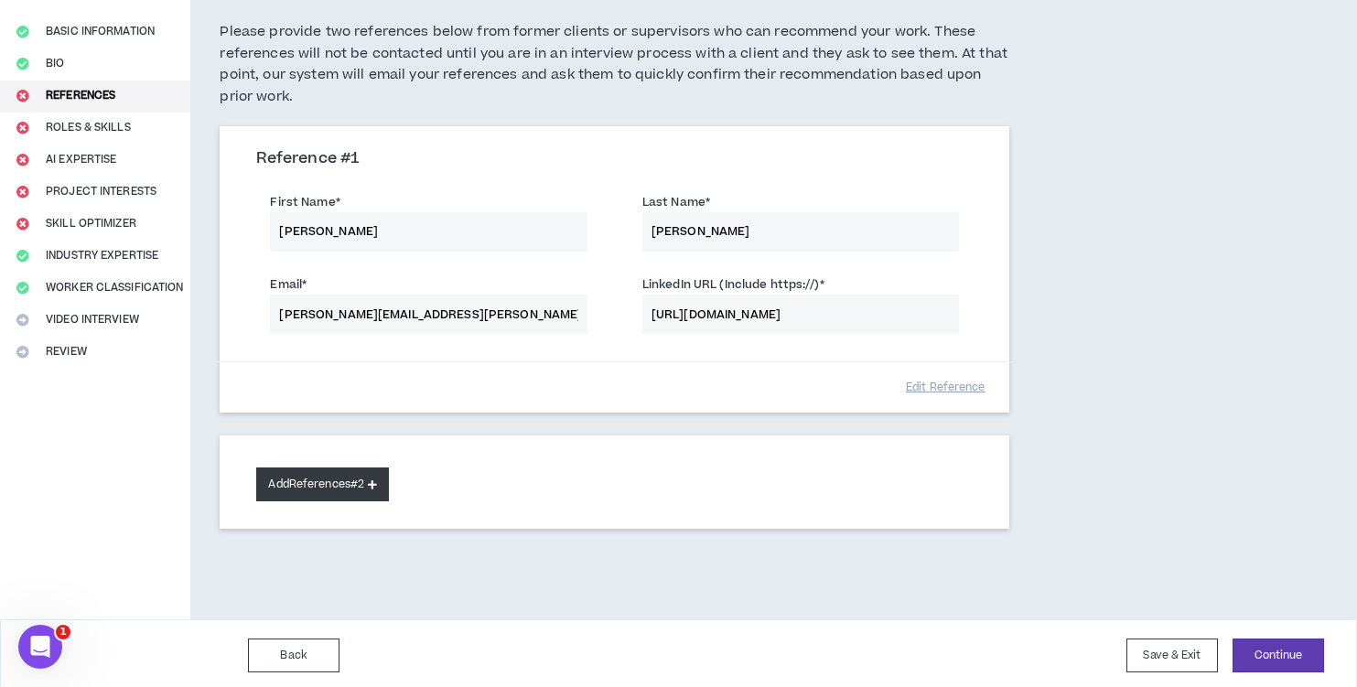
click at [329, 479] on button "Add References #2" at bounding box center [322, 485] width 133 height 34
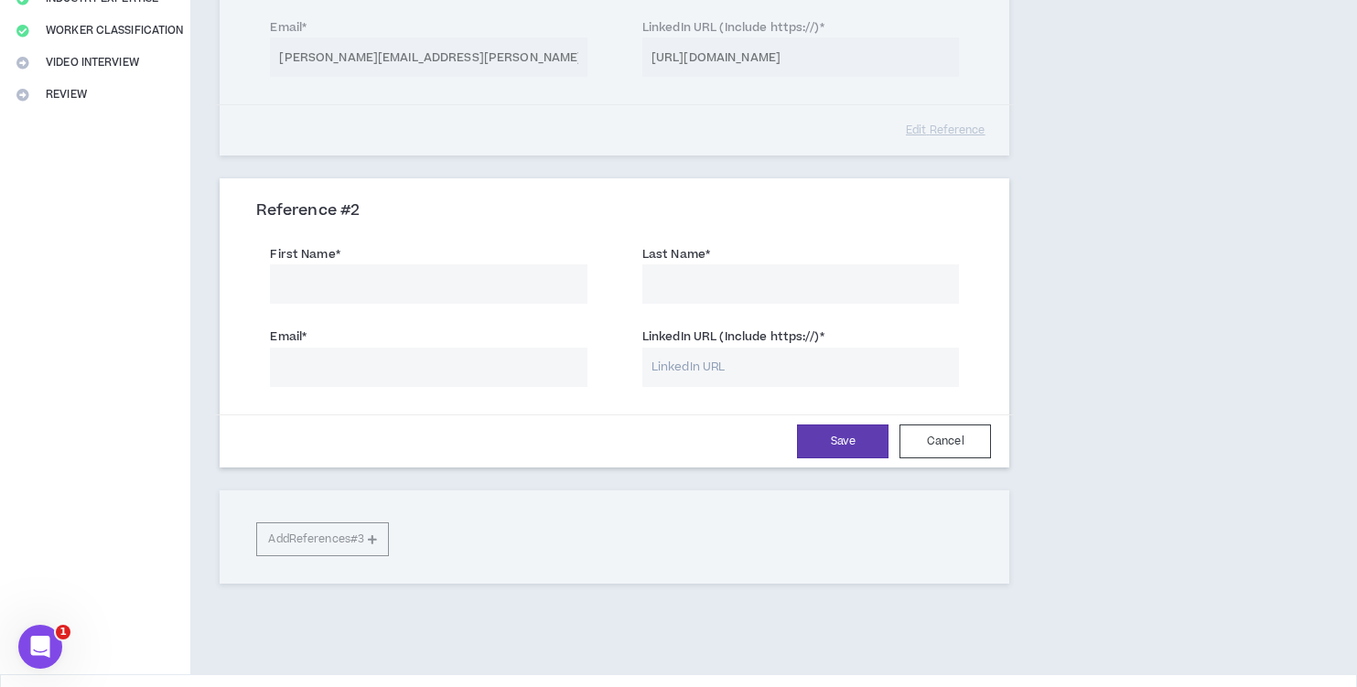
scroll to position [404, 0]
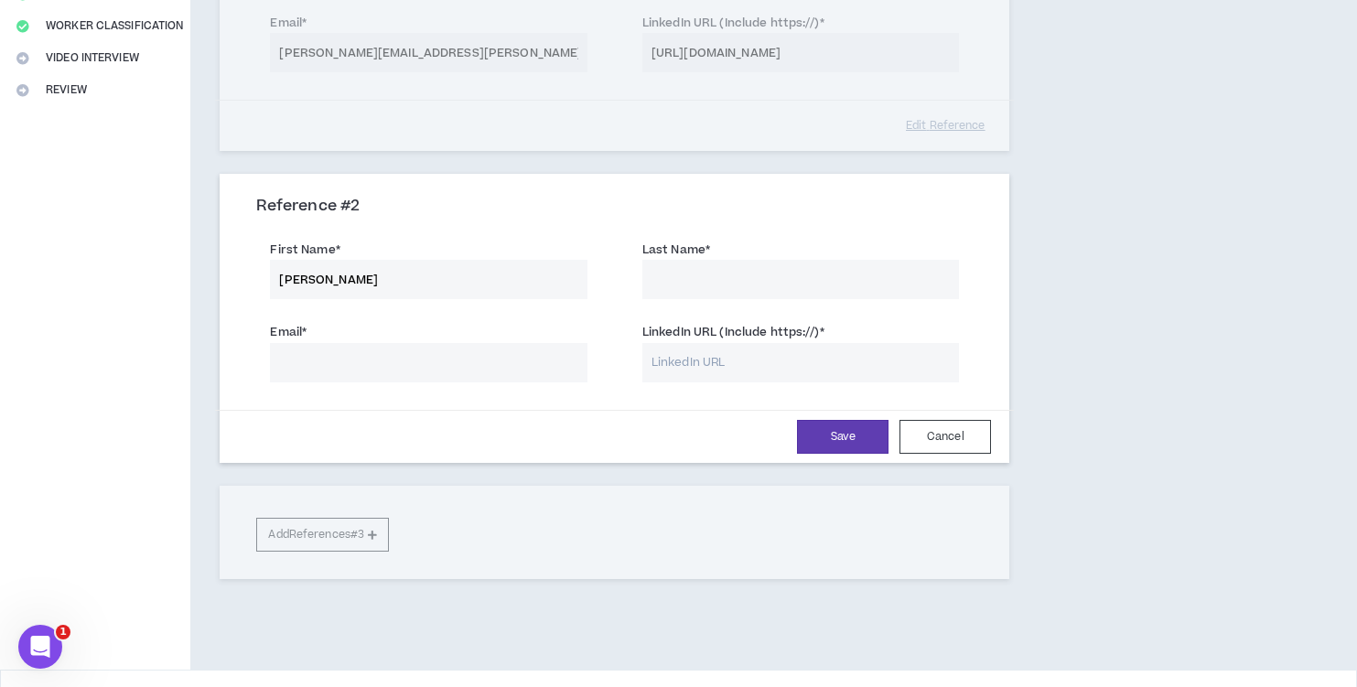
type input "Laura"
type input "Douglas-Brown"
type input "l.douglasbrown@emory.edu"
click at [695, 361] on input "LinkedIn URL (Include https://) *" at bounding box center [800, 362] width 317 height 39
paste input "https://www.linkedin.com/in/lauradouglasbrown/"
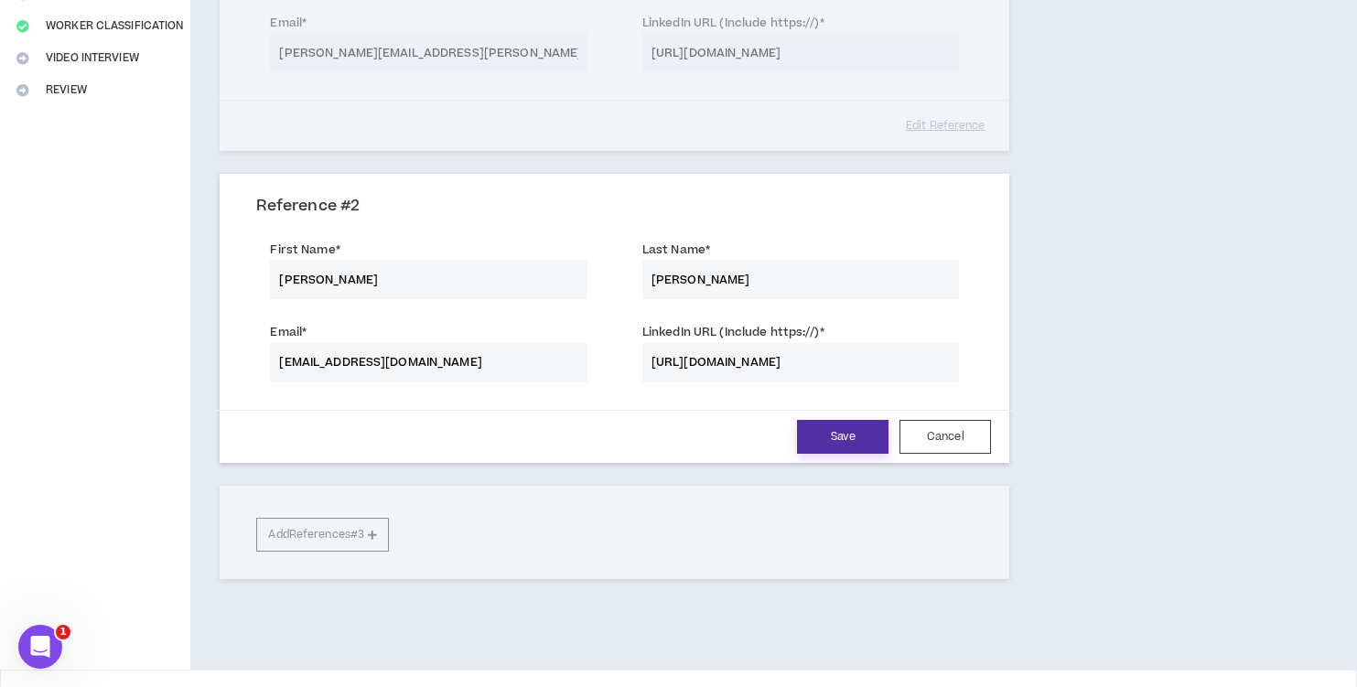
type input "https://www.linkedin.com/in/lauradouglasbrown/"
click at [832, 431] on button "Save" at bounding box center [843, 437] width 92 height 34
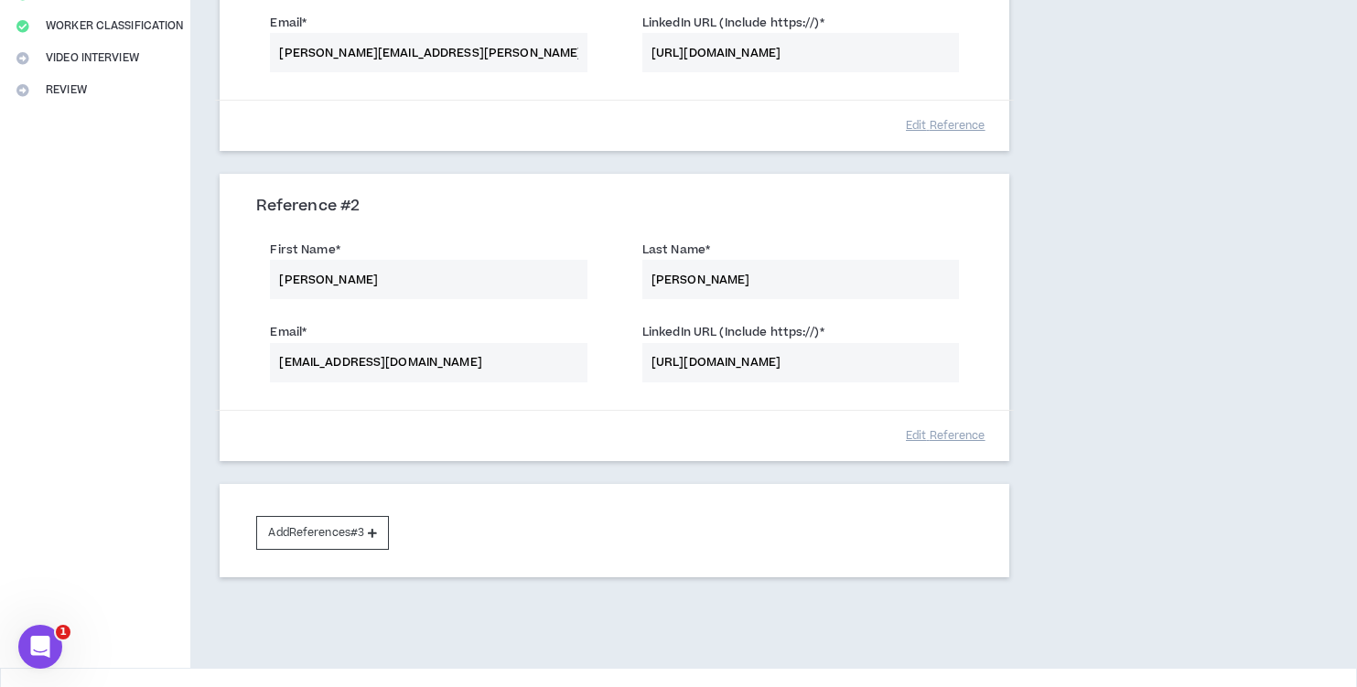
scroll to position [450, 0]
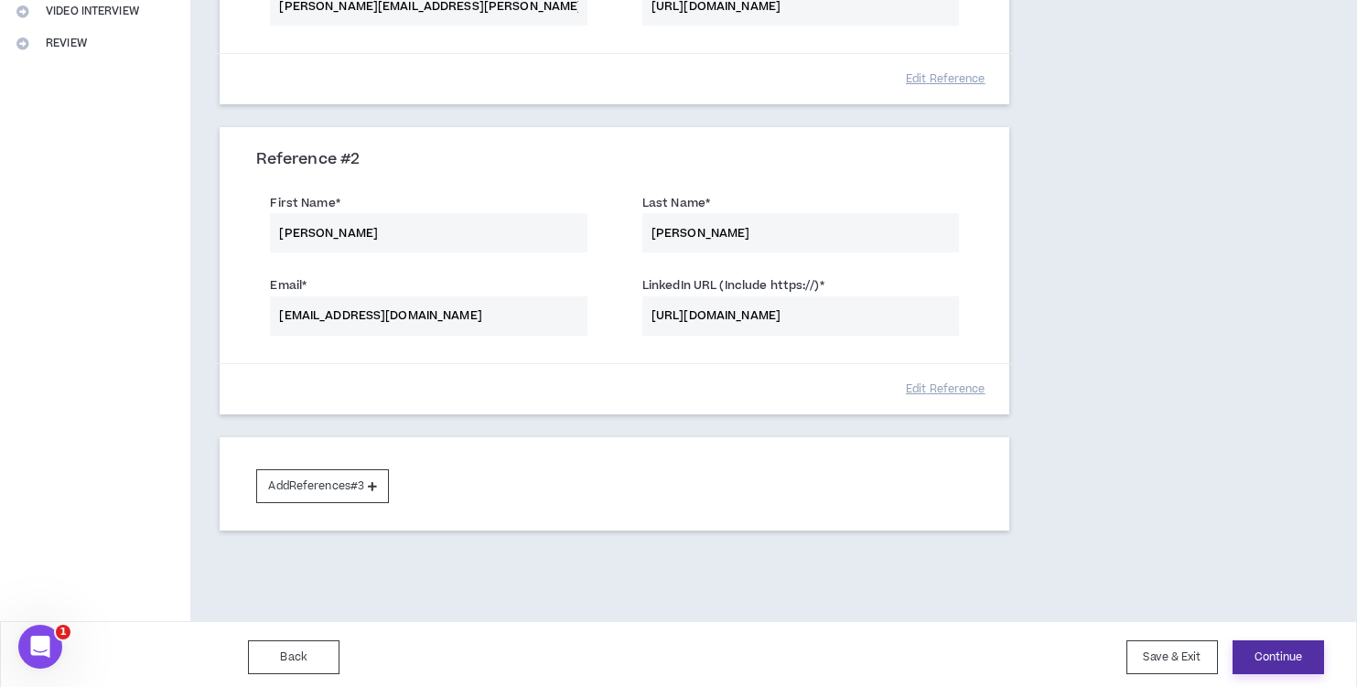
click at [1270, 646] on button "Continue" at bounding box center [1279, 658] width 92 height 34
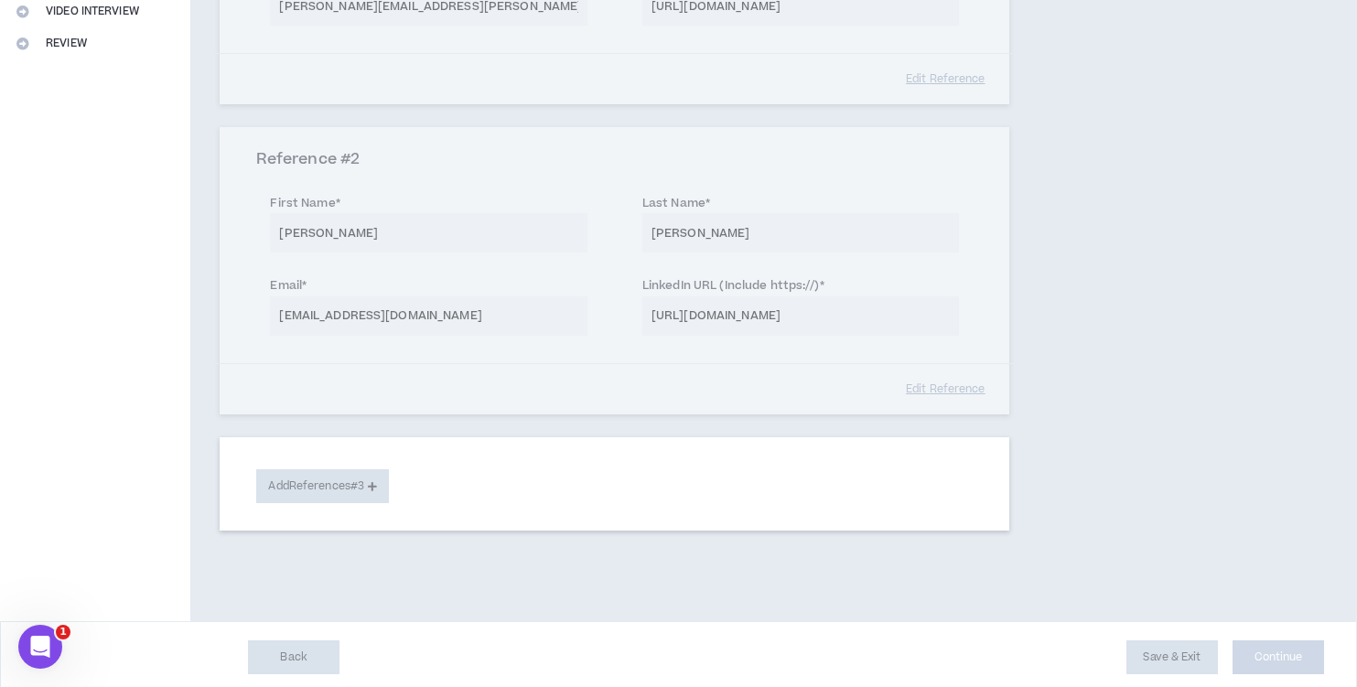
select select "***"
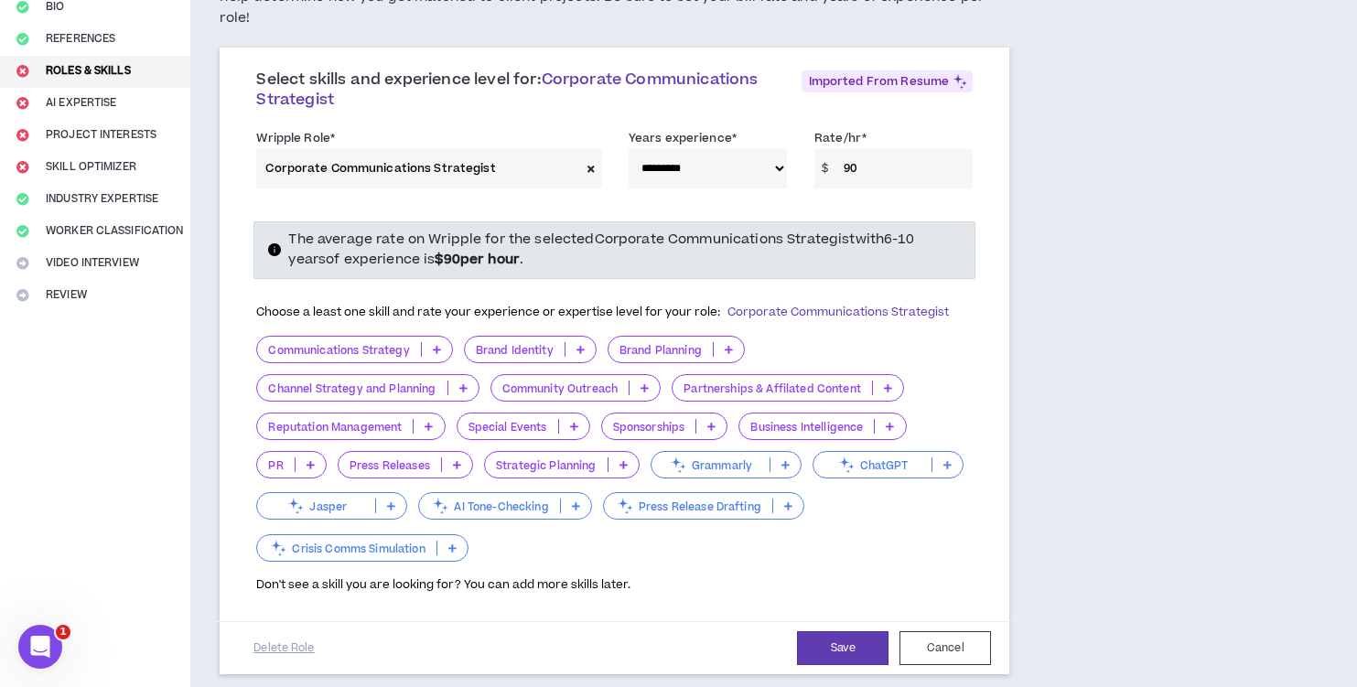
scroll to position [194, 0]
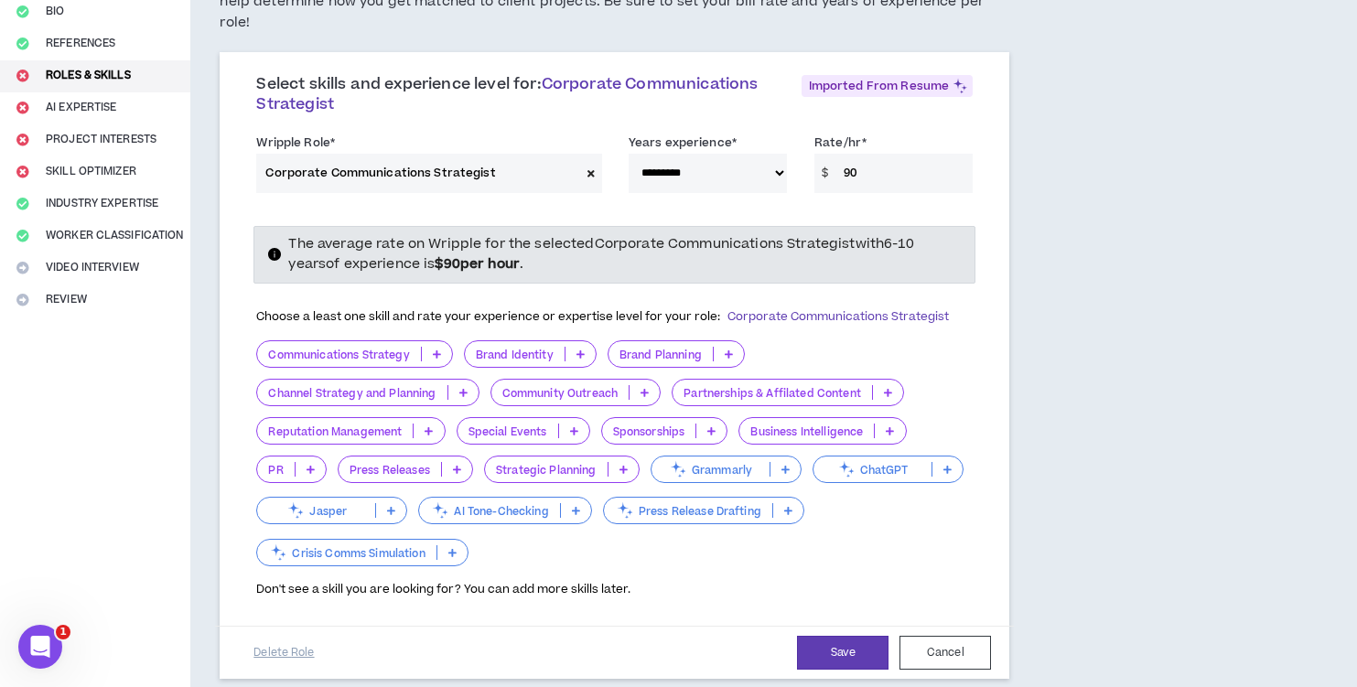
click at [438, 350] on icon at bounding box center [437, 354] width 8 height 9
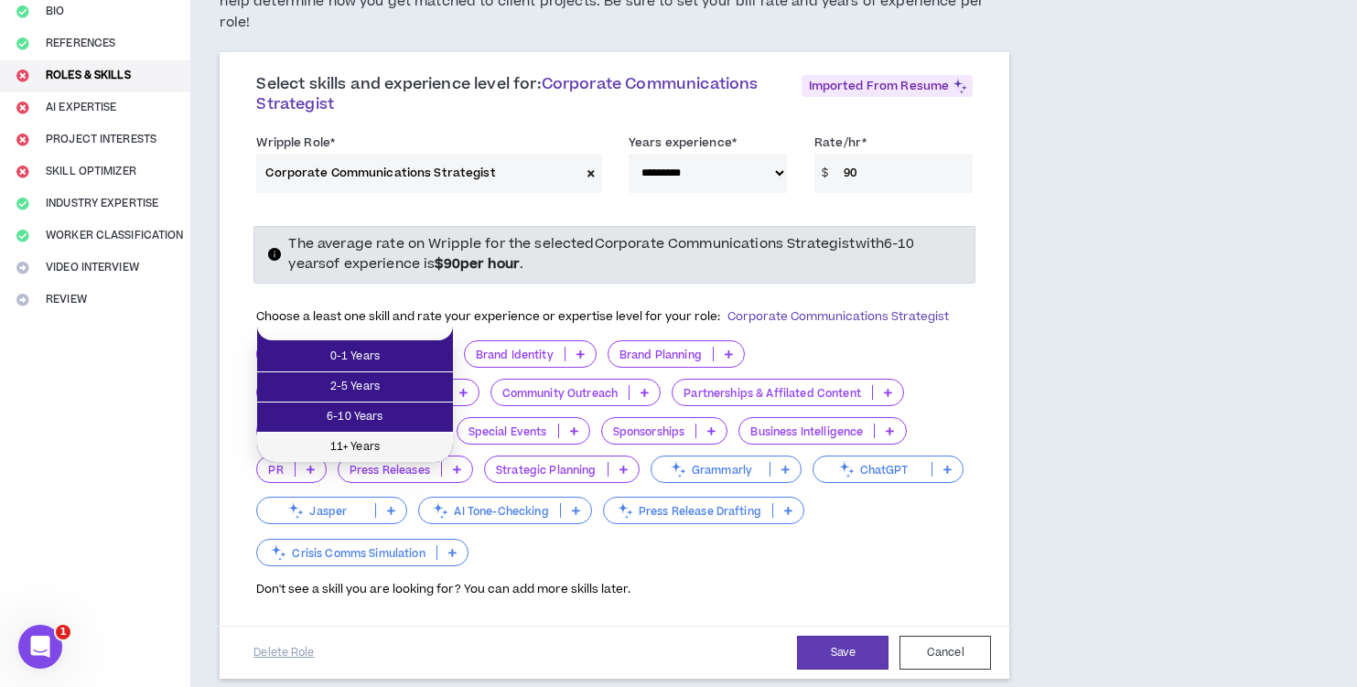
click at [407, 443] on span "11+ Years" at bounding box center [355, 447] width 174 height 20
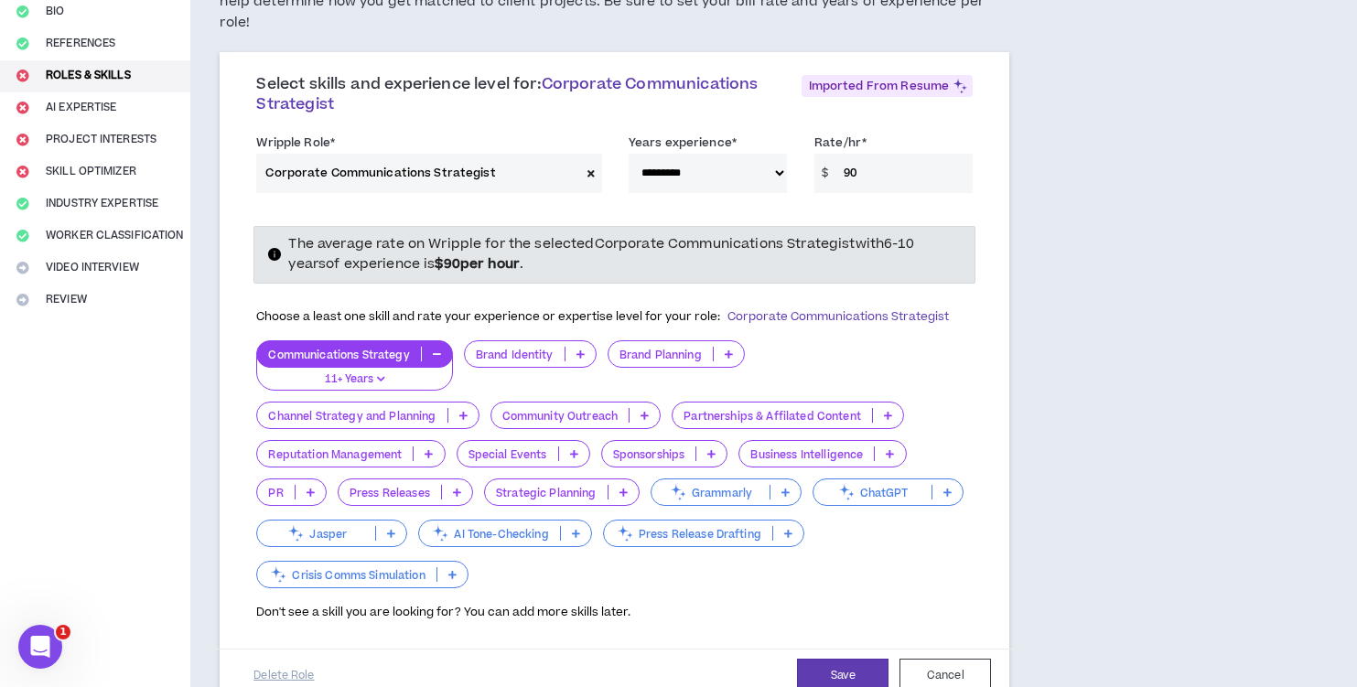
click at [883, 340] on div "Communications Strategy 11+ Years Brand Identity Brand Planning Channel Strateg…" at bounding box center [614, 466] width 717 height 252
click at [841, 659] on button "Save" at bounding box center [843, 676] width 92 height 34
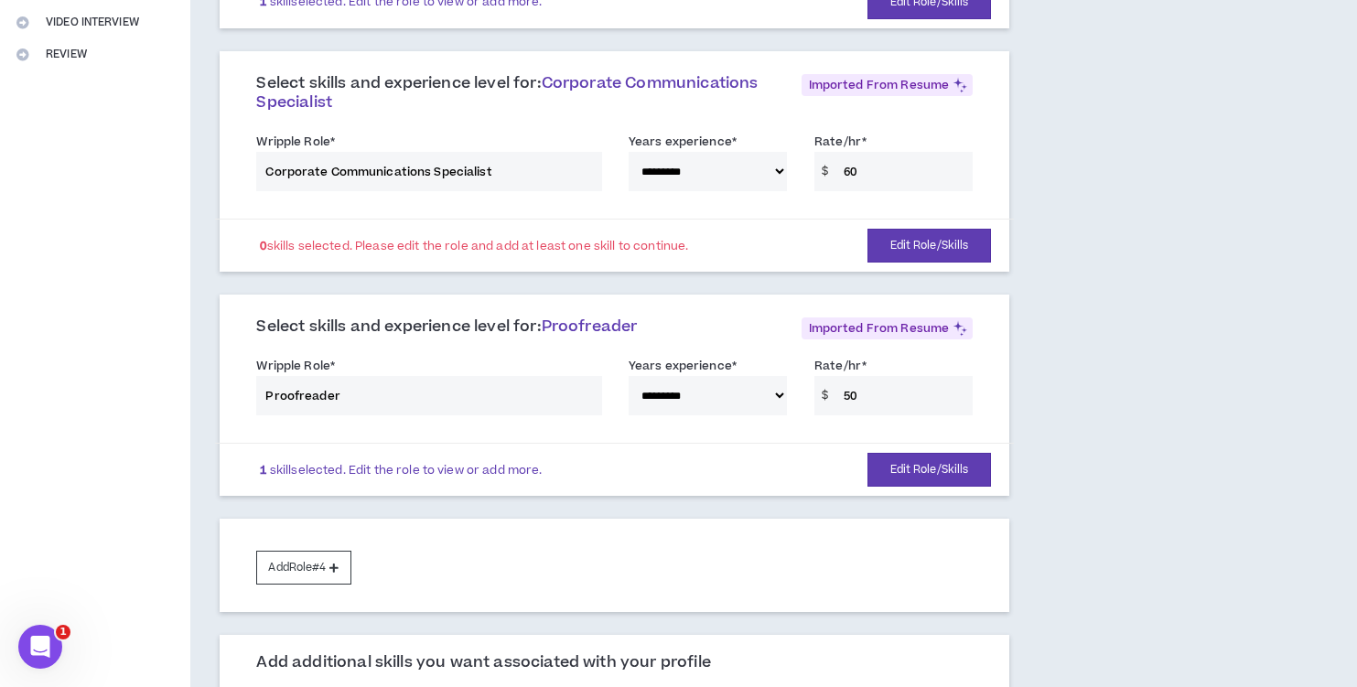
scroll to position [447, 0]
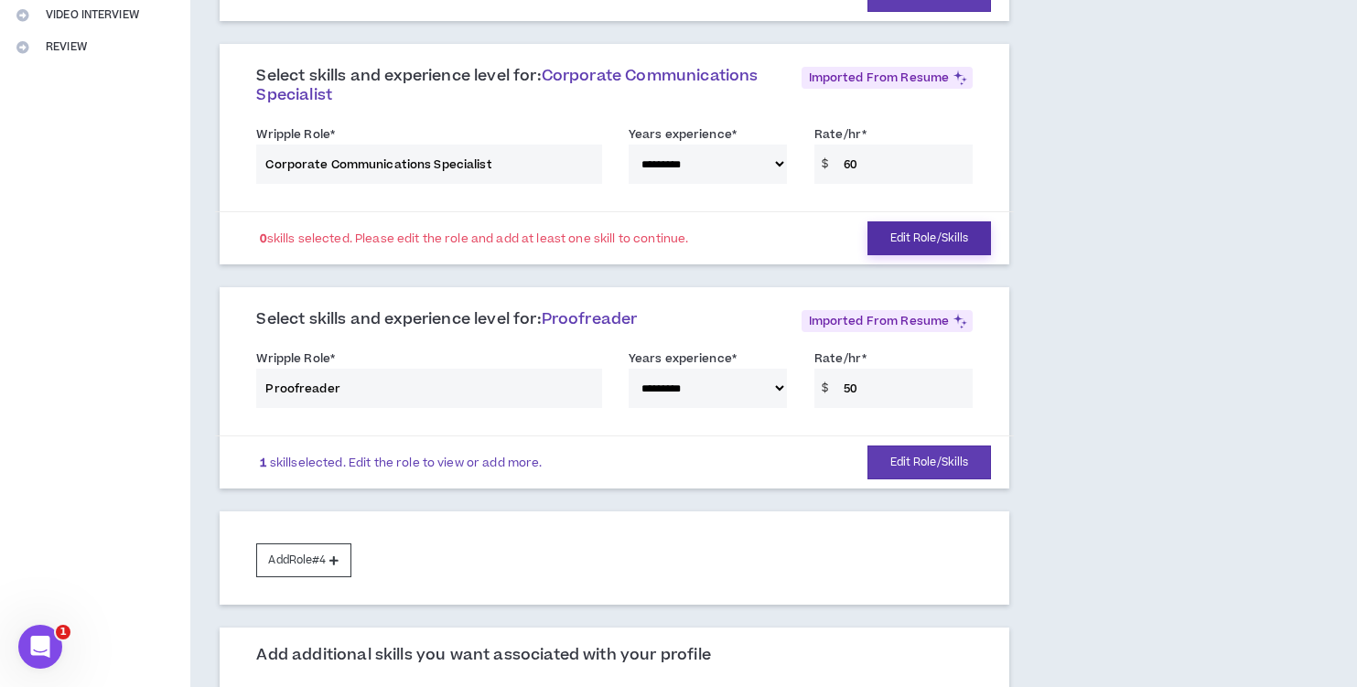
click at [923, 221] on button "Edit Role/Skills" at bounding box center [930, 238] width 124 height 34
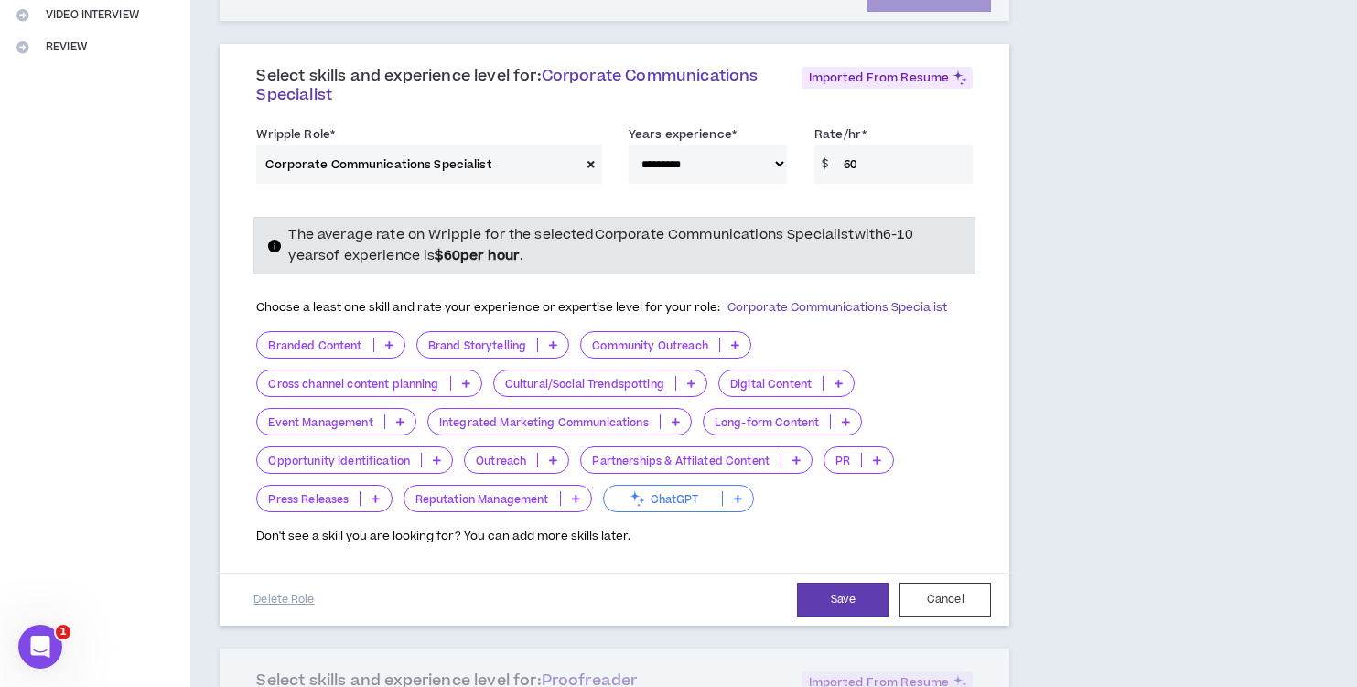
click at [518, 339] on p "Brand Storytelling" at bounding box center [477, 346] width 121 height 14
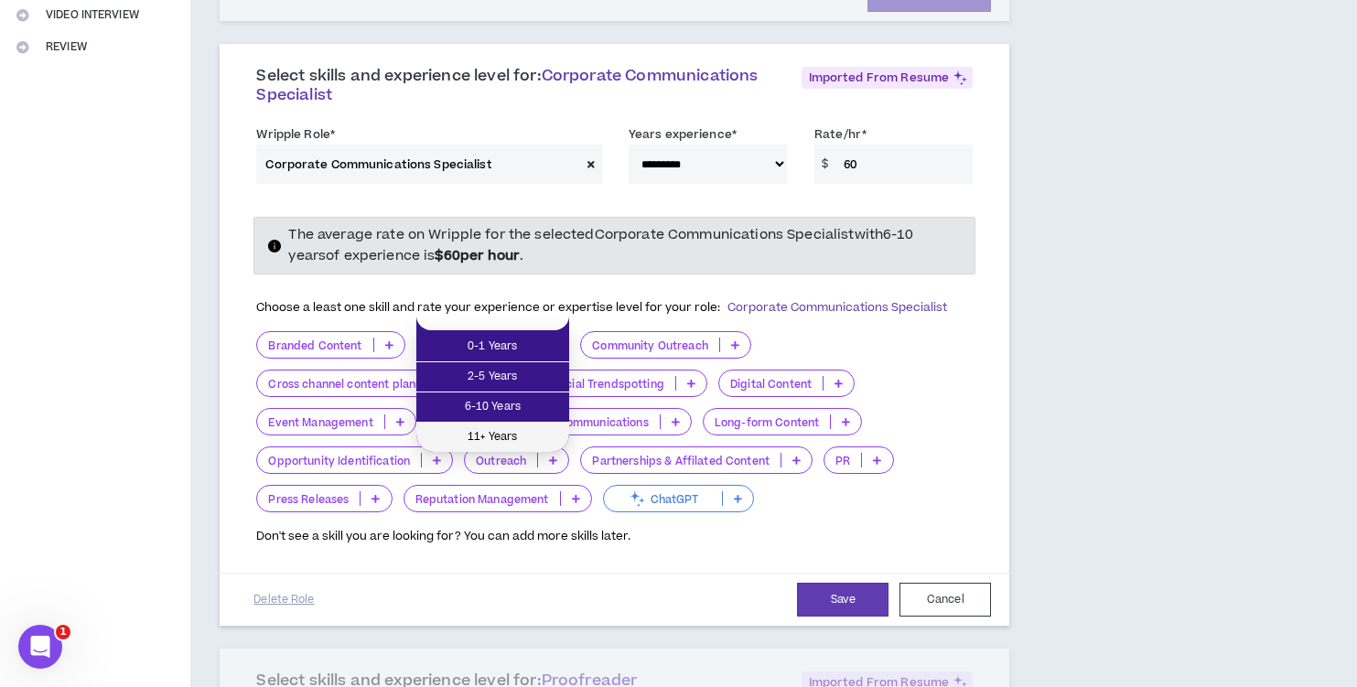
click at [513, 435] on span "11+ Years" at bounding box center [492, 437] width 131 height 20
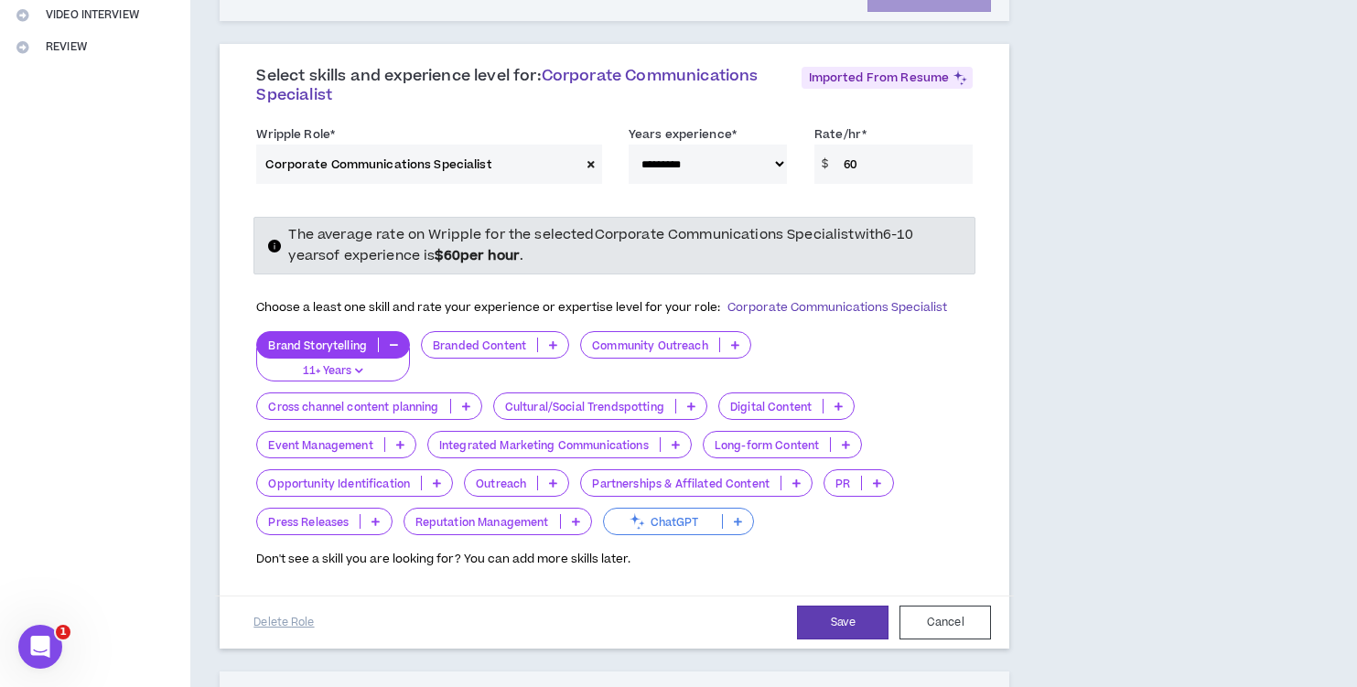
click at [847, 440] on icon at bounding box center [846, 444] width 8 height 9
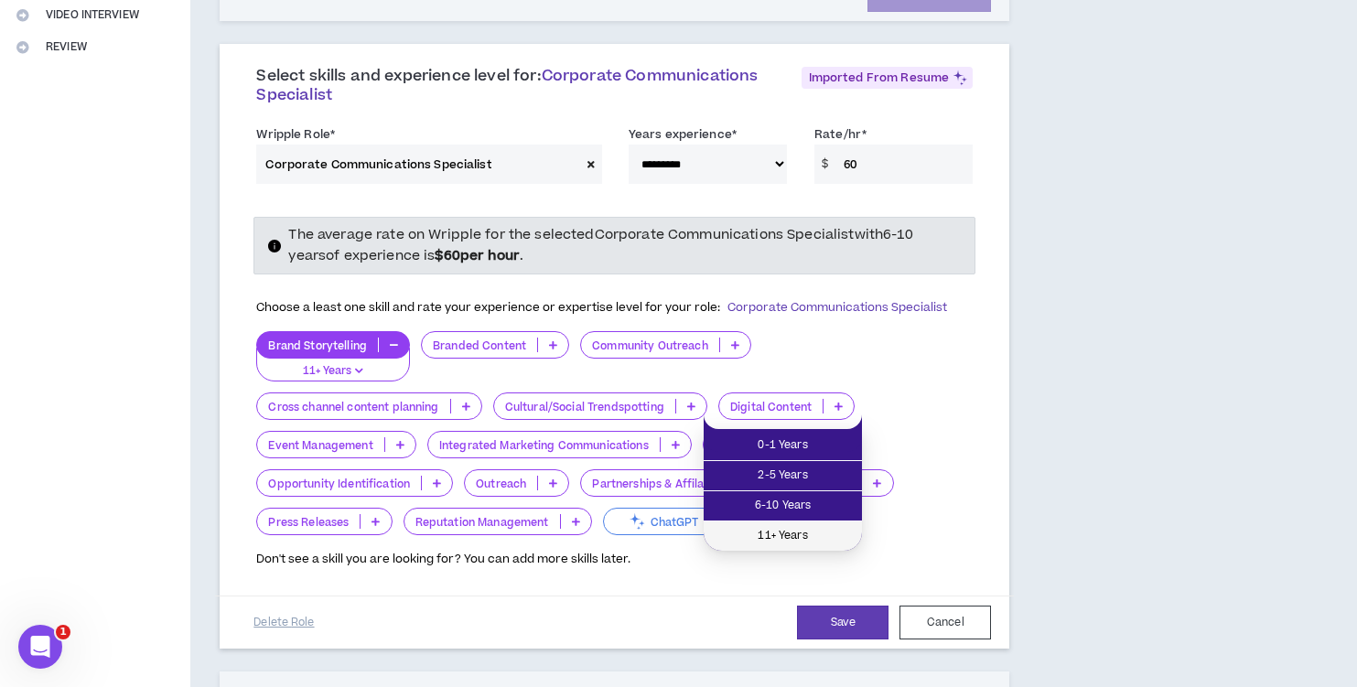
click at [817, 530] on span "11+ Years" at bounding box center [783, 536] width 136 height 20
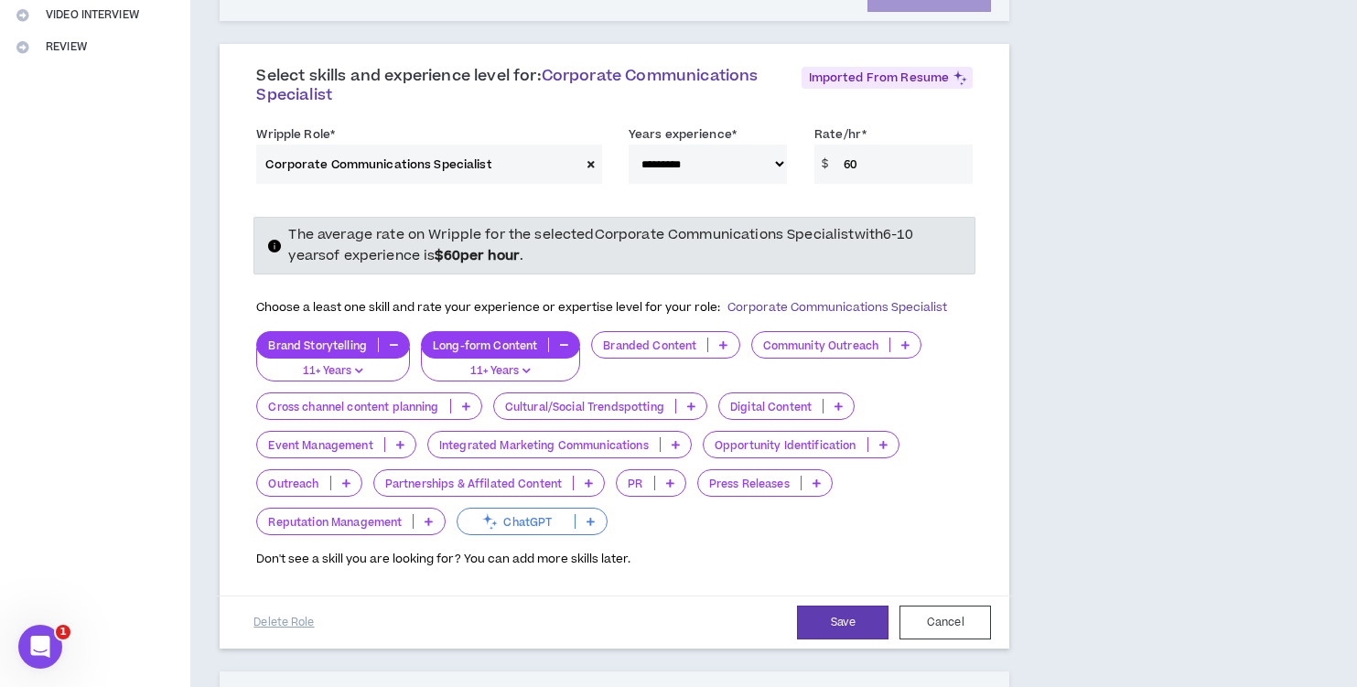
click at [843, 402] on icon at bounding box center [839, 406] width 8 height 9
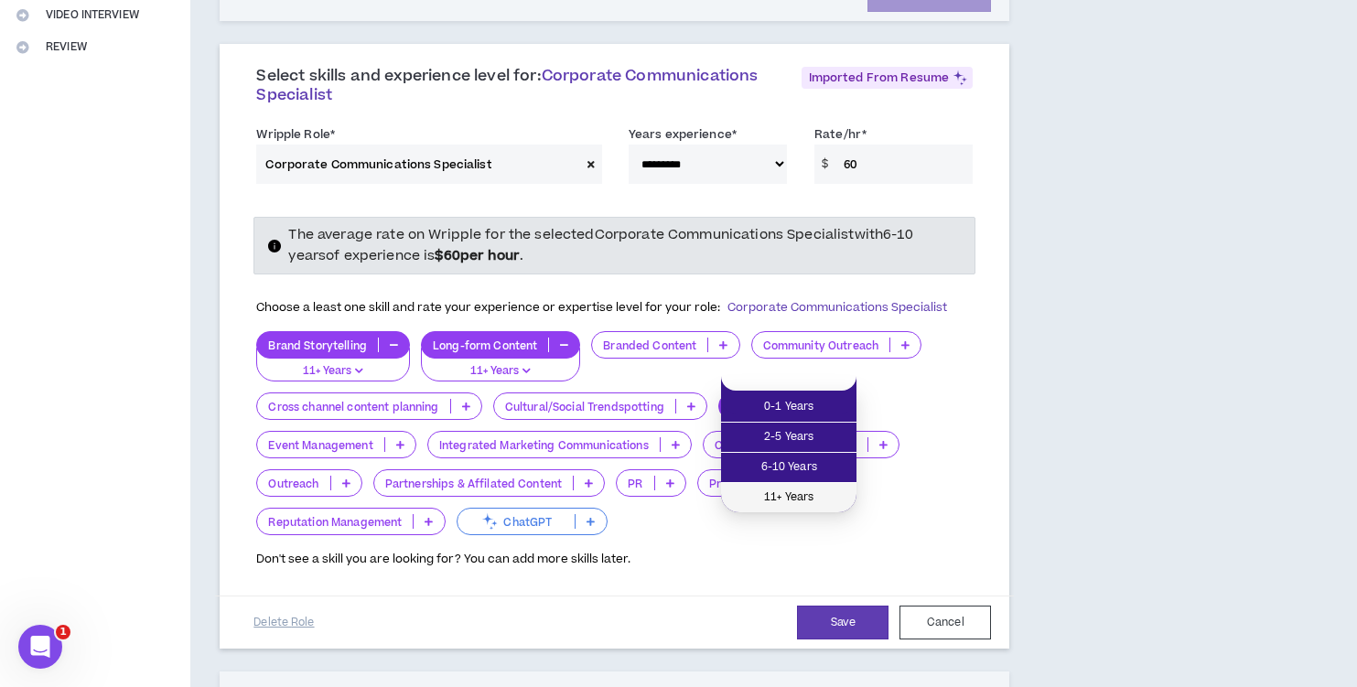
click at [804, 494] on span "11+ Years" at bounding box center [788, 498] width 113 height 20
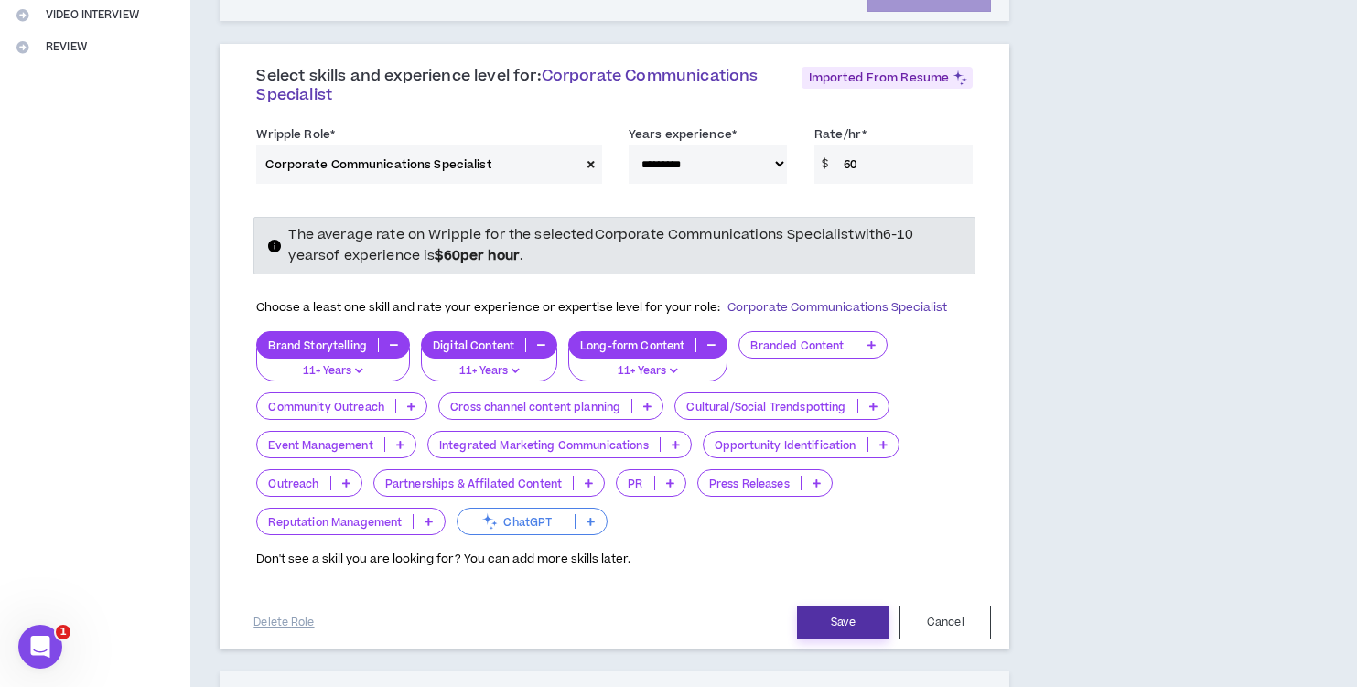
click at [848, 606] on button "Save" at bounding box center [843, 623] width 92 height 34
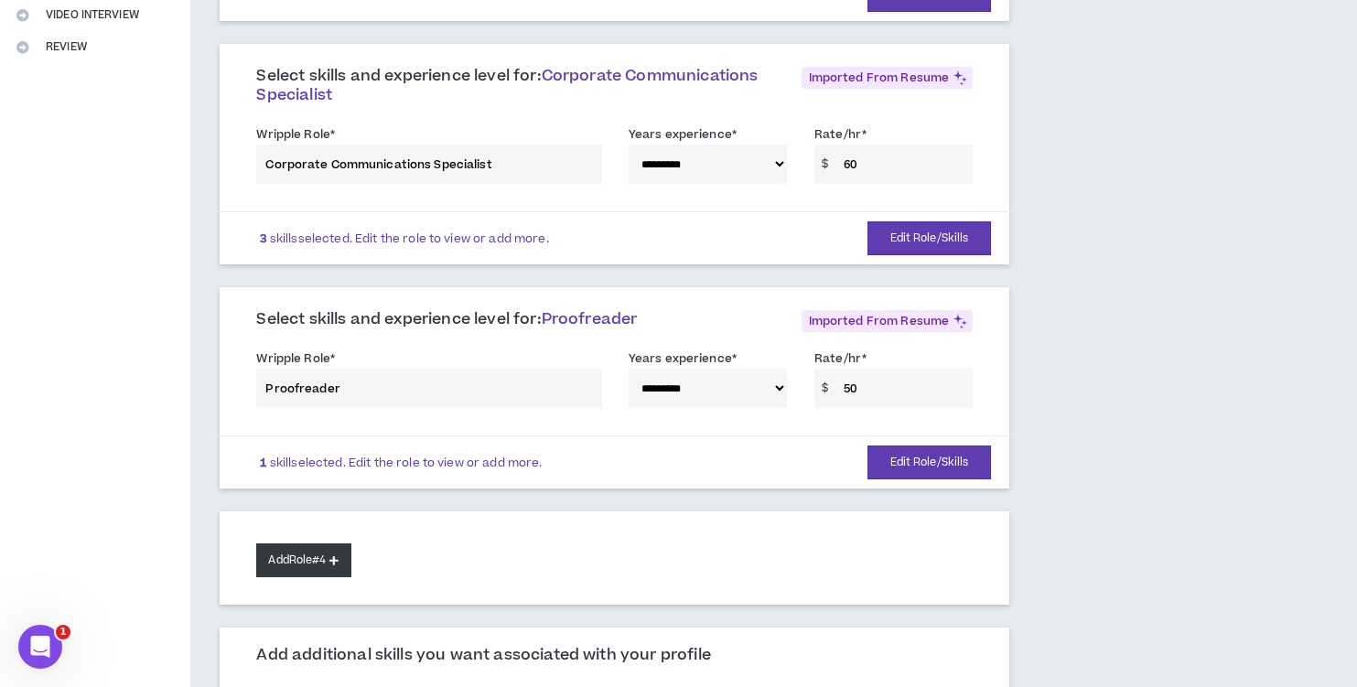
click at [336, 556] on icon at bounding box center [333, 561] width 9 height 10
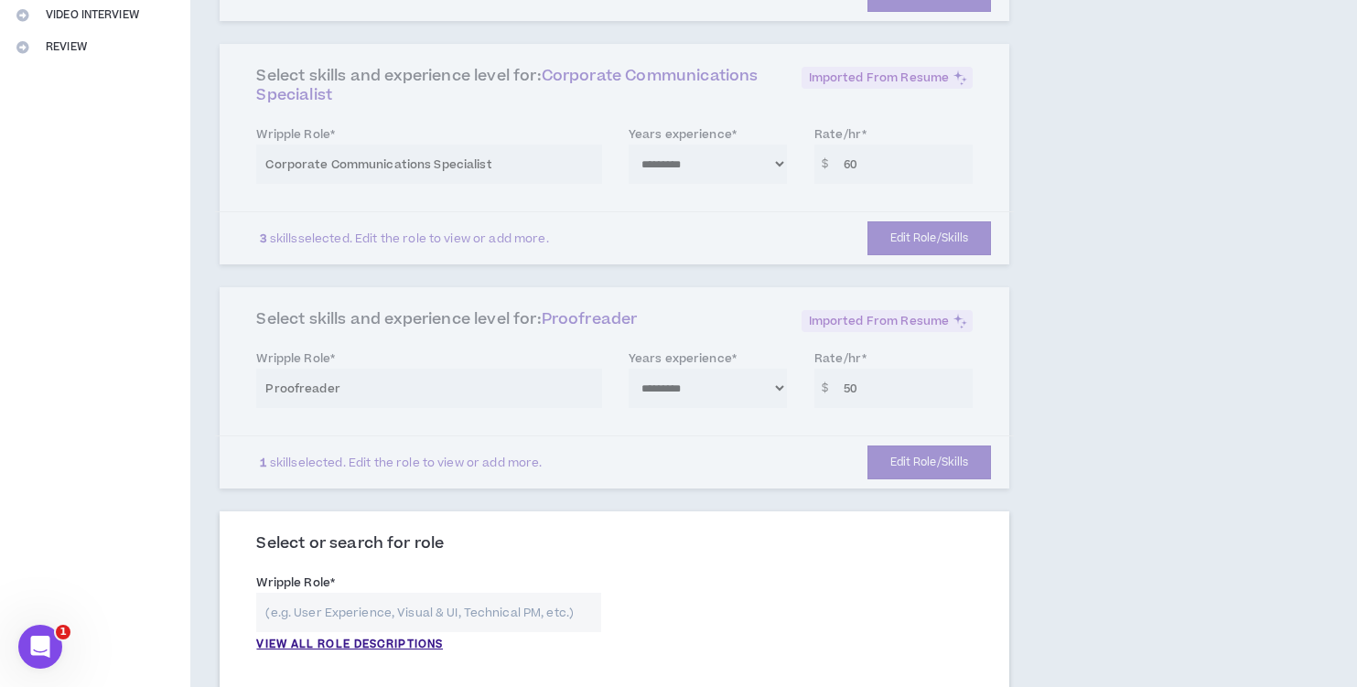
click at [323, 593] on input "text" at bounding box center [428, 612] width 344 height 39
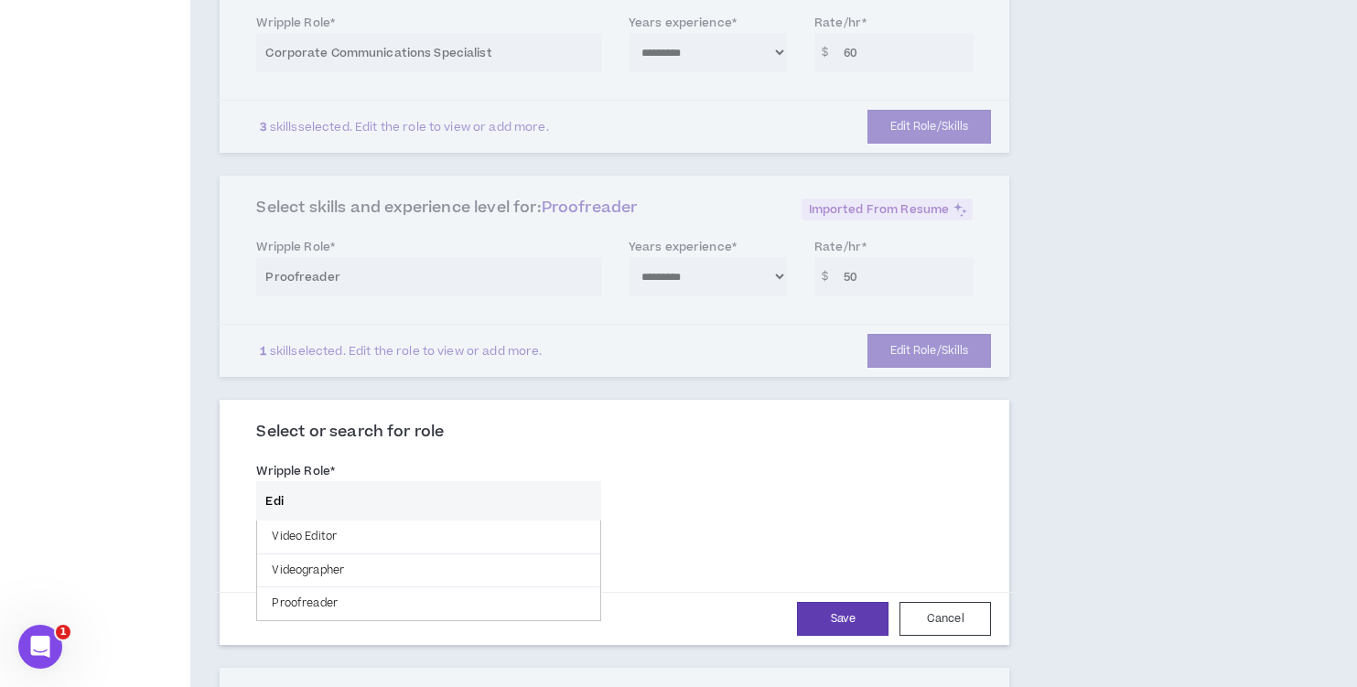
scroll to position [556, 0]
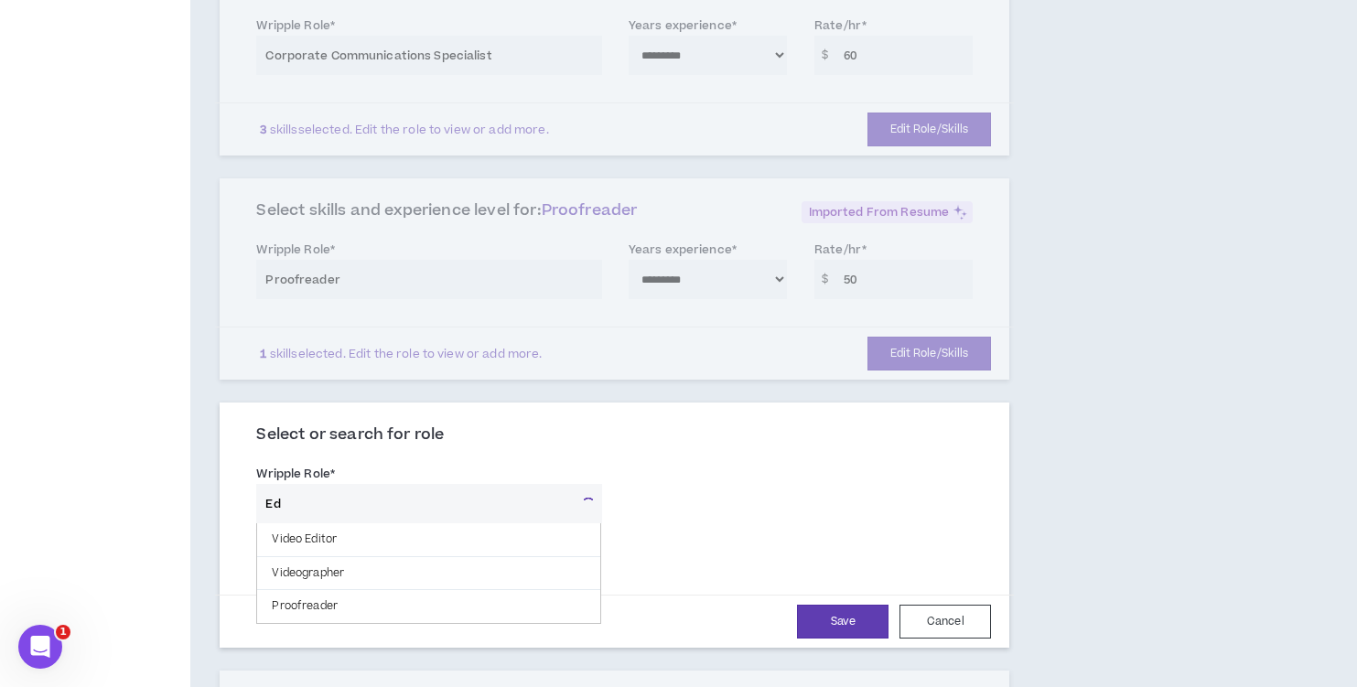
type input "E"
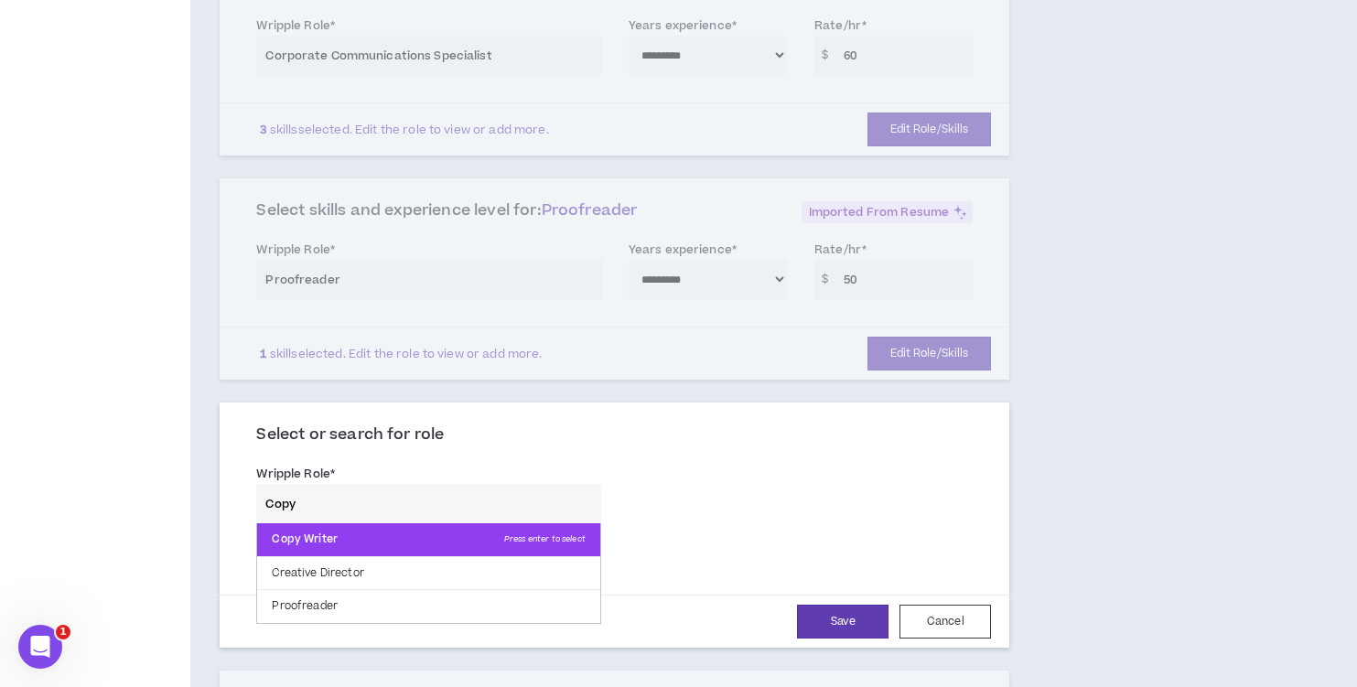
click at [510, 534] on span "Press enter to select" at bounding box center [544, 540] width 81 height 12
type input "Copy Writer"
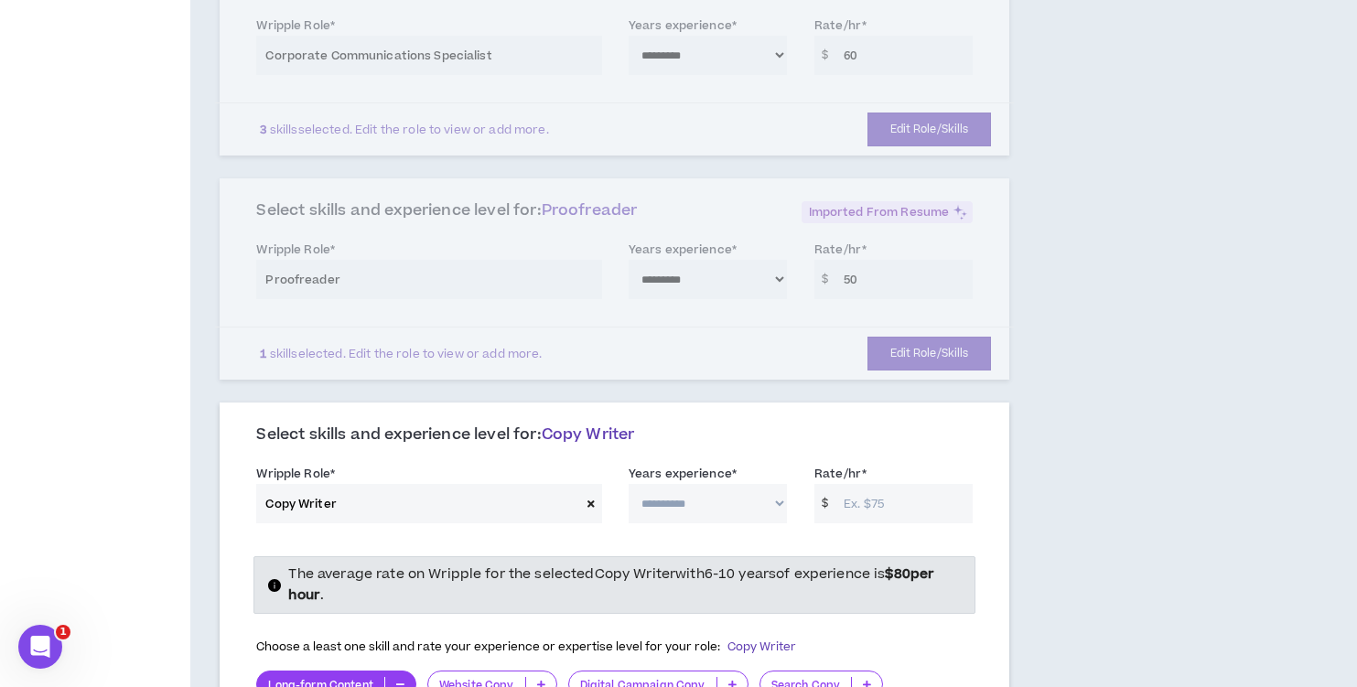
select select "***"
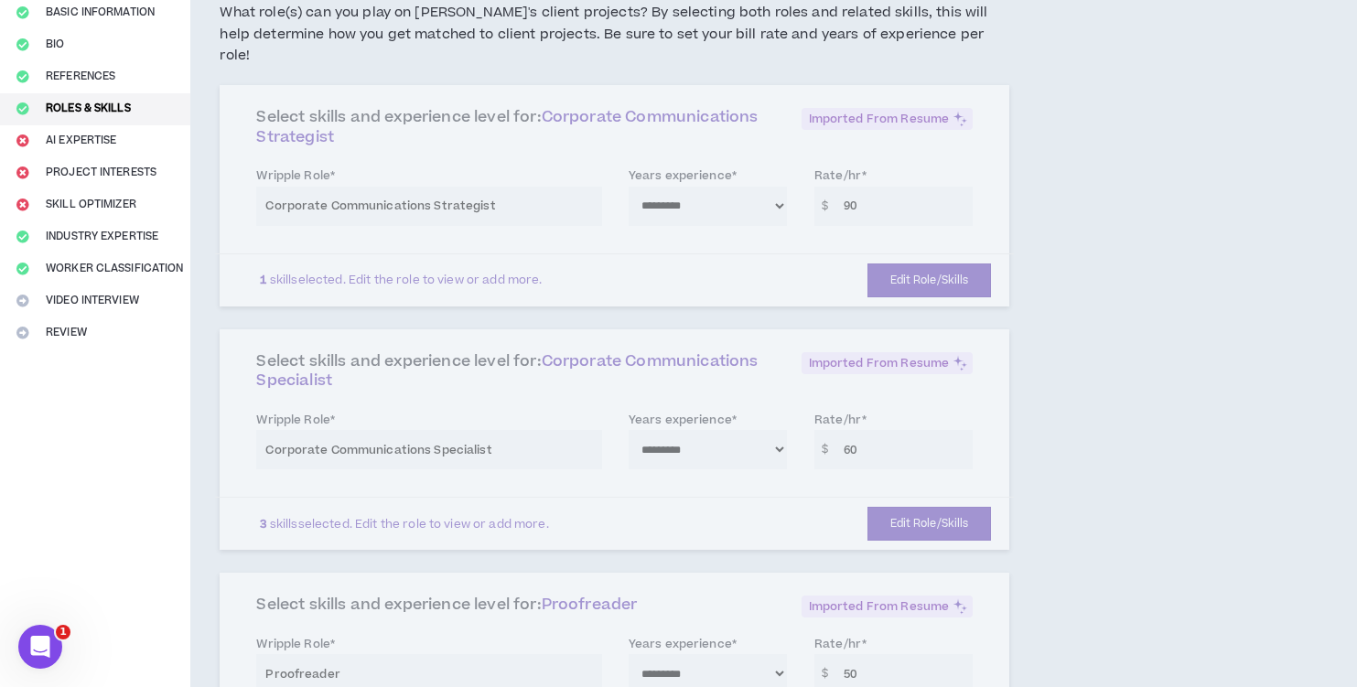
scroll to position [164, 0]
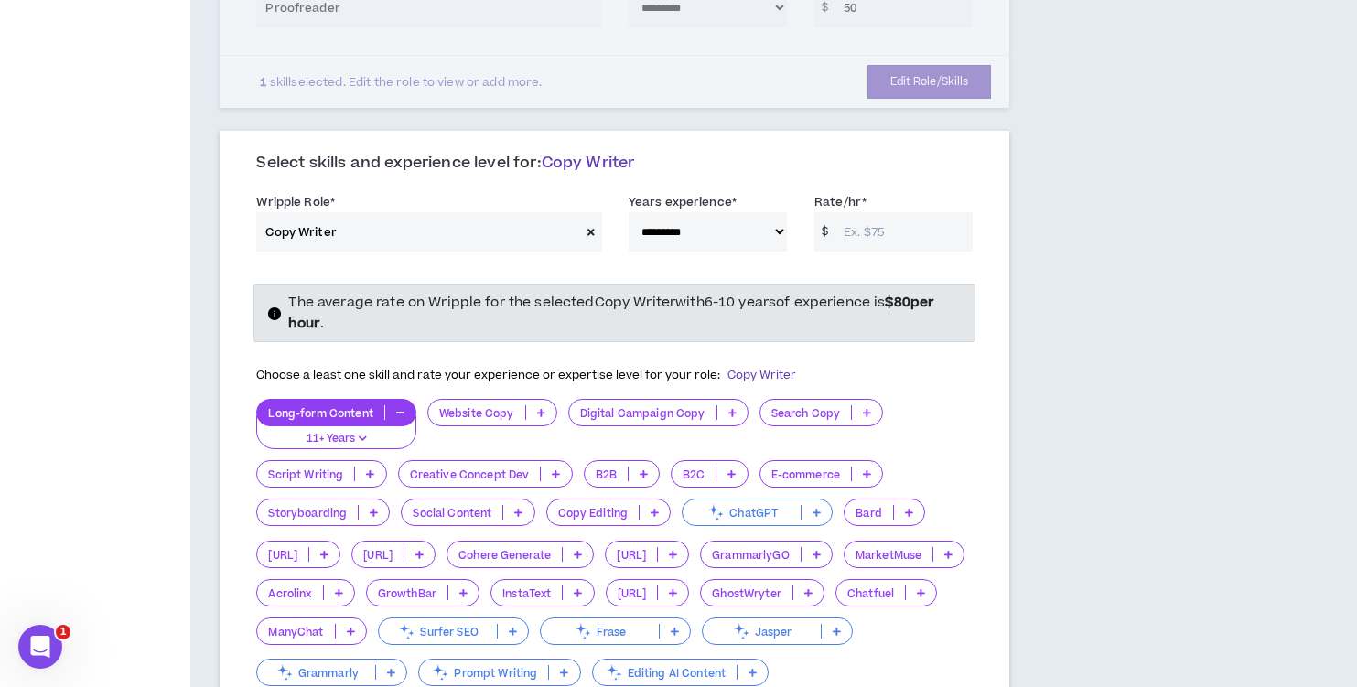
scroll to position [831, 0]
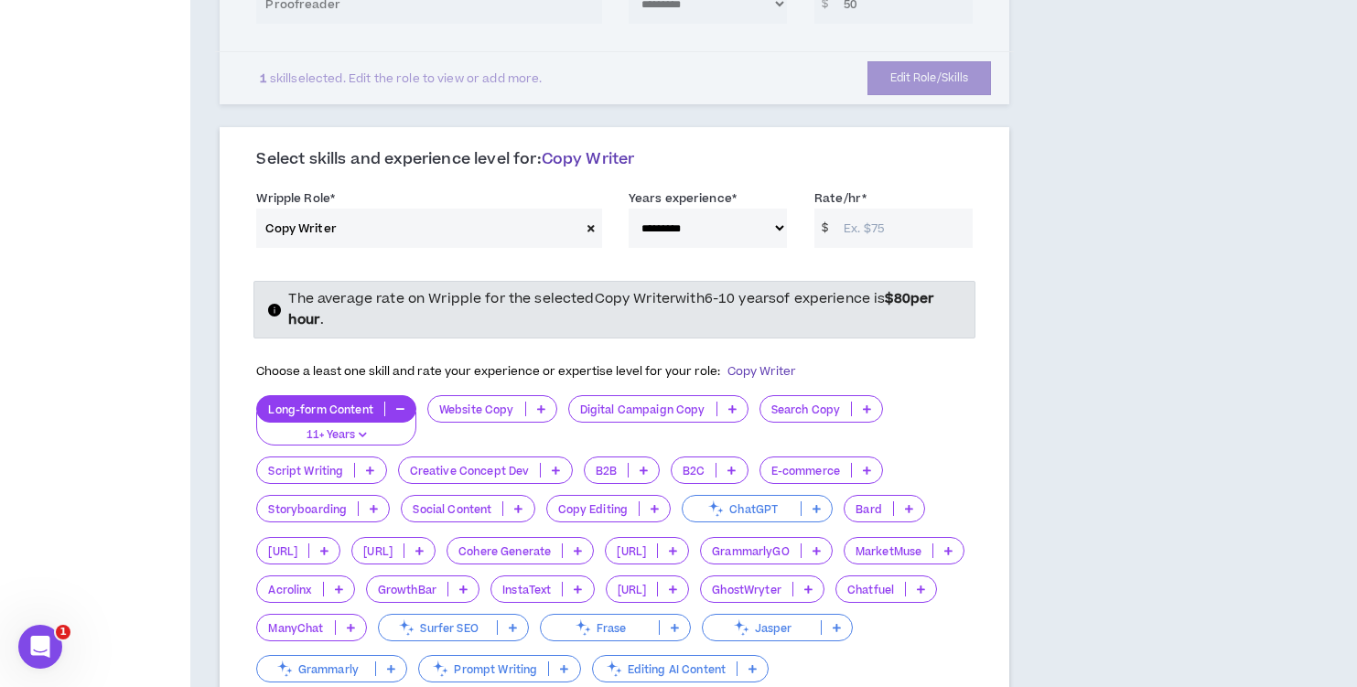
click at [868, 209] on input "Rate/hr *" at bounding box center [904, 228] width 138 height 39
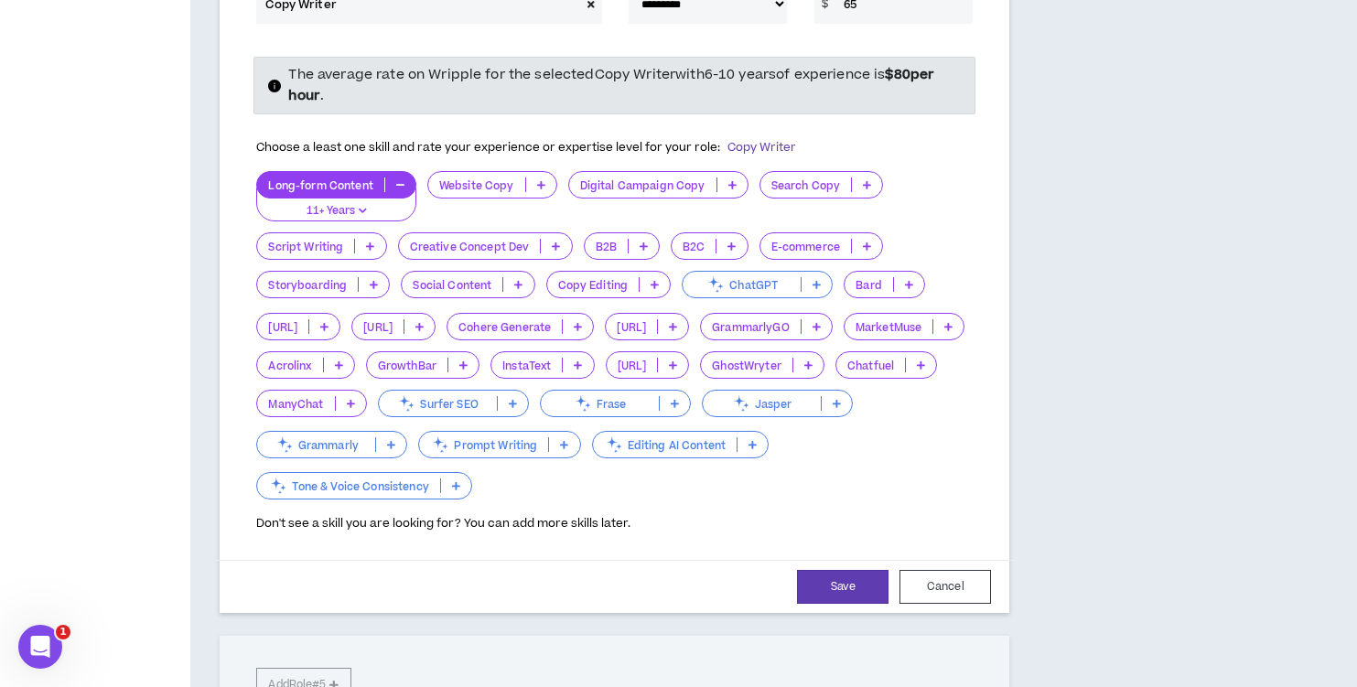
scroll to position [1064, 0]
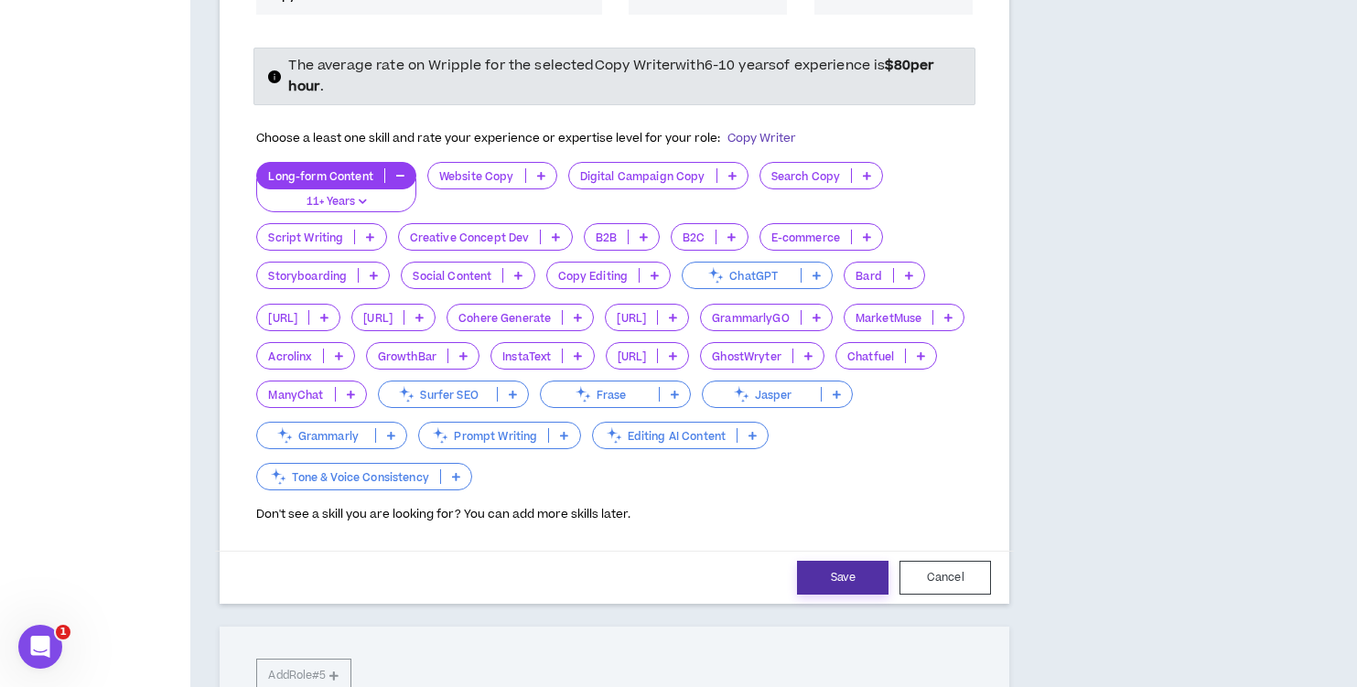
type input "65"
click at [871, 561] on button "Save" at bounding box center [843, 578] width 92 height 34
select select "***"
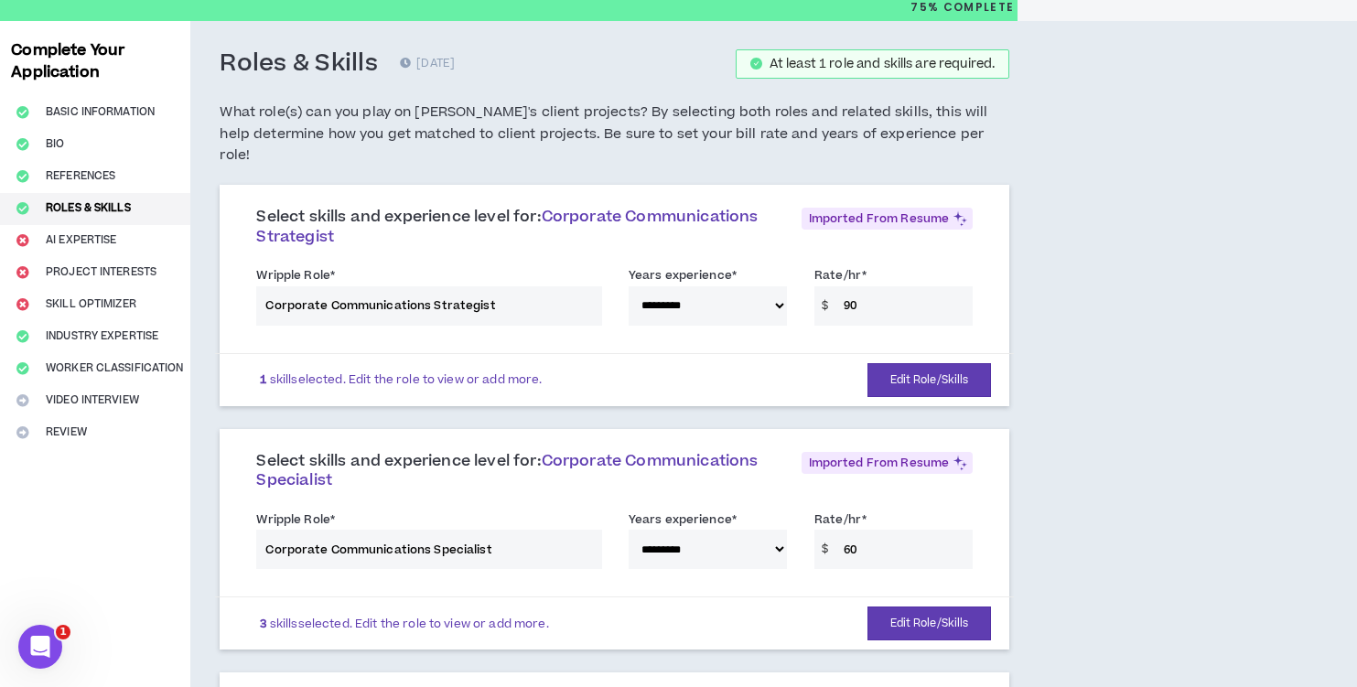
scroll to position [64, 0]
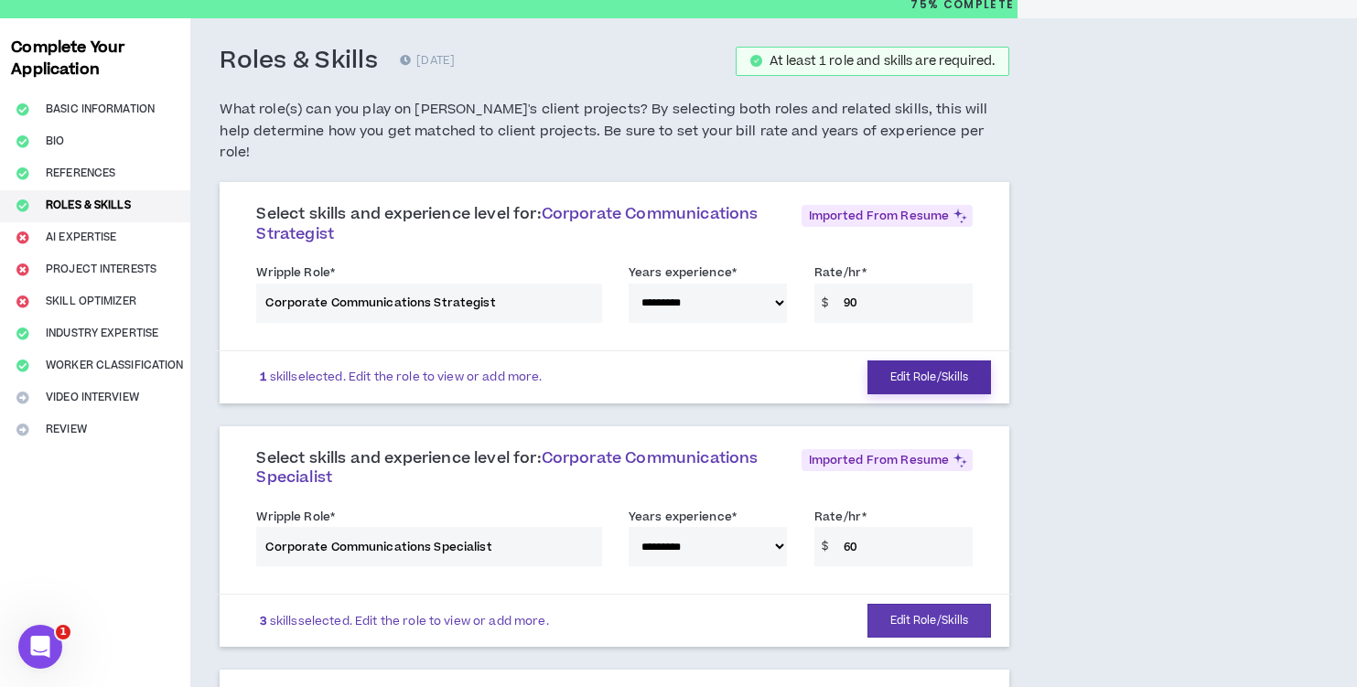
click at [924, 361] on button "Edit Role/Skills" at bounding box center [930, 378] width 124 height 34
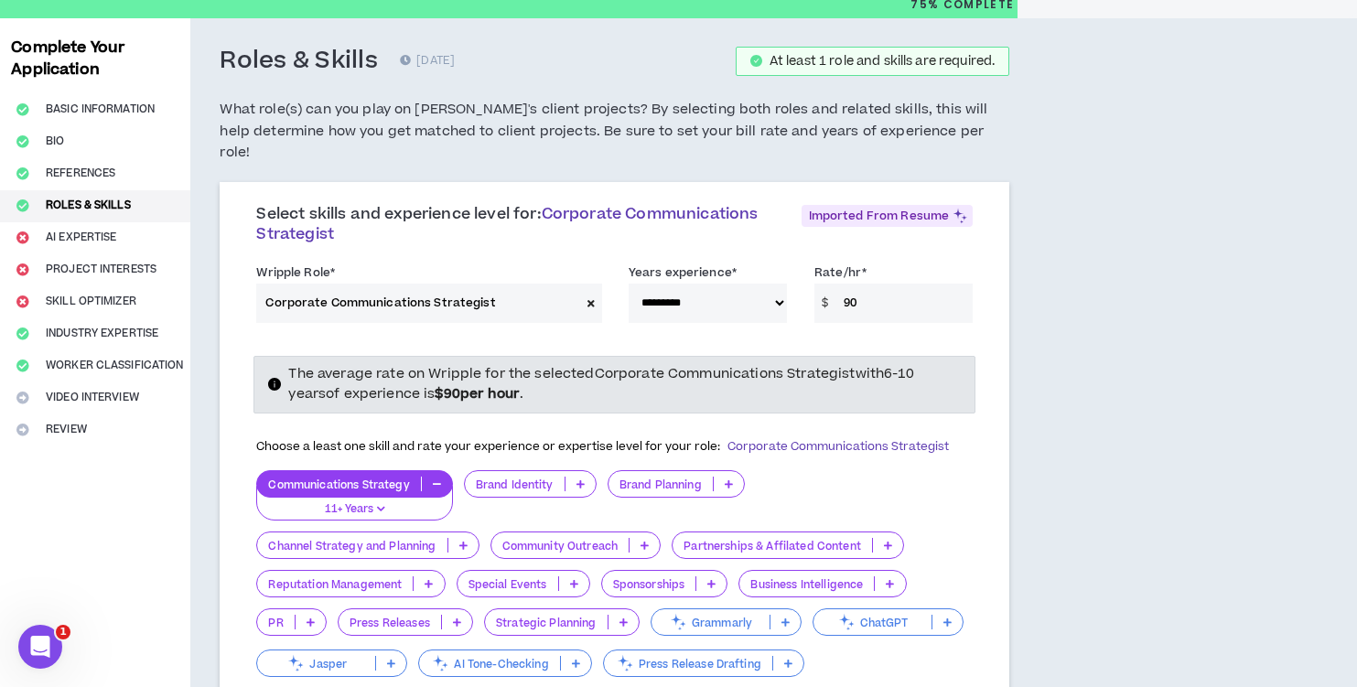
click at [862, 284] on input "90" at bounding box center [904, 303] width 138 height 39
type input "9"
type input "70"
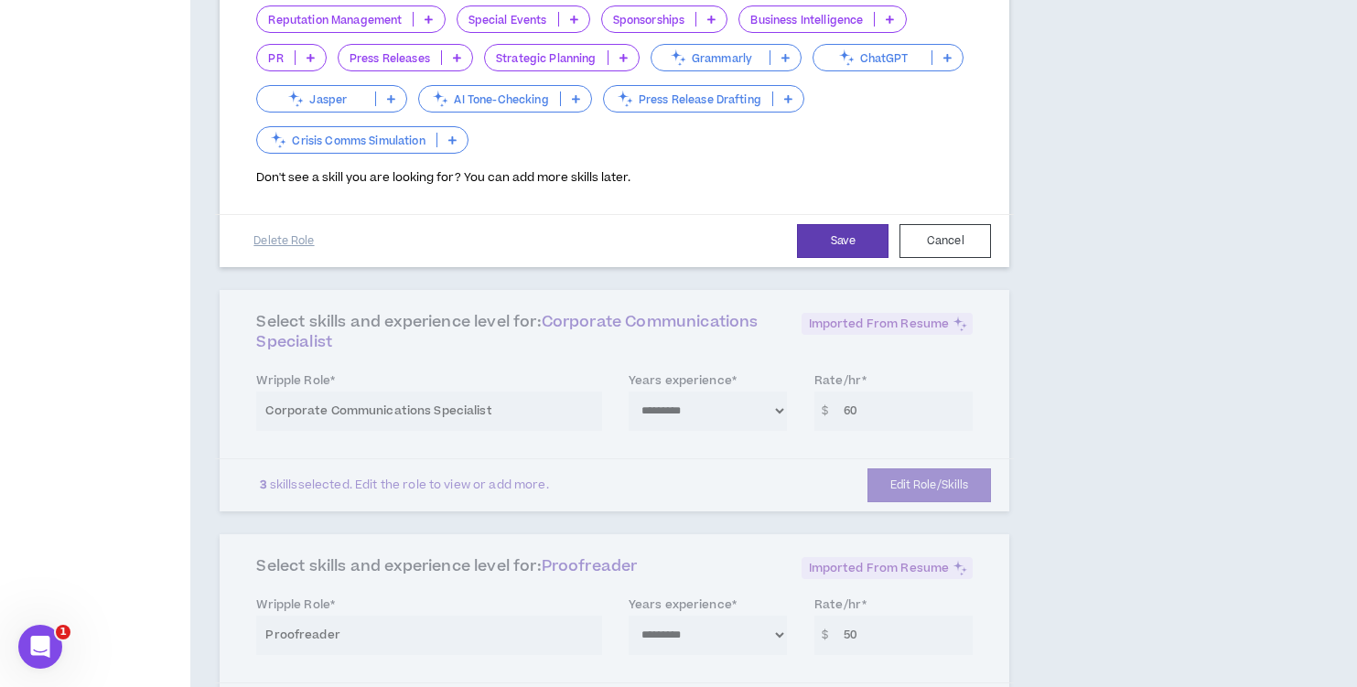
scroll to position [620, 0]
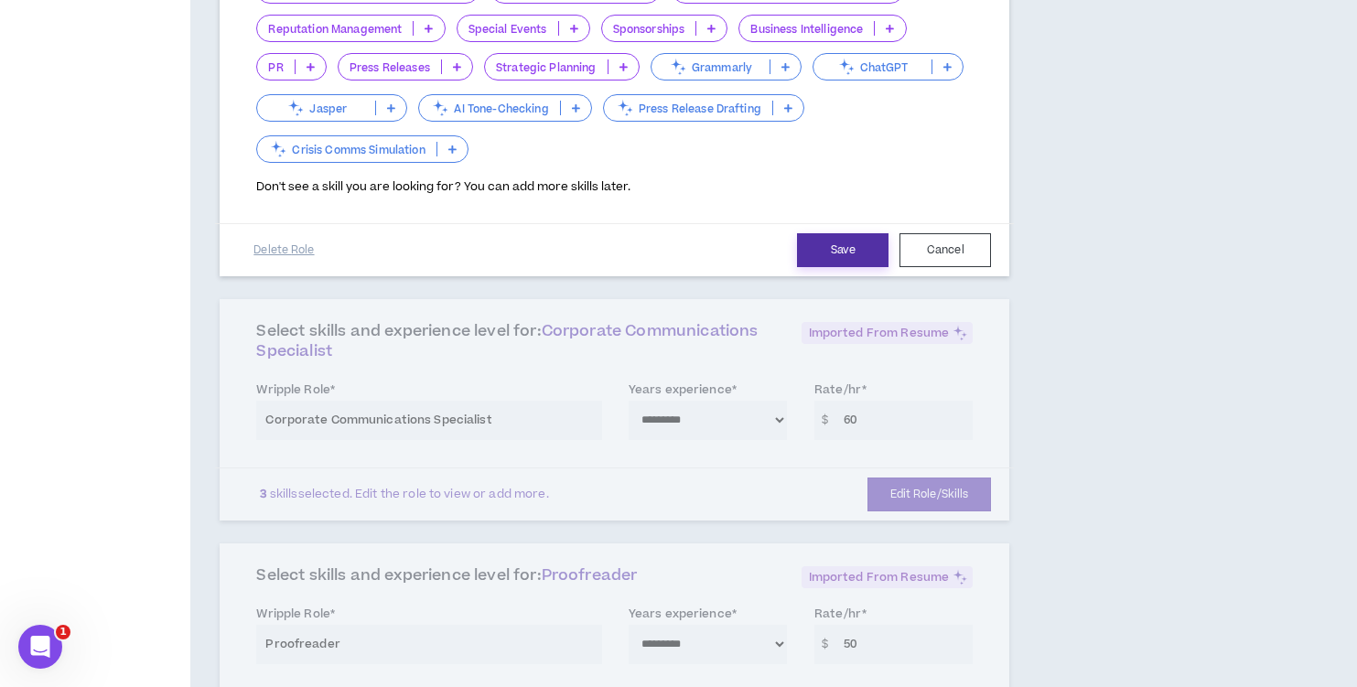
click at [869, 233] on button "Save" at bounding box center [843, 250] width 92 height 34
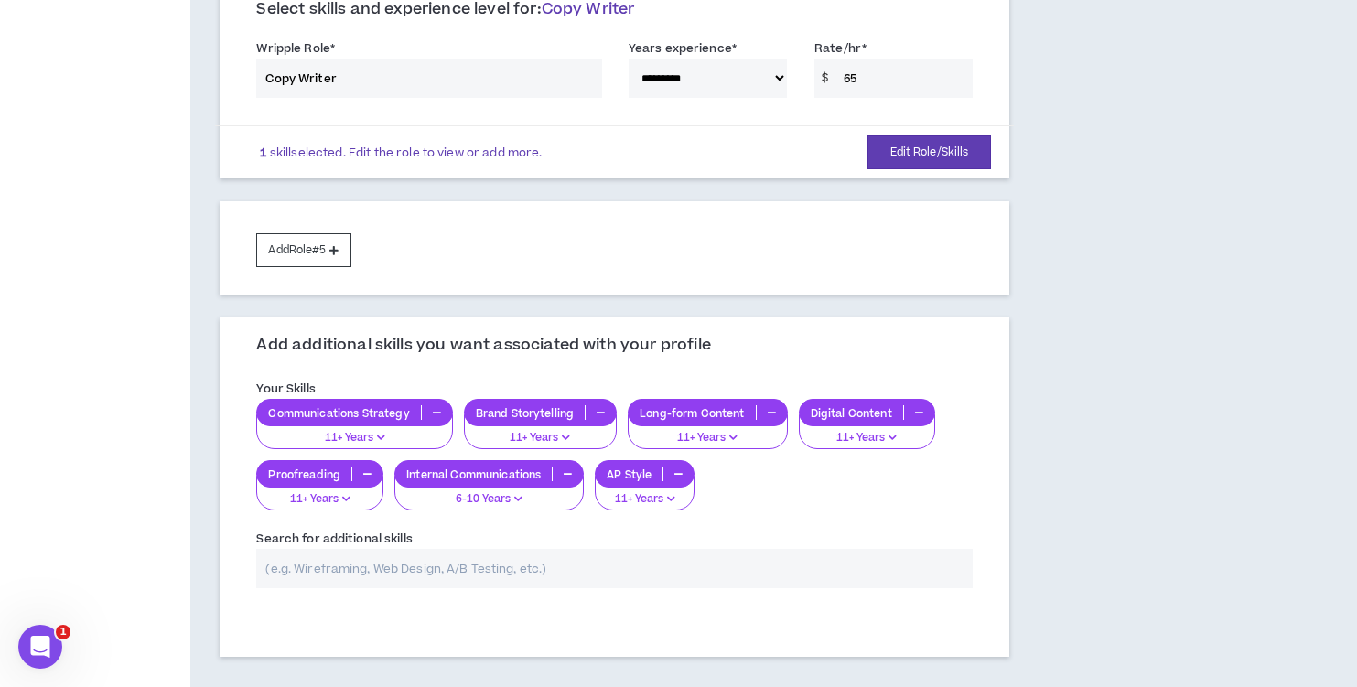
scroll to position [1083, 0]
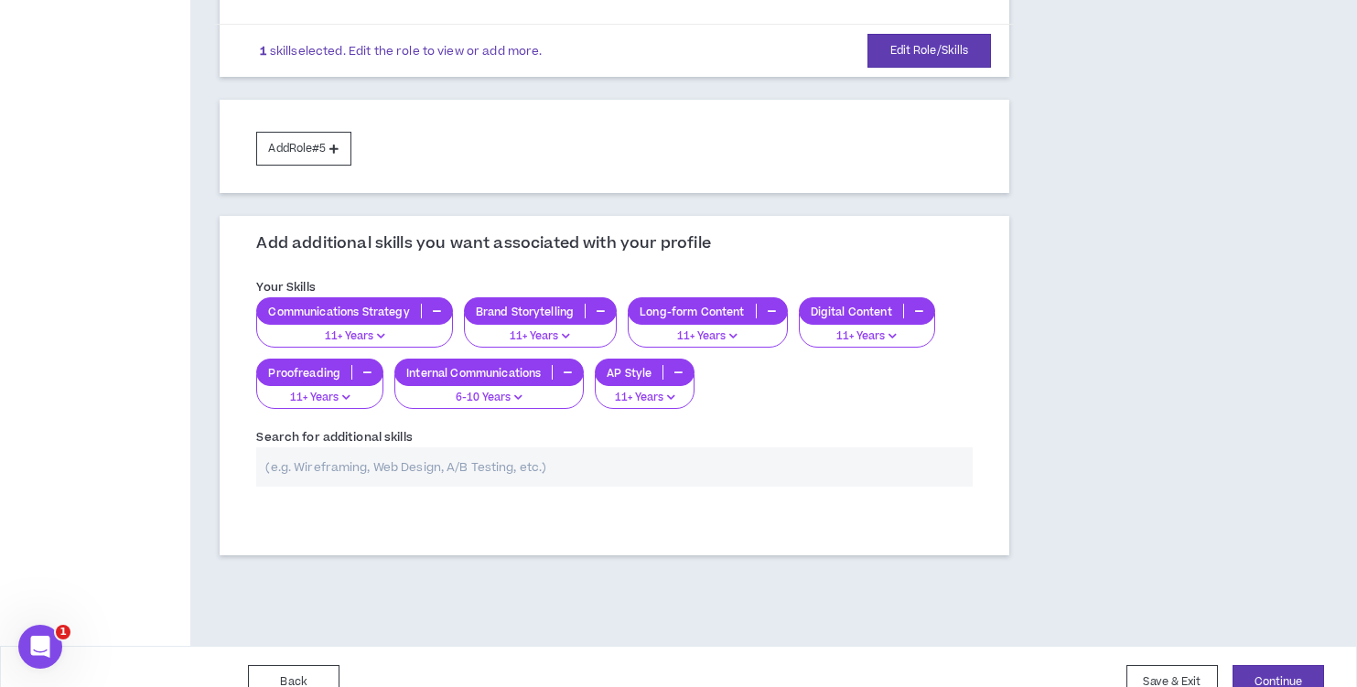
click at [337, 448] on input "text" at bounding box center [614, 467] width 717 height 39
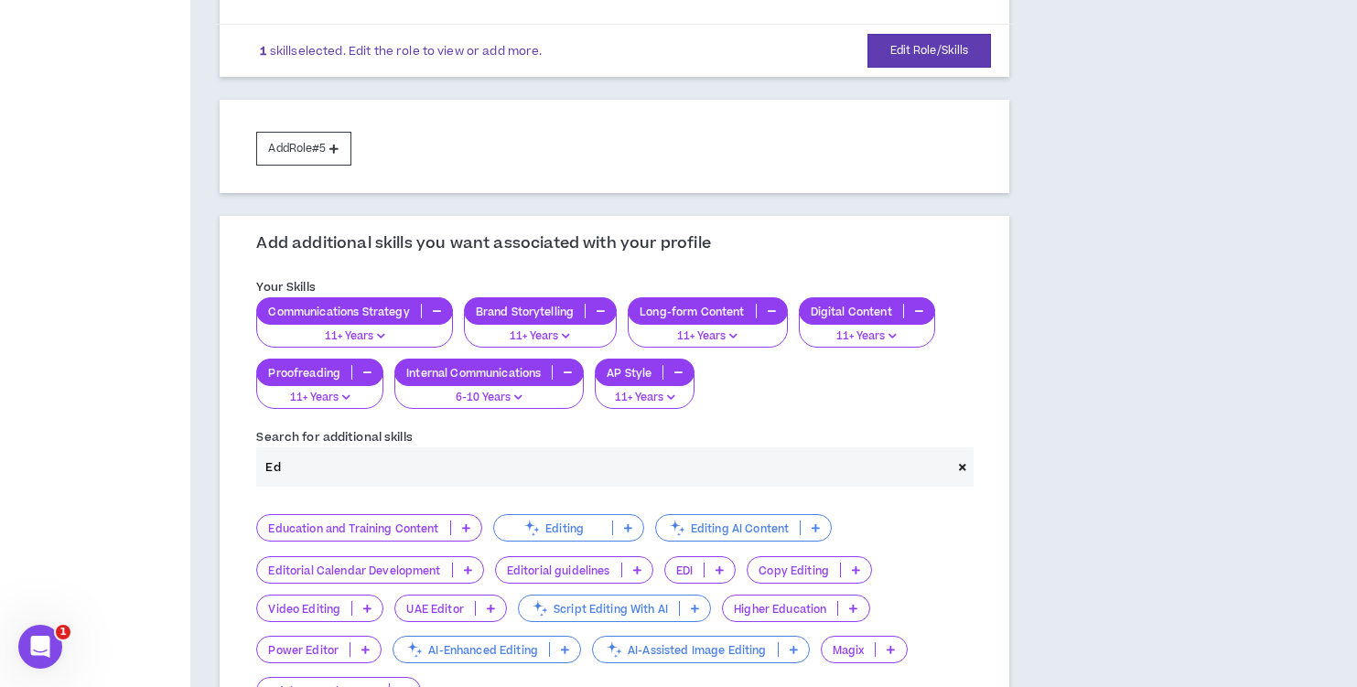
type input "Ed"
click at [815, 564] on p "Copy Editing" at bounding box center [794, 571] width 92 height 14
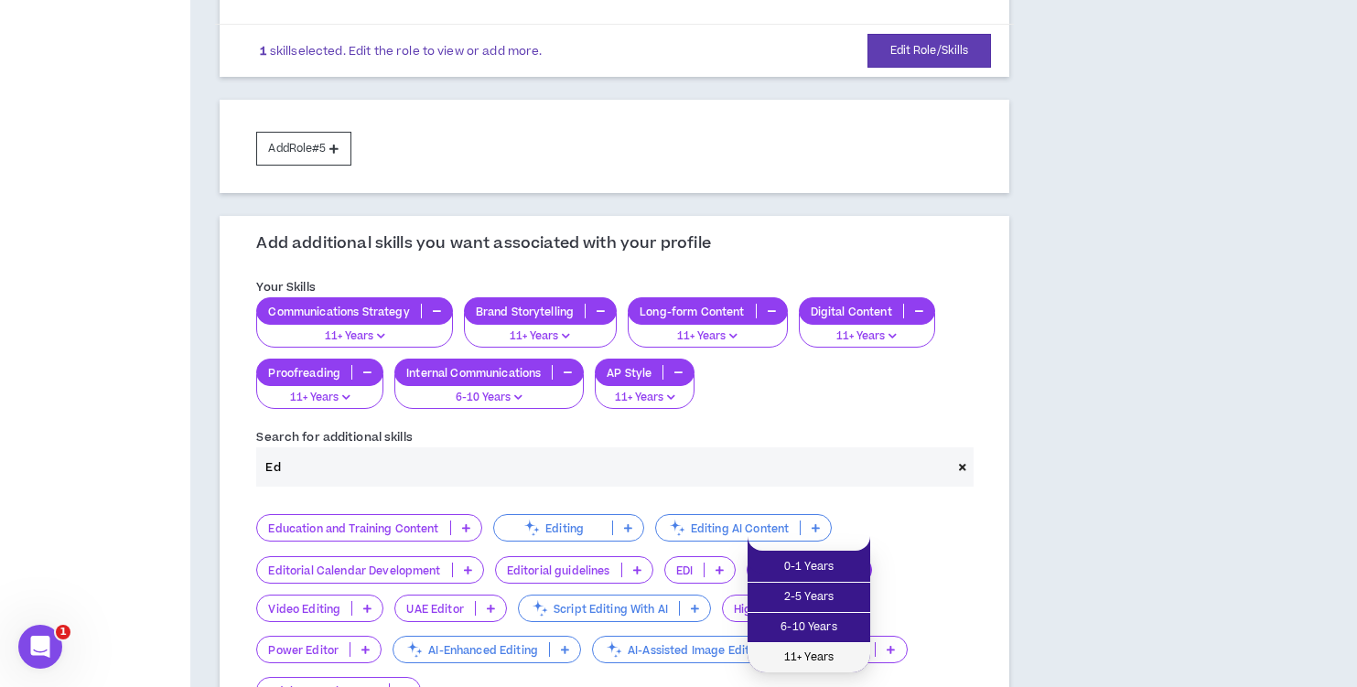
click at [814, 655] on span "11+ Years" at bounding box center [809, 658] width 101 height 20
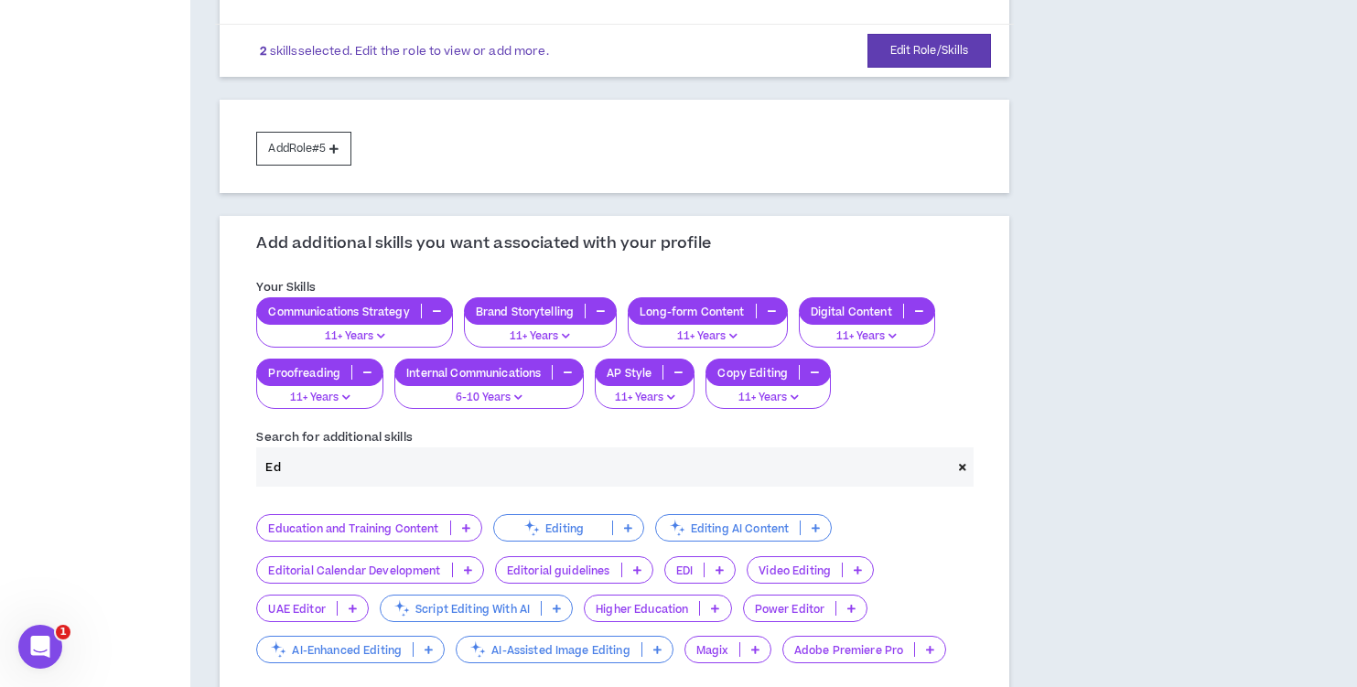
click at [706, 601] on p at bounding box center [715, 608] width 30 height 15
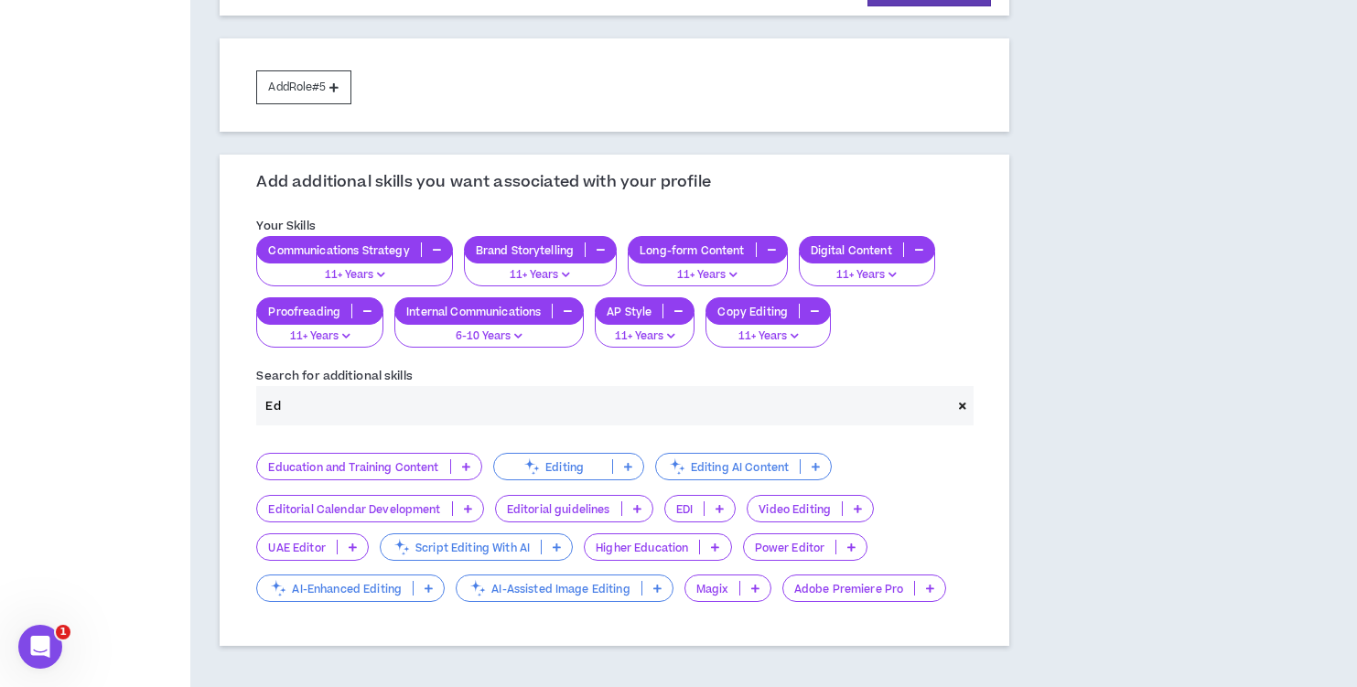
scroll to position [1147, 0]
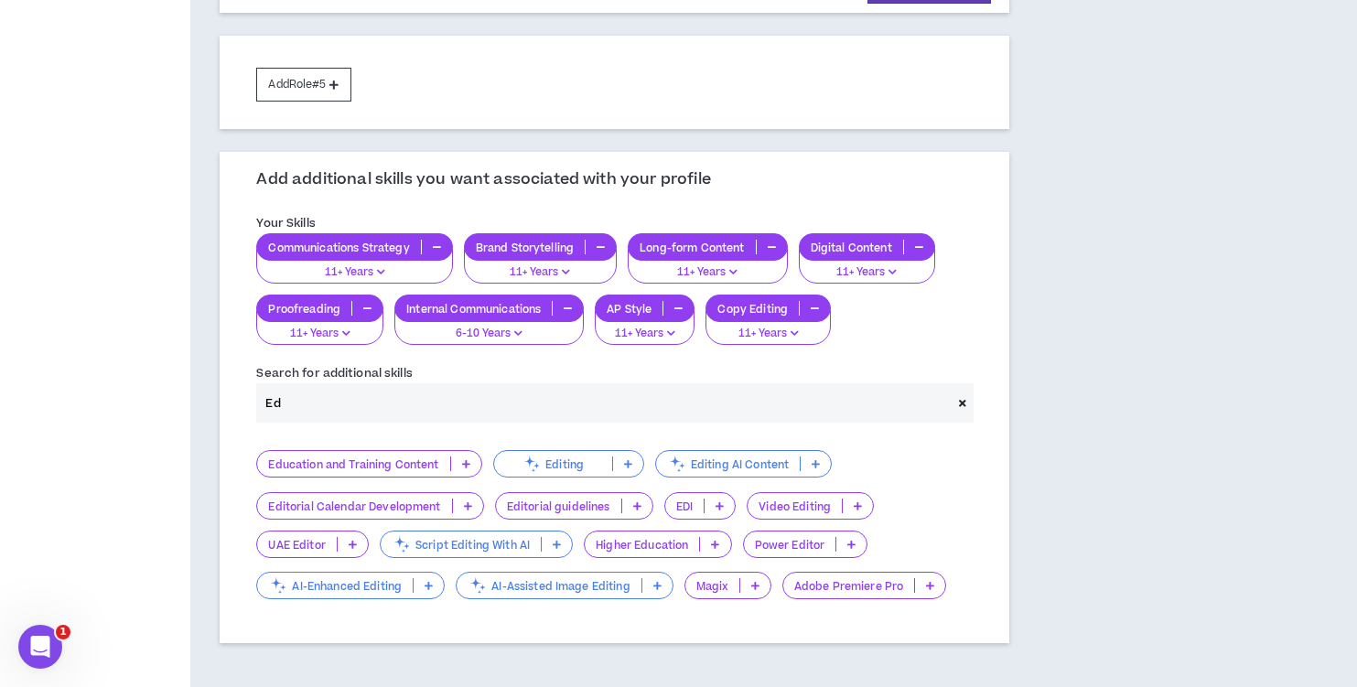
click at [631, 459] on icon at bounding box center [628, 463] width 8 height 9
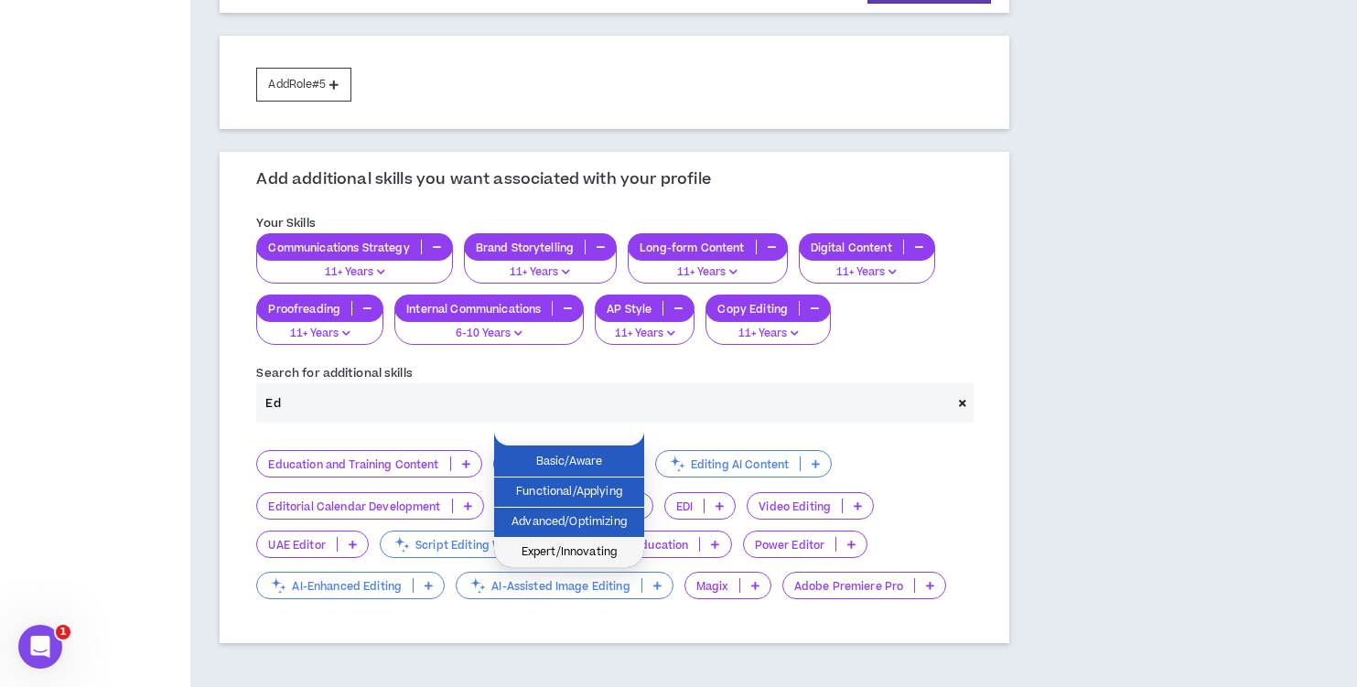
click at [599, 550] on span "Expert/Innovating" at bounding box center [569, 553] width 128 height 20
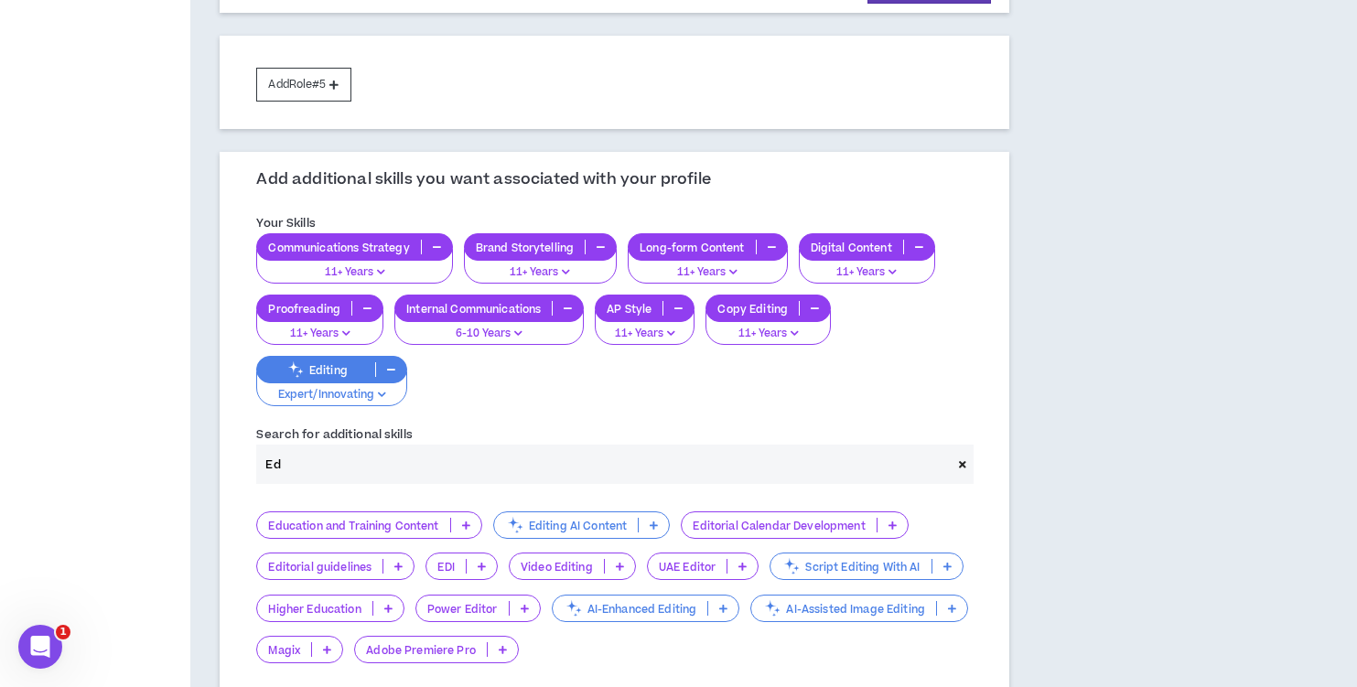
click at [656, 521] on icon at bounding box center [654, 525] width 8 height 9
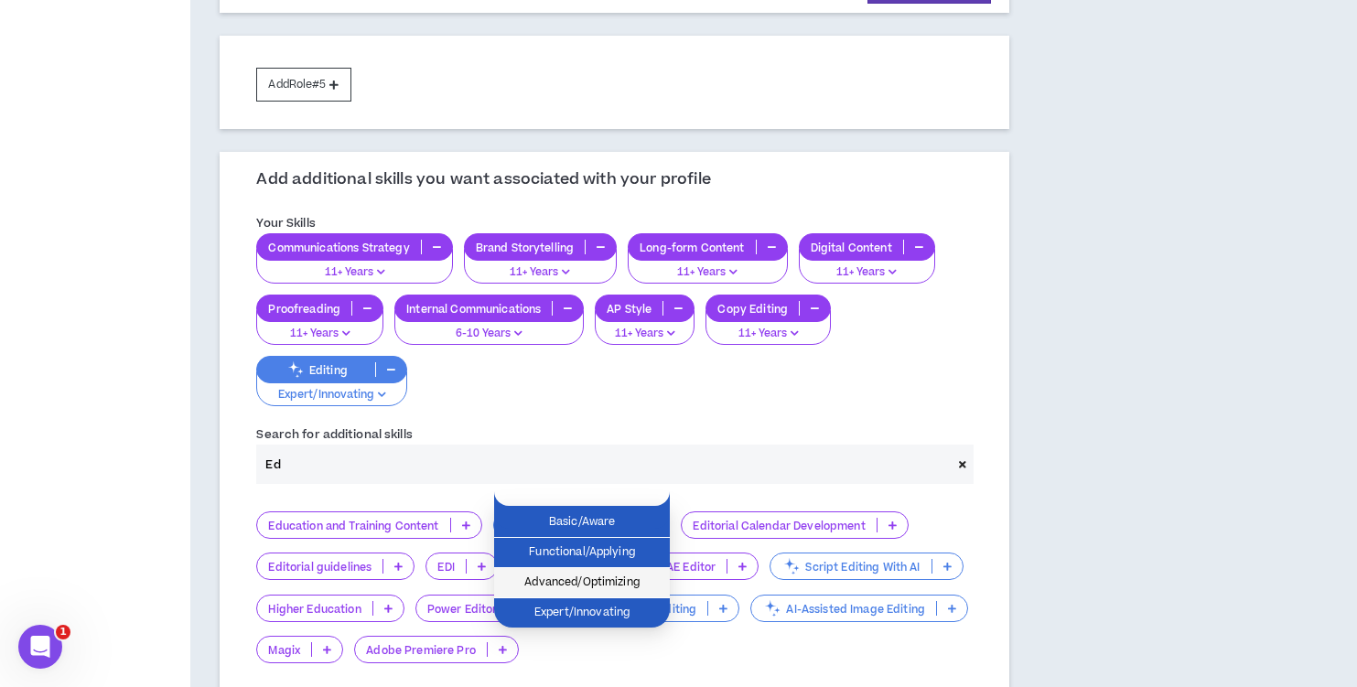
click at [629, 583] on span "Advanced/Optimizing" at bounding box center [582, 583] width 154 height 20
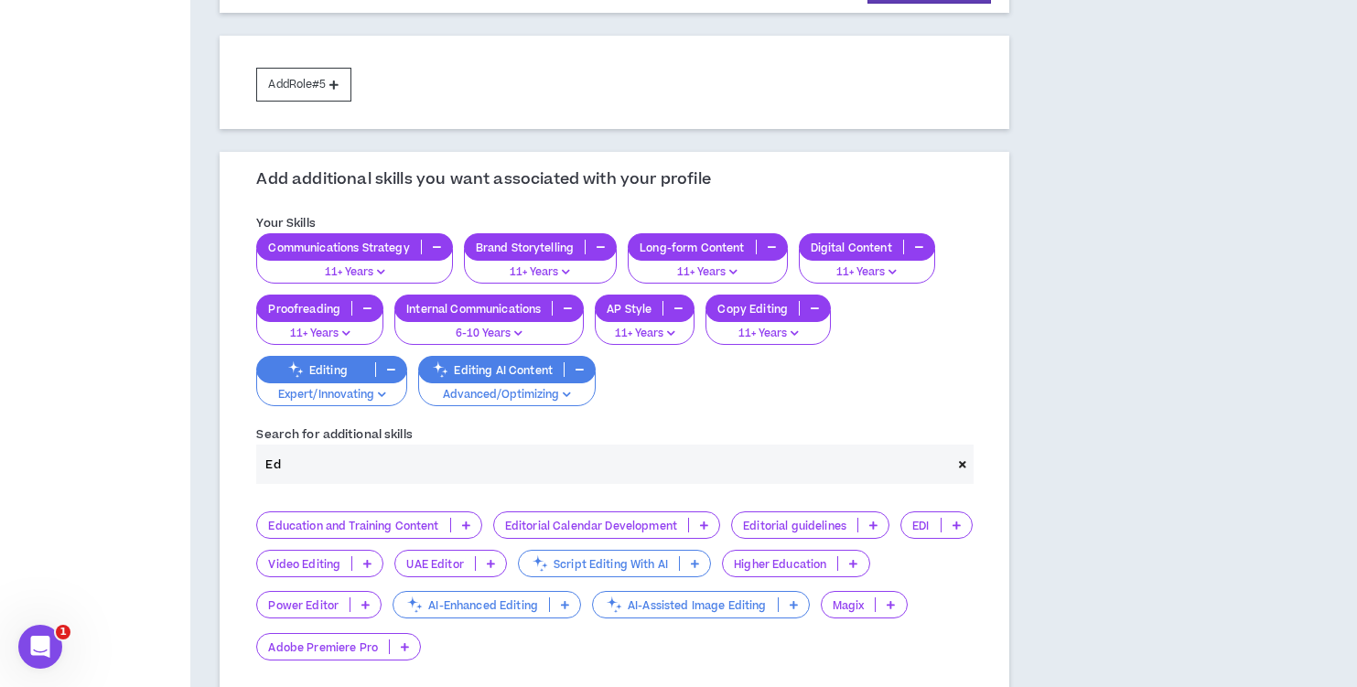
click at [873, 521] on icon at bounding box center [873, 525] width 8 height 9
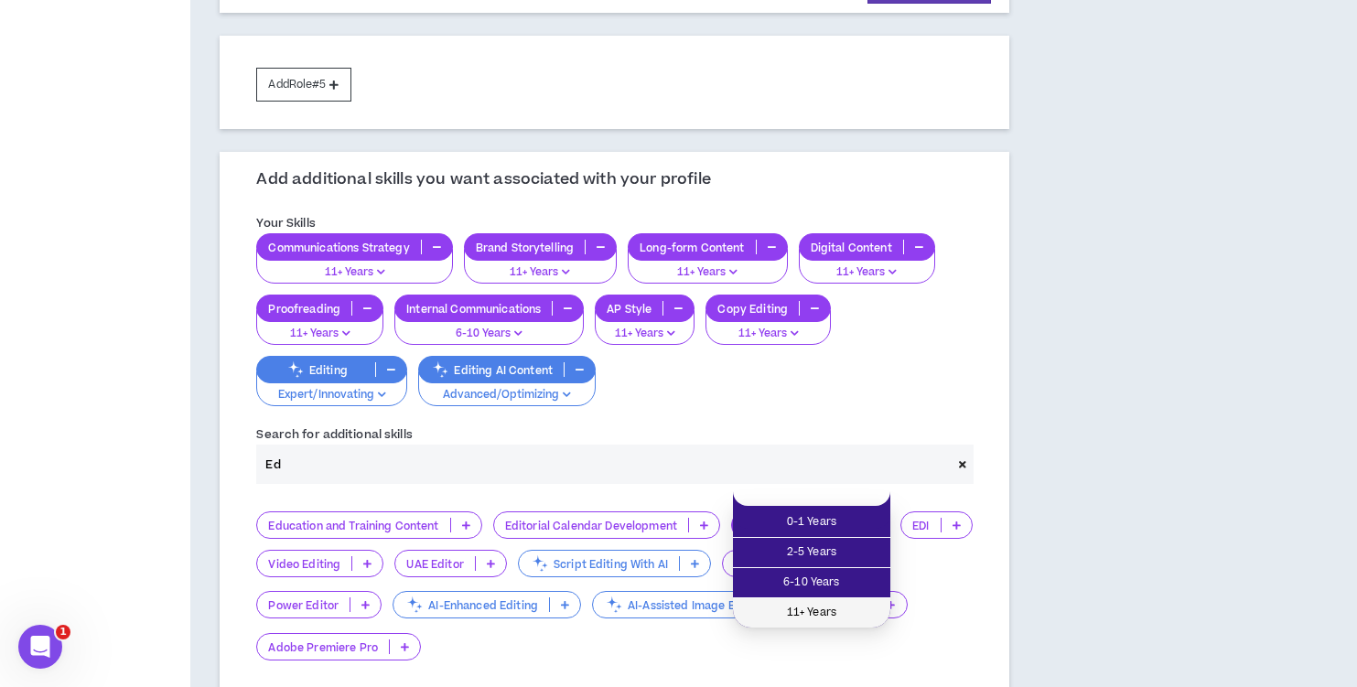
click at [832, 610] on span "11+ Years" at bounding box center [811, 613] width 135 height 20
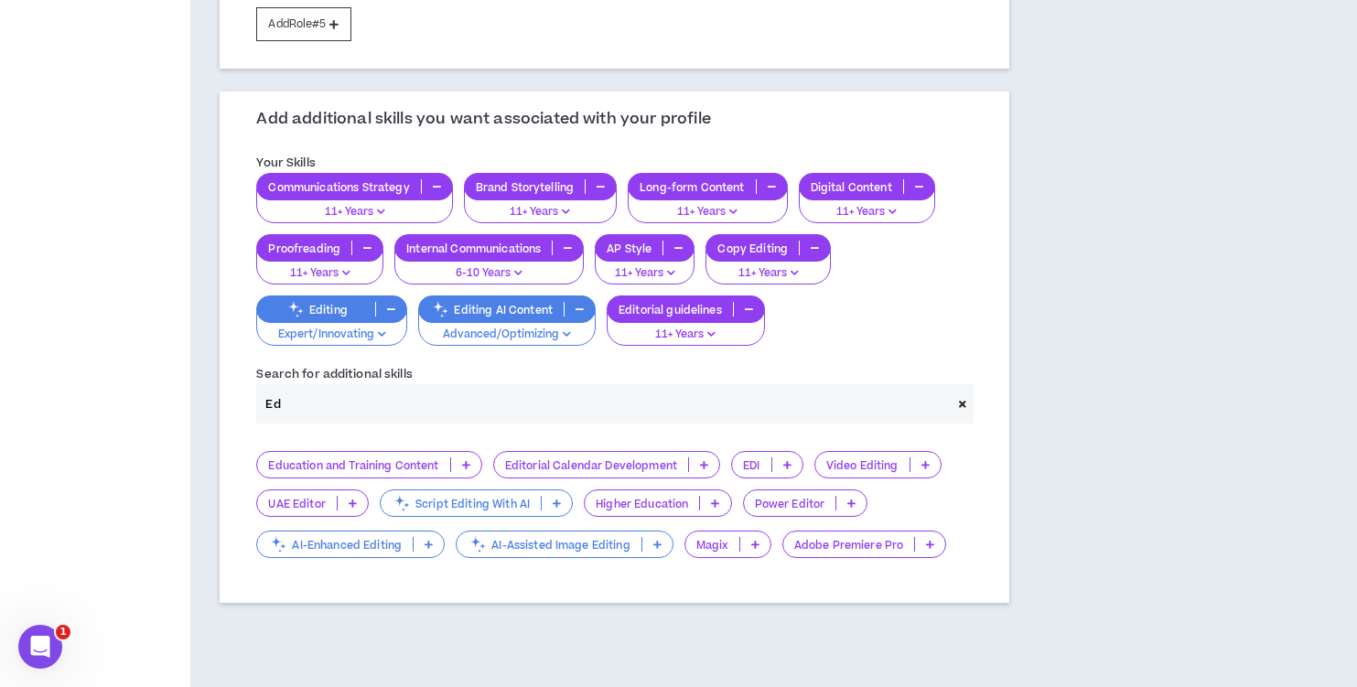
scroll to position [1254, 0]
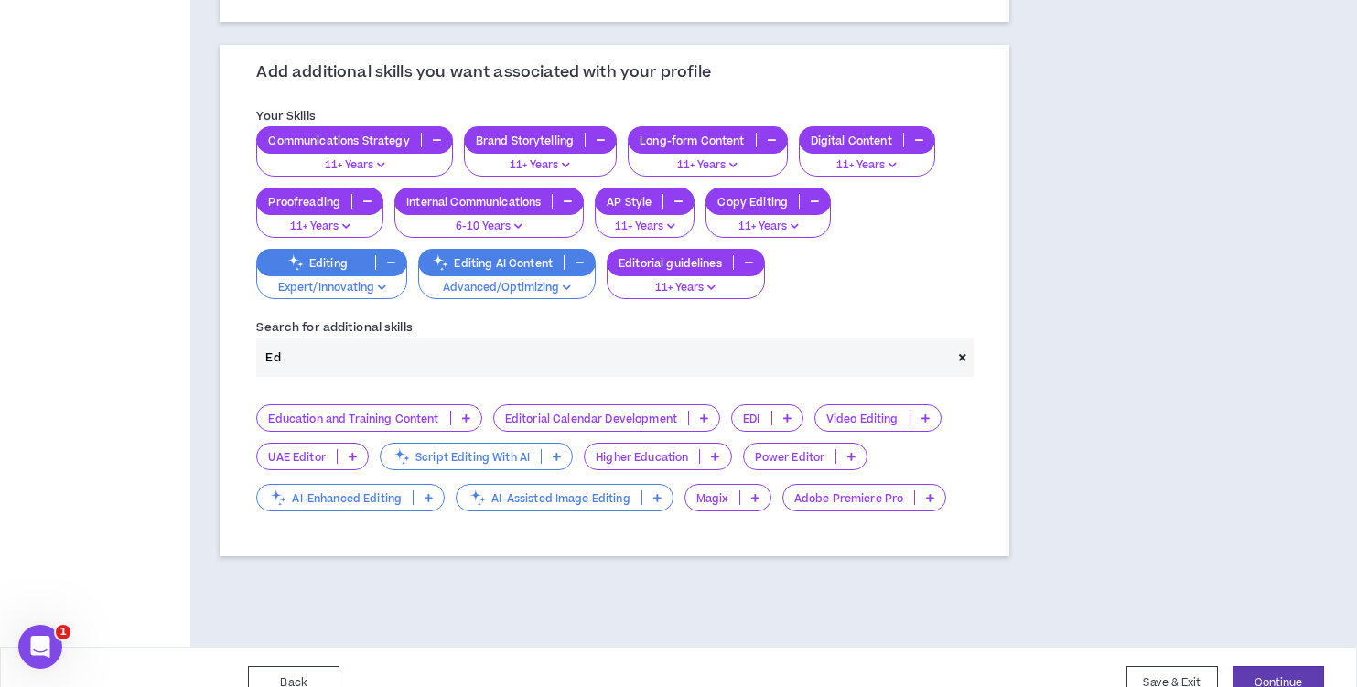
click at [1276, 666] on button "Continue" at bounding box center [1279, 683] width 92 height 34
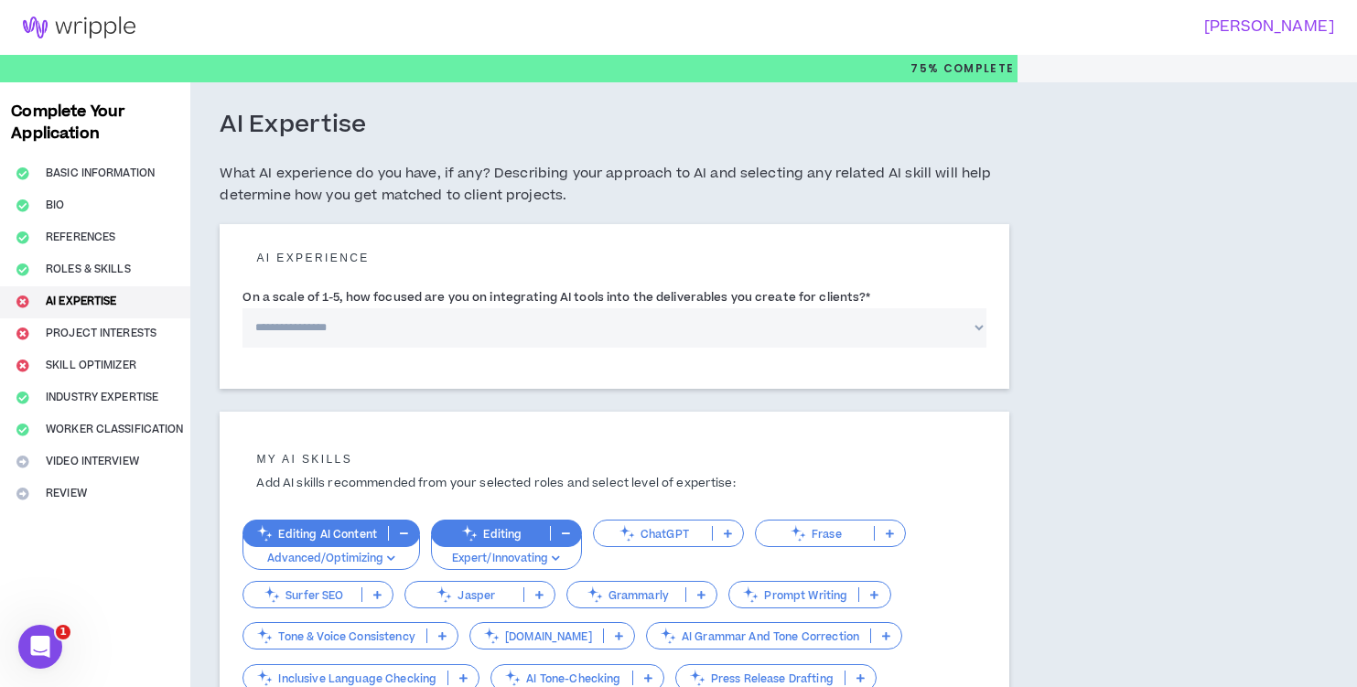
select select "*"
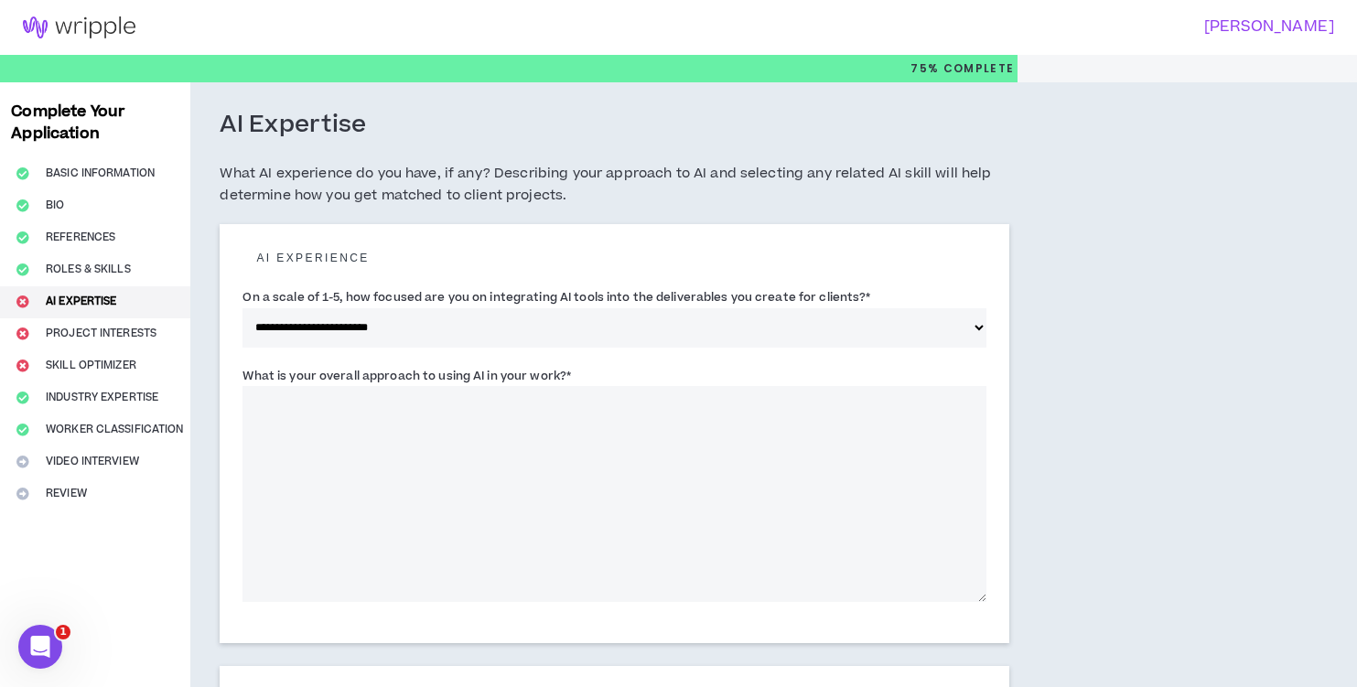
click at [297, 393] on textarea "What is your overall approach to using AI in your work? *" at bounding box center [615, 494] width 744 height 216
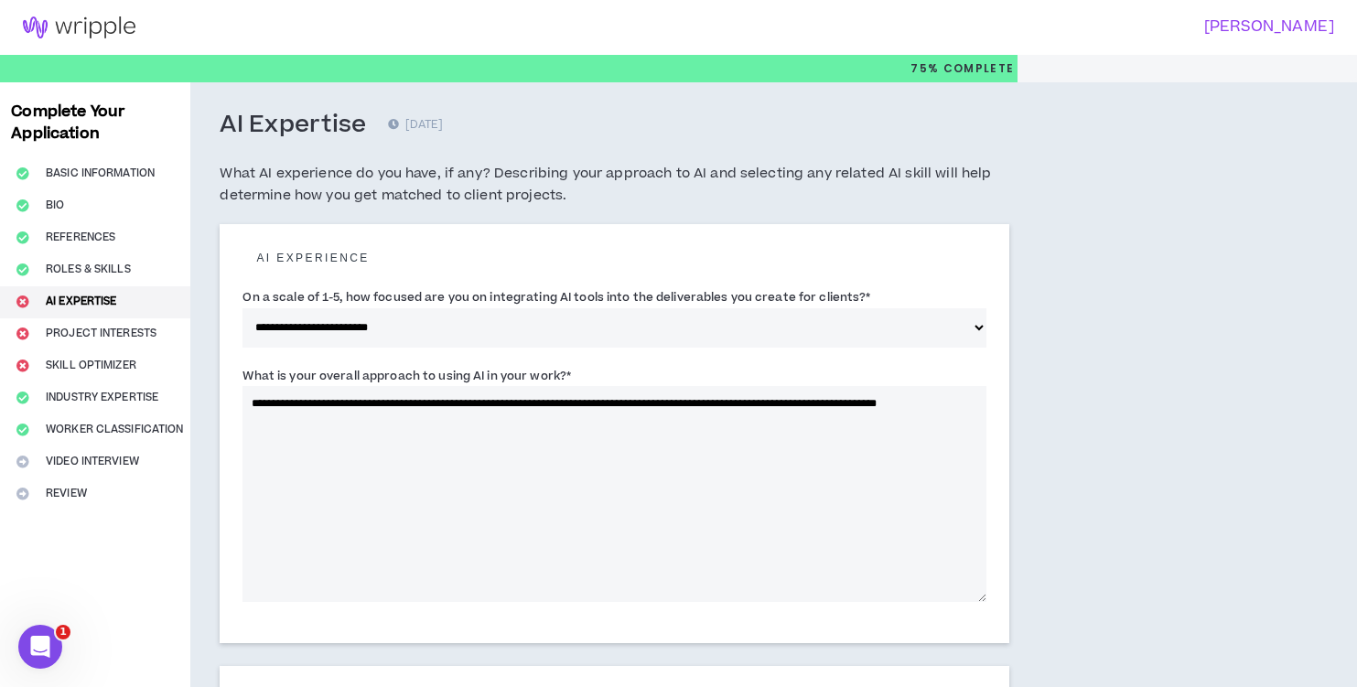
click at [649, 406] on textarea "**********" at bounding box center [615, 494] width 744 height 216
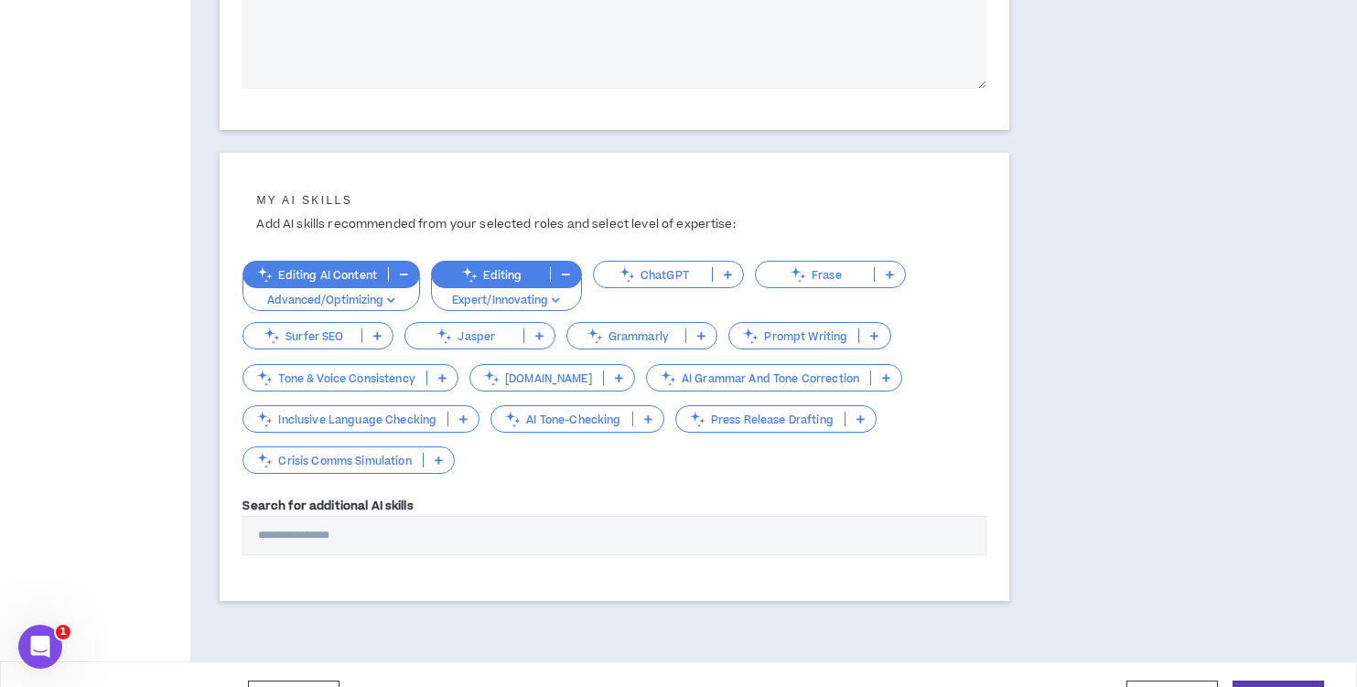
scroll to position [555, 0]
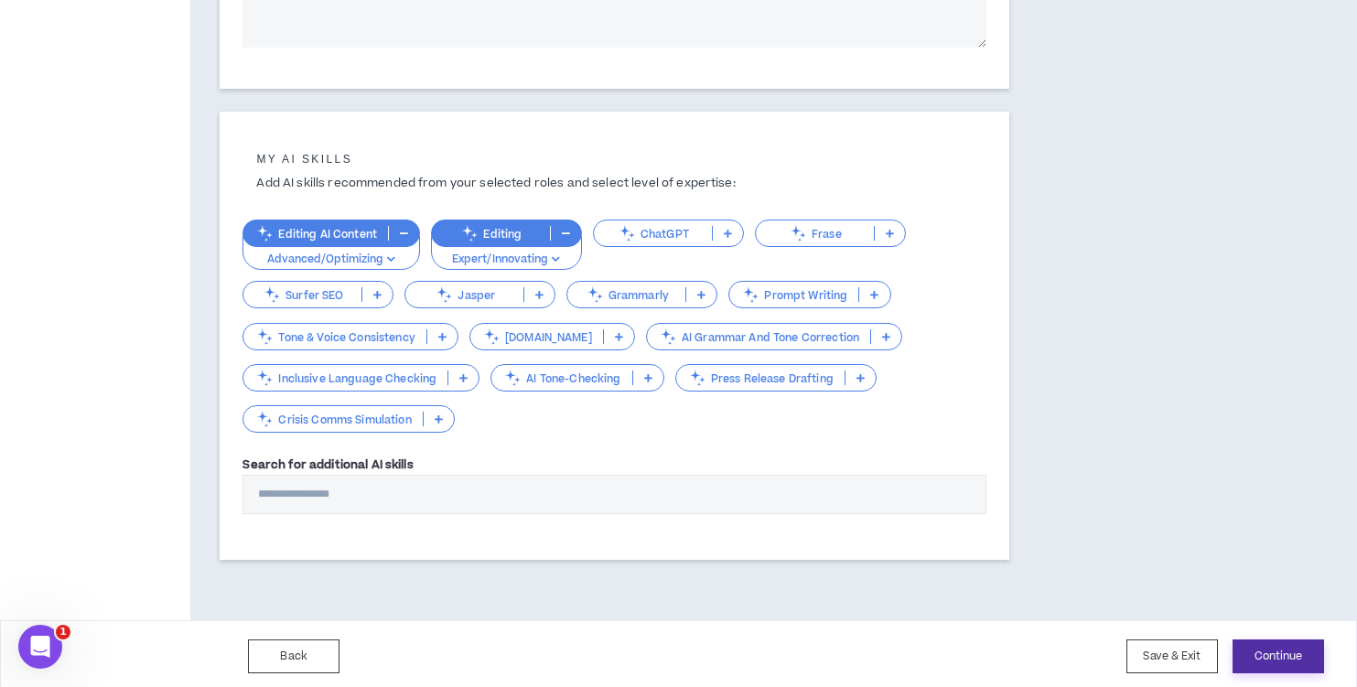
type textarea "**********"
click at [1278, 650] on button "Continue" at bounding box center [1279, 657] width 92 height 34
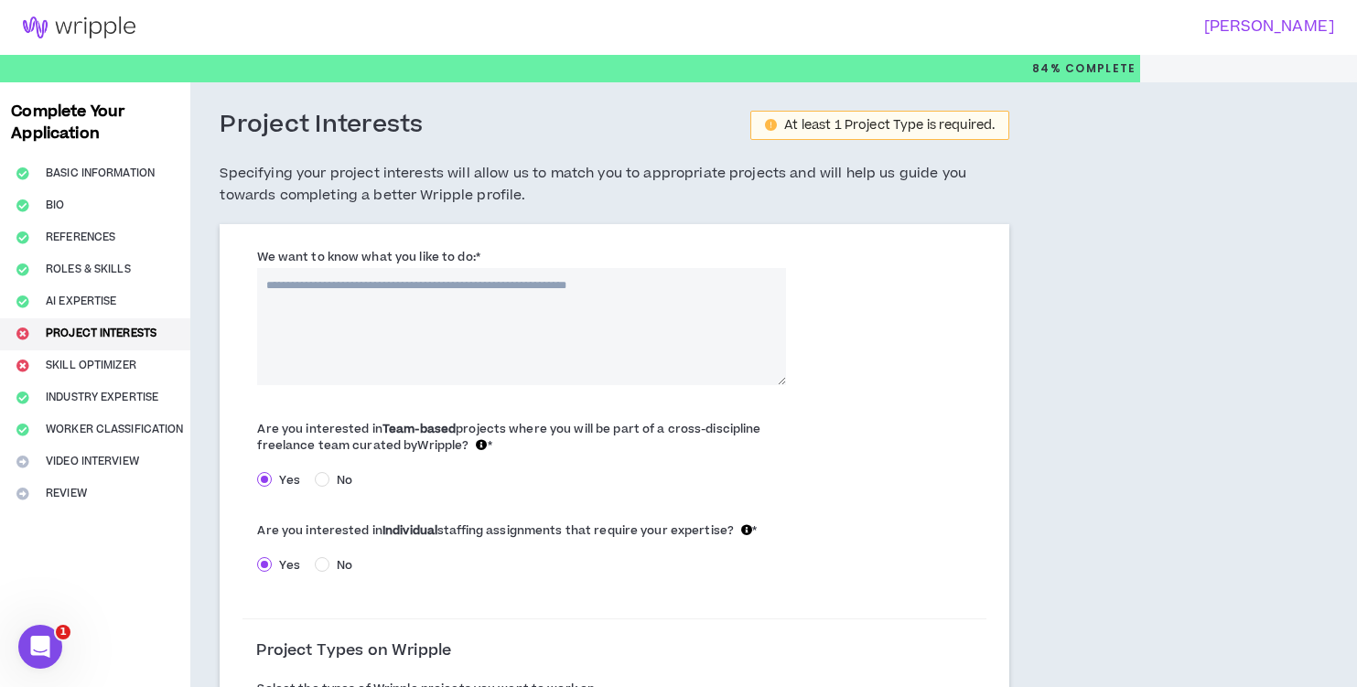
click at [307, 280] on textarea "We want to know what you like to do: *" at bounding box center [521, 326] width 529 height 117
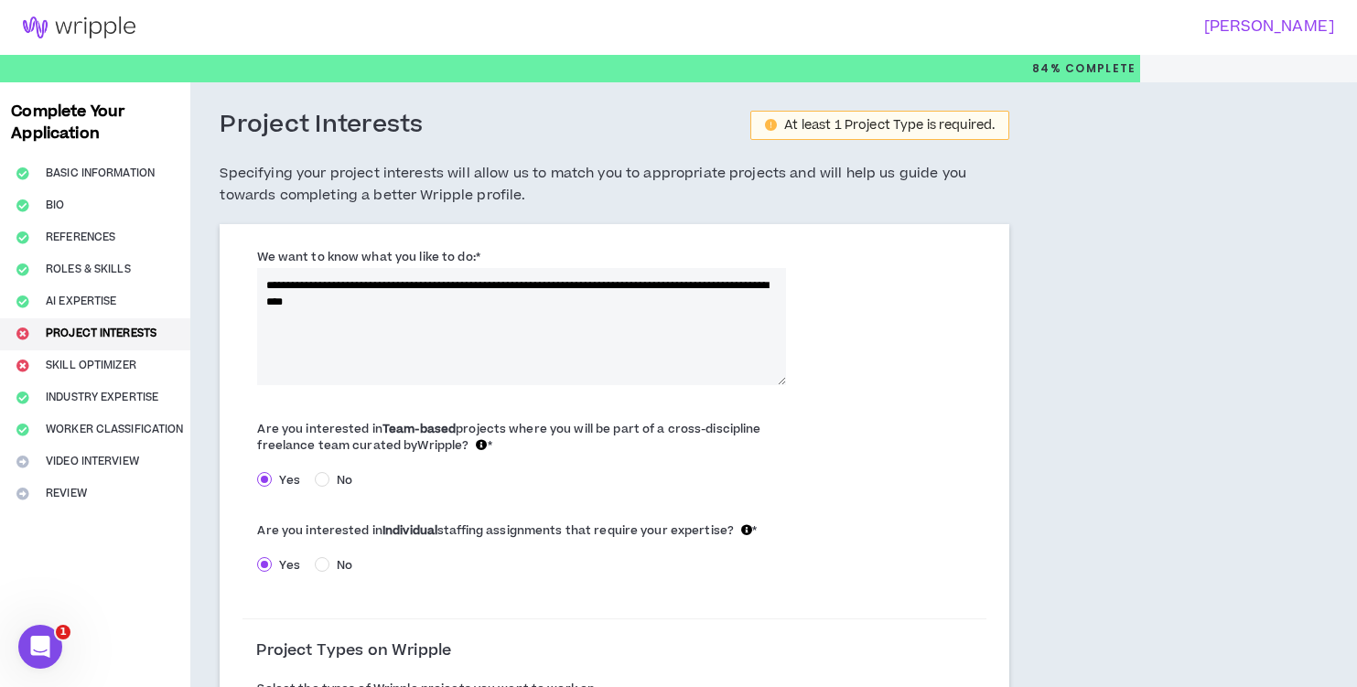
click at [270, 283] on textarea "**********" at bounding box center [521, 326] width 529 height 117
click at [466, 286] on textarea "**********" at bounding box center [521, 326] width 529 height 117
click at [267, 304] on textarea "**********" at bounding box center [521, 326] width 529 height 117
click at [352, 300] on textarea "**********" at bounding box center [521, 326] width 529 height 117
click at [394, 305] on textarea "**********" at bounding box center [521, 326] width 529 height 117
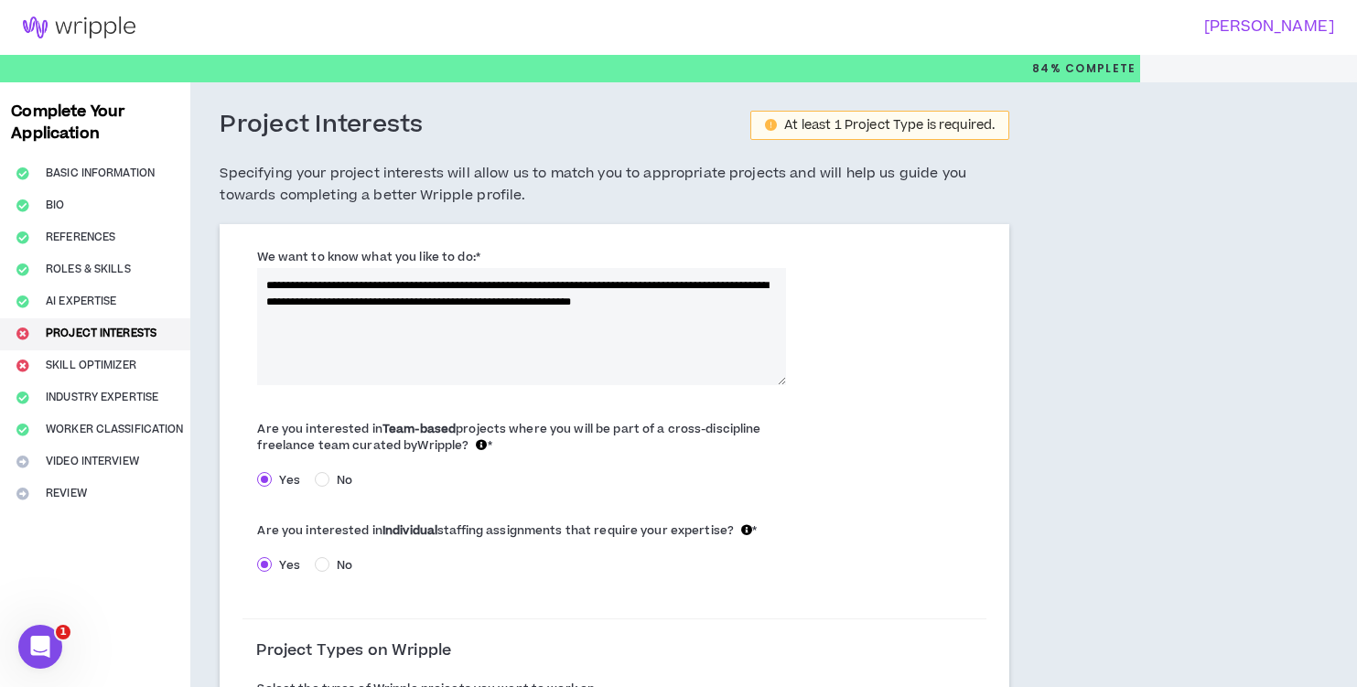
click at [770, 302] on textarea "**********" at bounding box center [521, 326] width 529 height 117
type textarea "**********"
